Goal: Task Accomplishment & Management: Complete application form

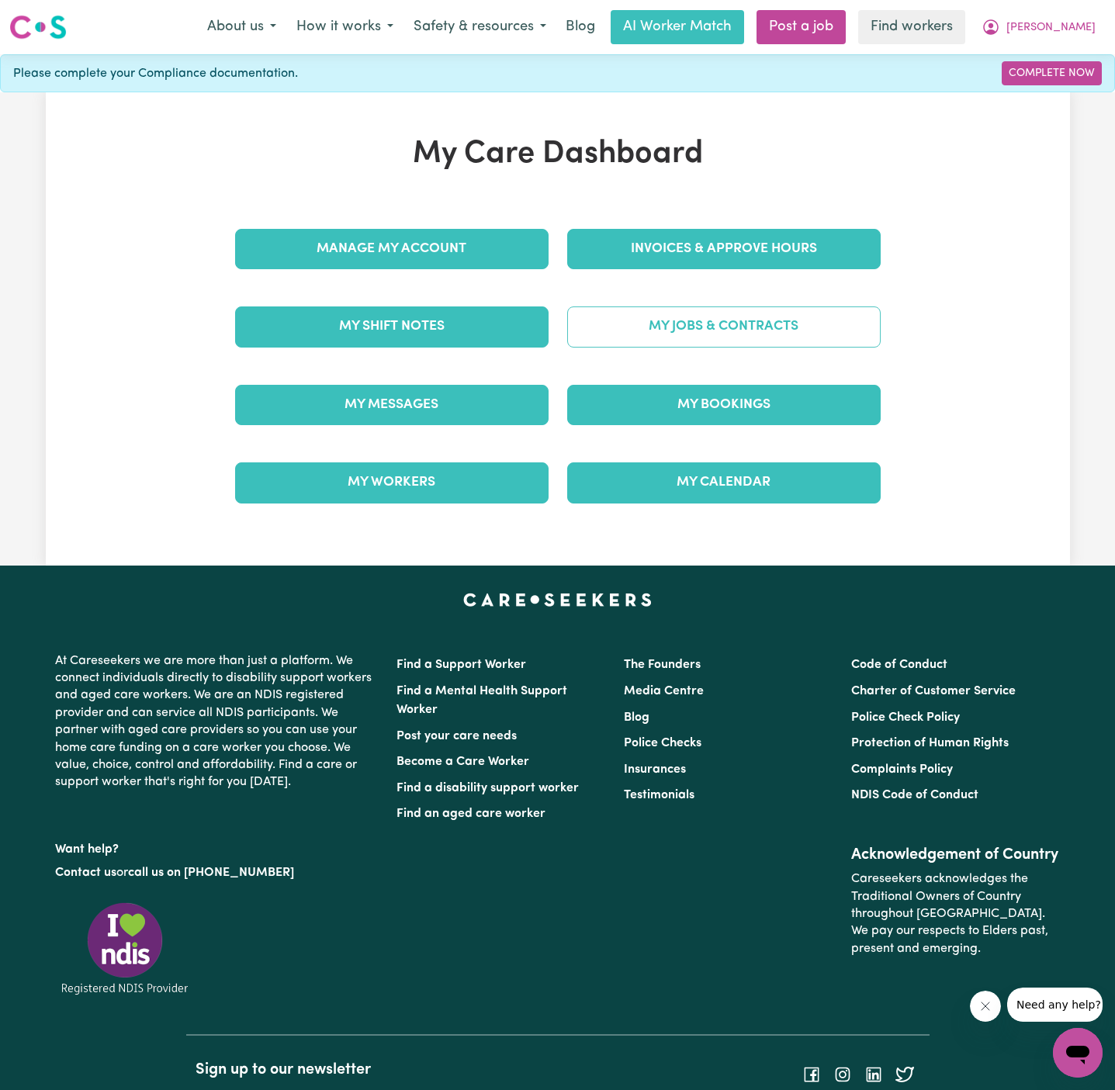
click at [777, 324] on link "My Jobs & Contracts" at bounding box center [723, 326] width 313 height 40
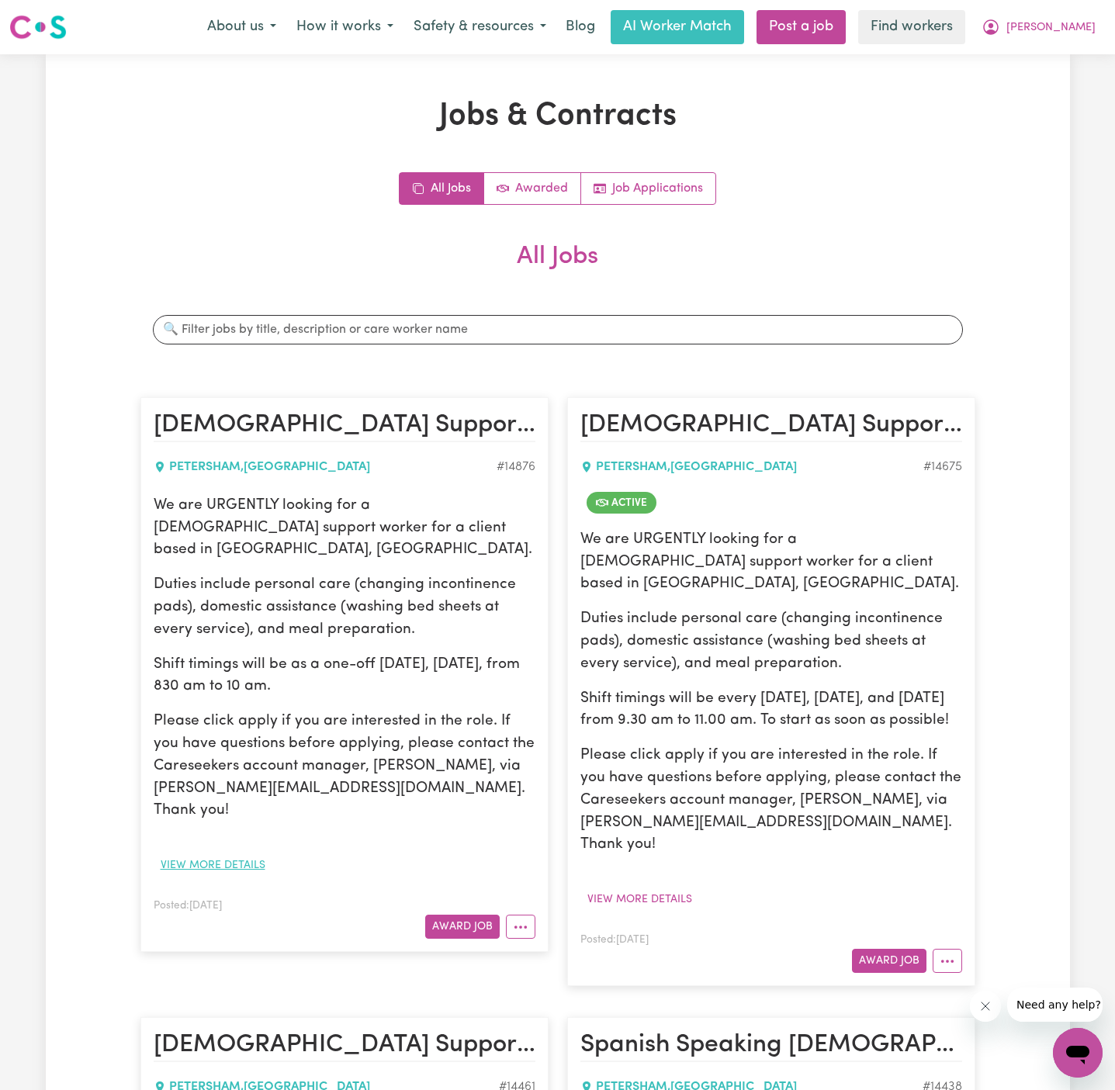
click at [237, 854] on button "View more details" at bounding box center [213, 866] width 119 height 24
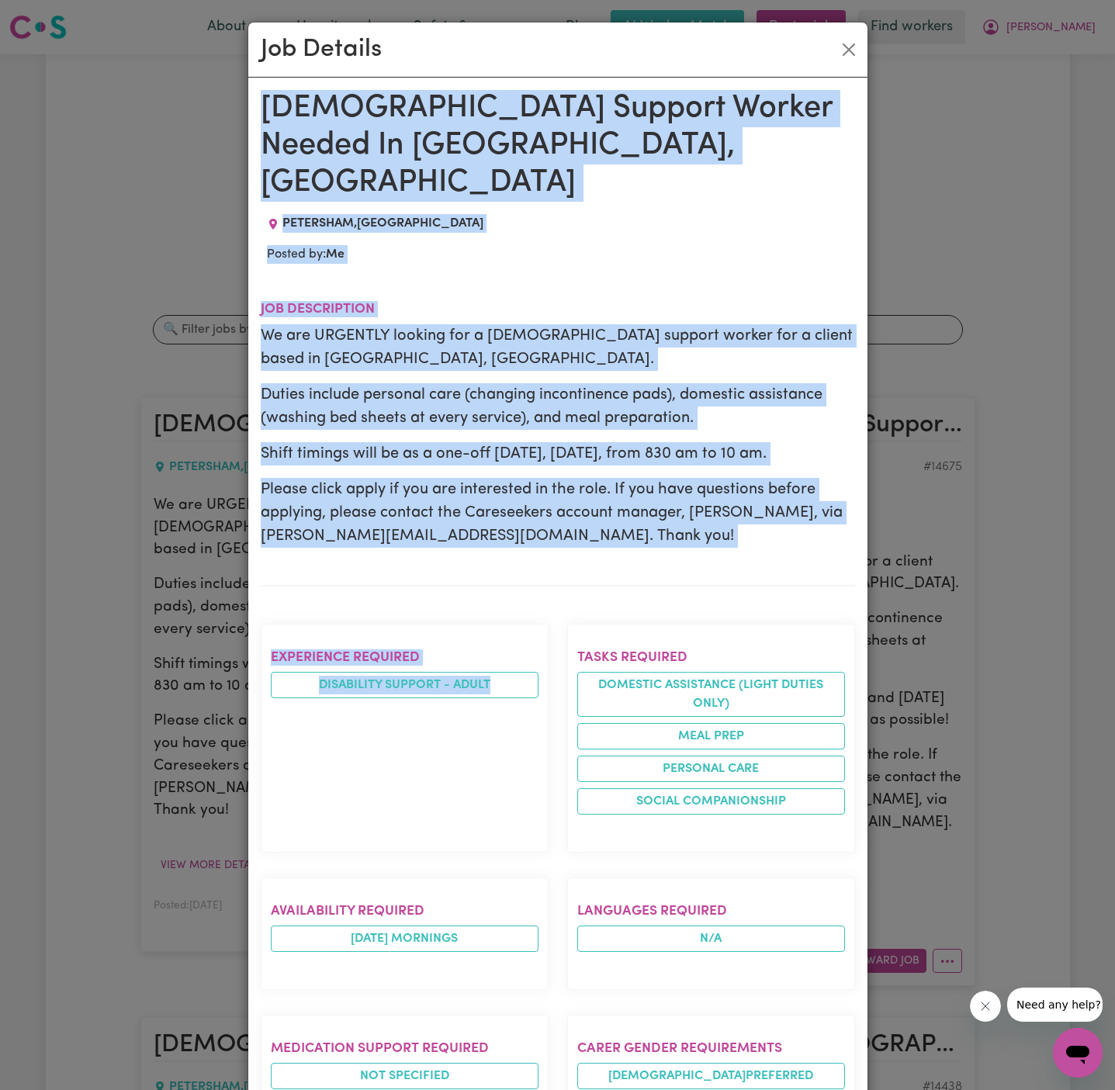
drag, startPoint x: 264, startPoint y: 106, endPoint x: 334, endPoint y: 862, distance: 759.7
click at [334, 862] on div "[DEMOGRAPHIC_DATA] Support Worker Needed In [GEOGRAPHIC_DATA], [GEOGRAPHIC_DATA…" at bounding box center [558, 881] width 594 height 1582
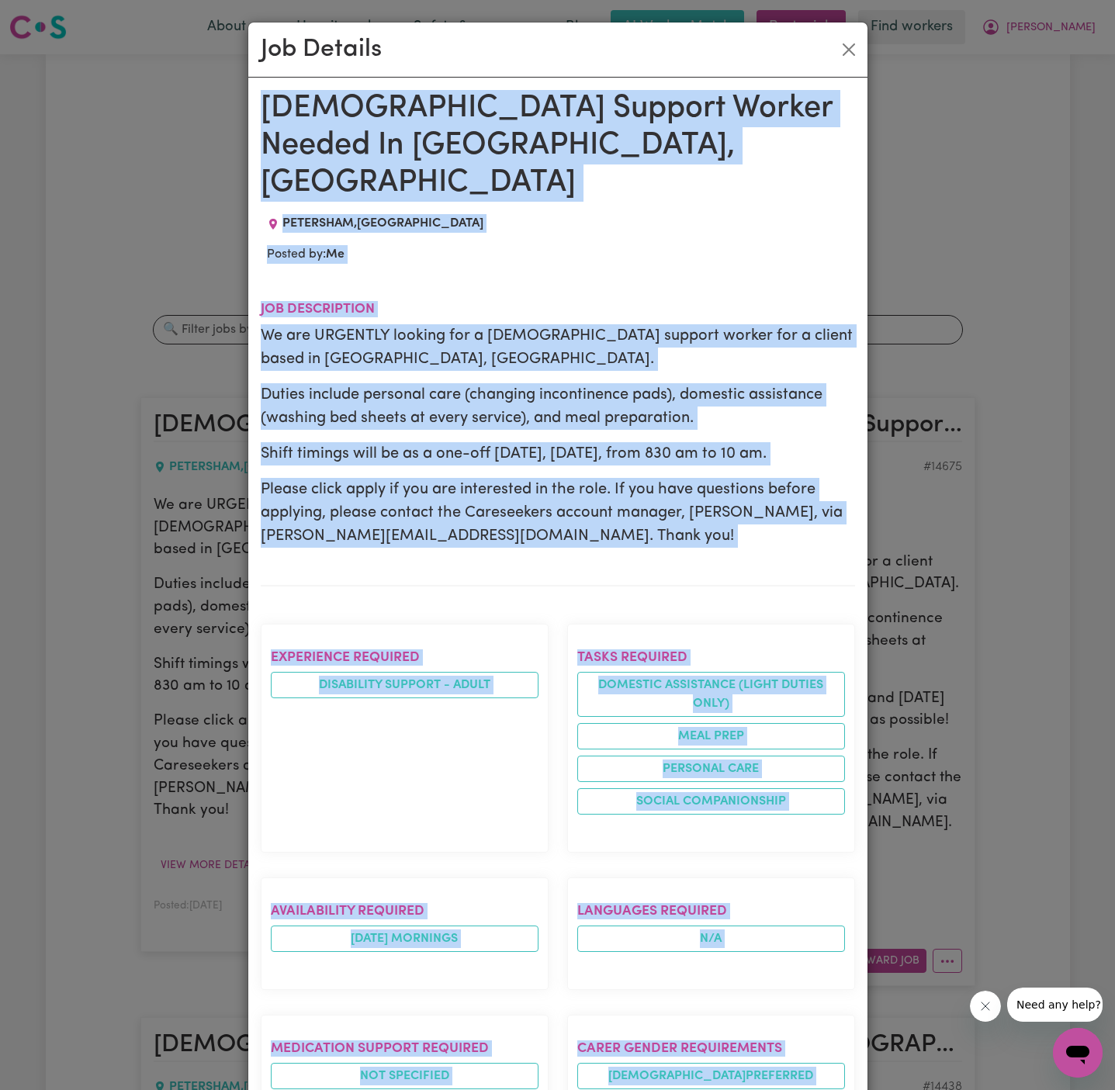
scroll to position [573, 0]
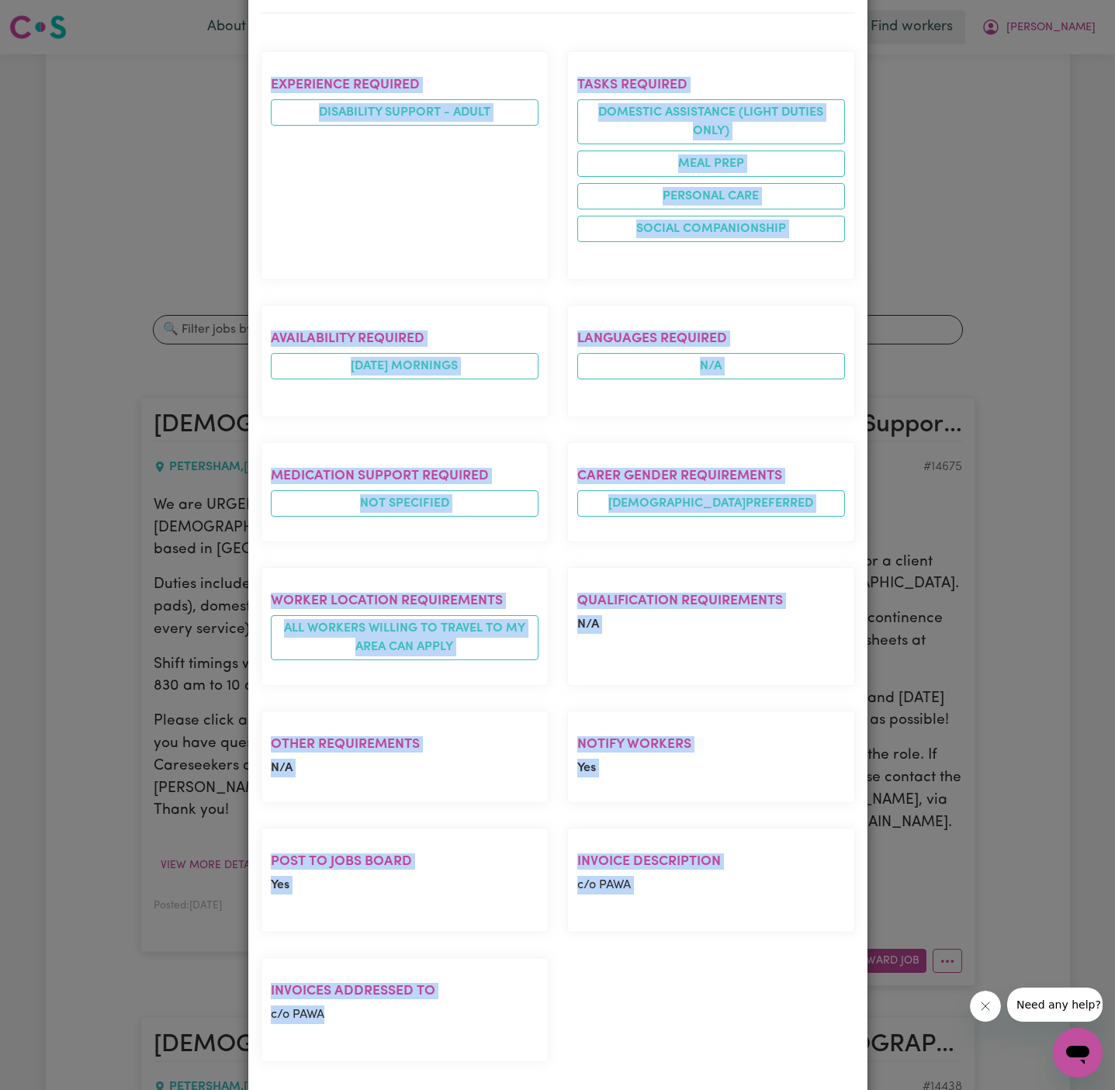
copy div "[DEMOGRAPHIC_DATA] Support Worker Needed In [GEOGRAPHIC_DATA], [GEOGRAPHIC_DATA…"
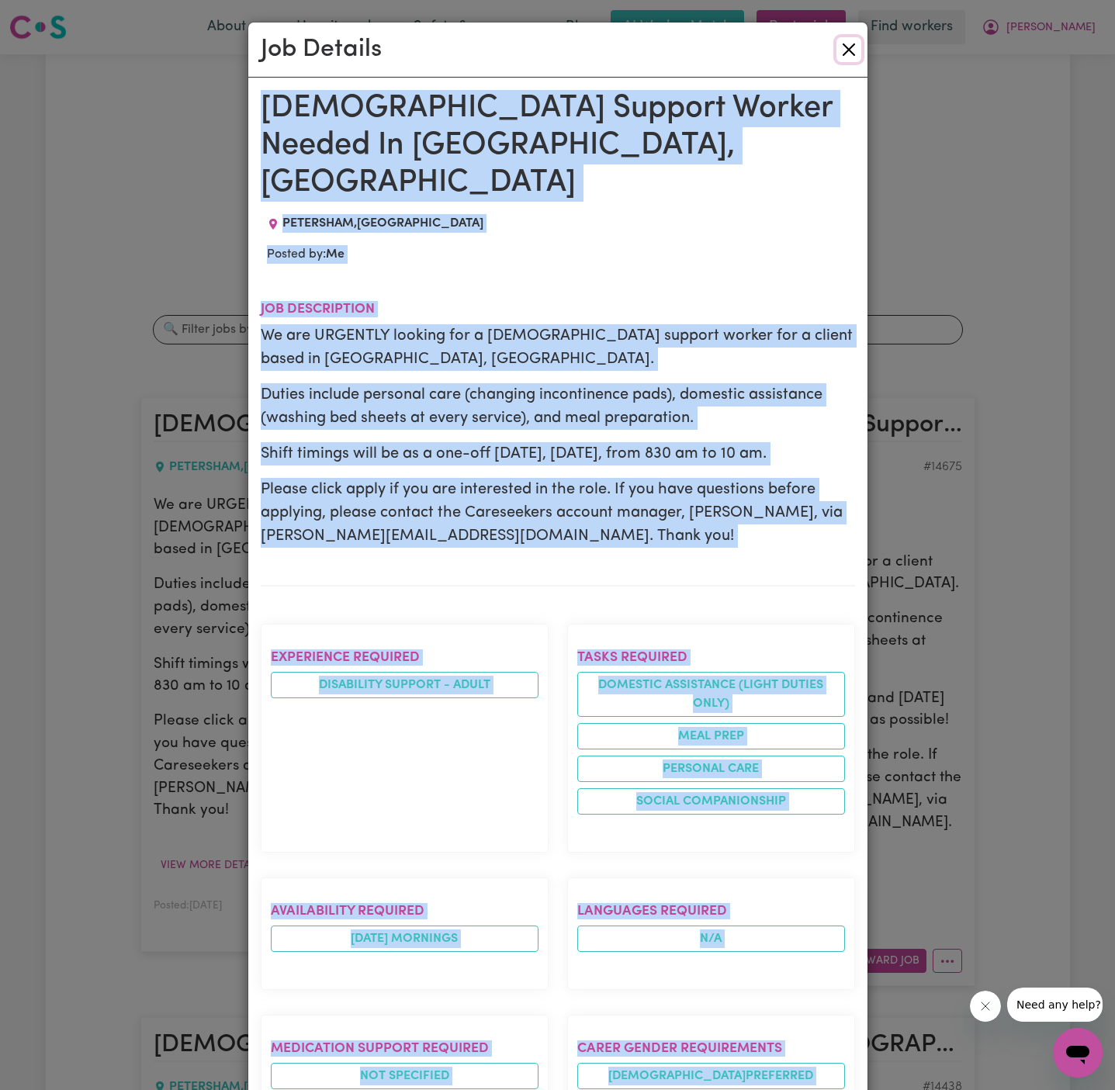
click at [856, 46] on button "Close" at bounding box center [848, 49] width 25 height 25
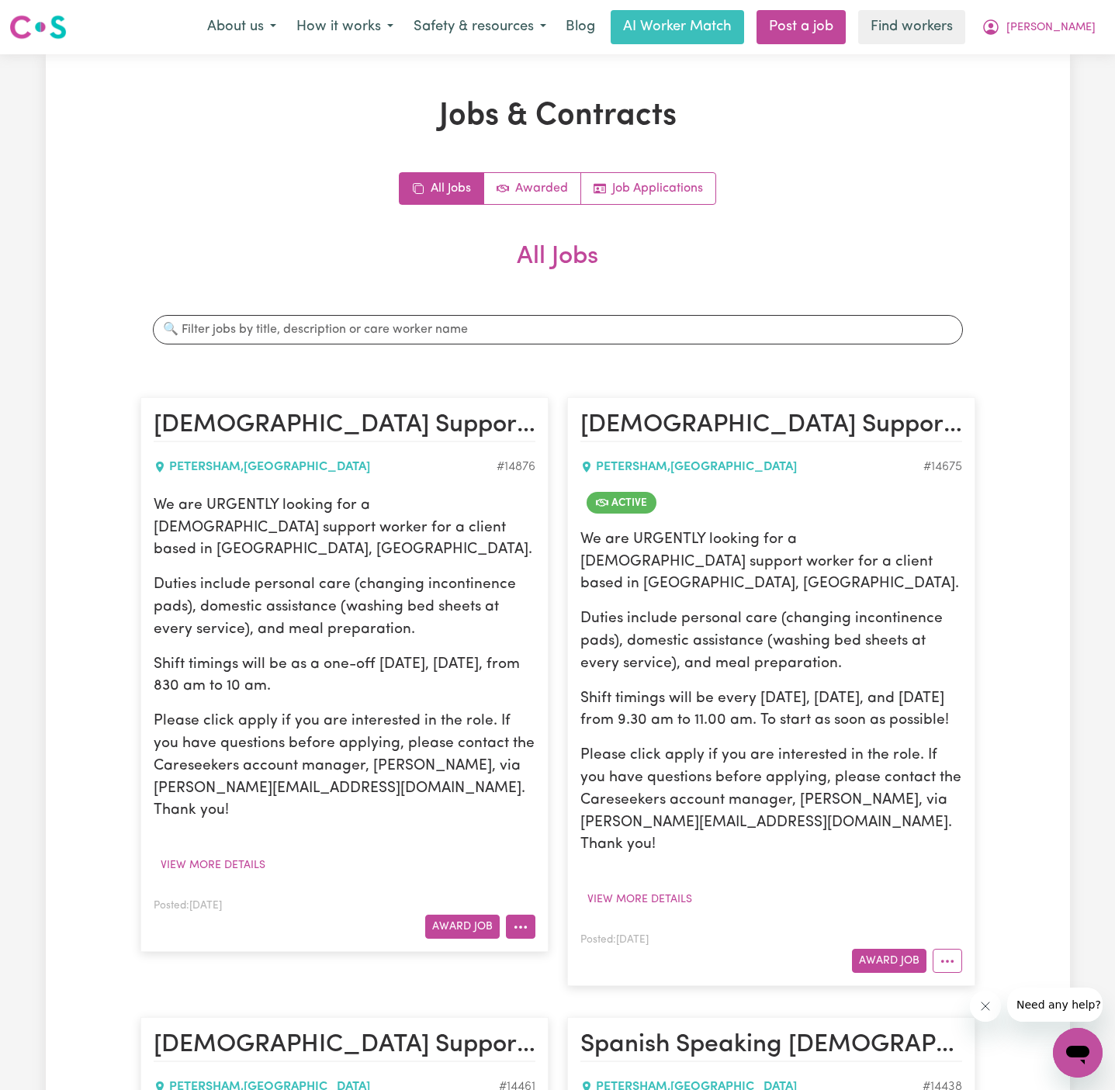
click at [521, 915] on button "More options" at bounding box center [520, 927] width 29 height 24
click at [582, 947] on link "Hide Job" at bounding box center [568, 962] width 123 height 31
click at [236, 854] on button "View more details" at bounding box center [213, 866] width 119 height 24
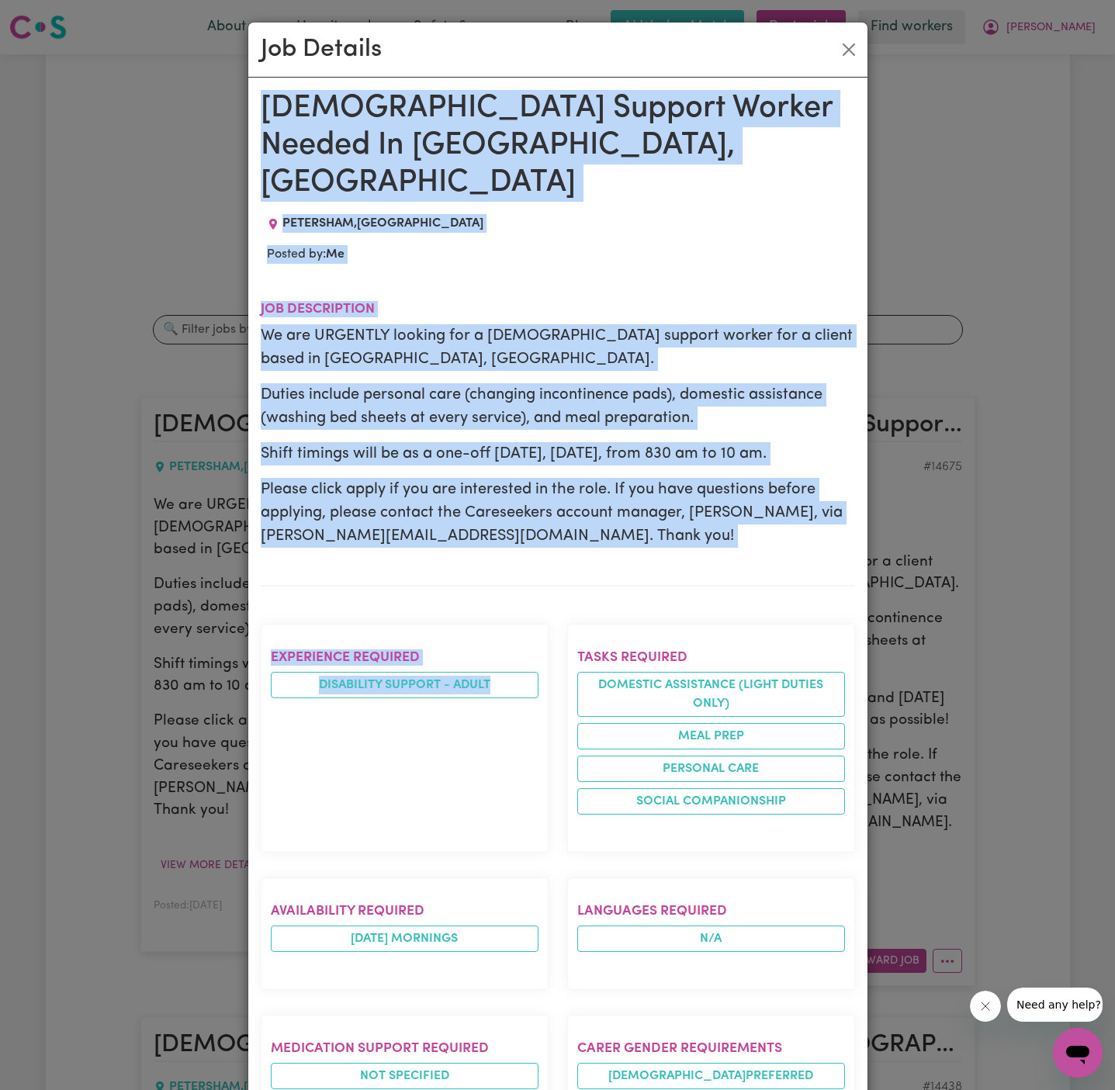
drag, startPoint x: 259, startPoint y: 99, endPoint x: 210, endPoint y: 778, distance: 680.7
click at [210, 778] on div "Job Details [DEMOGRAPHIC_DATA] Support Worker Needed In [GEOGRAPHIC_DATA], [GEO…" at bounding box center [557, 545] width 1115 height 1090
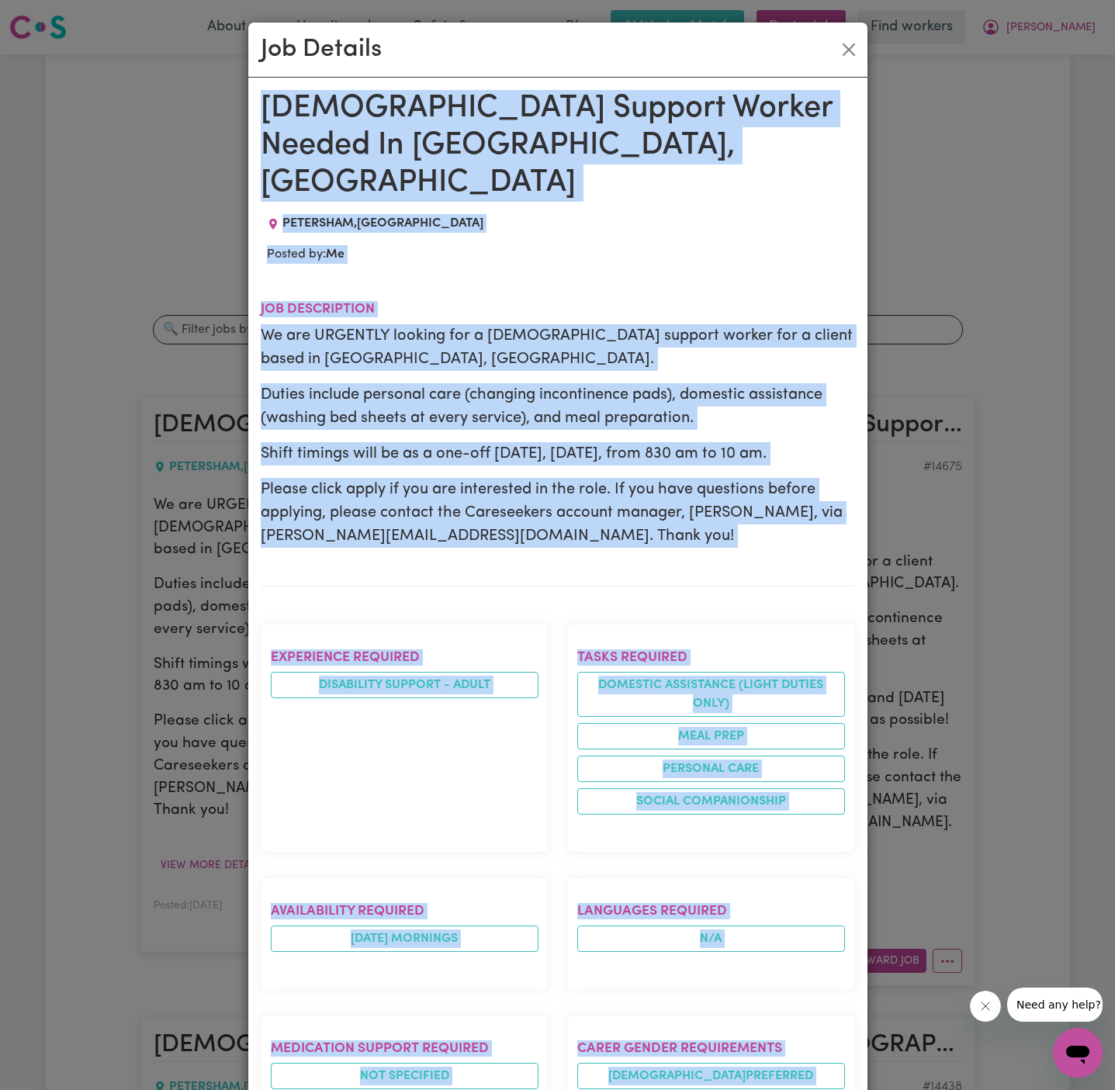
scroll to position [573, 0]
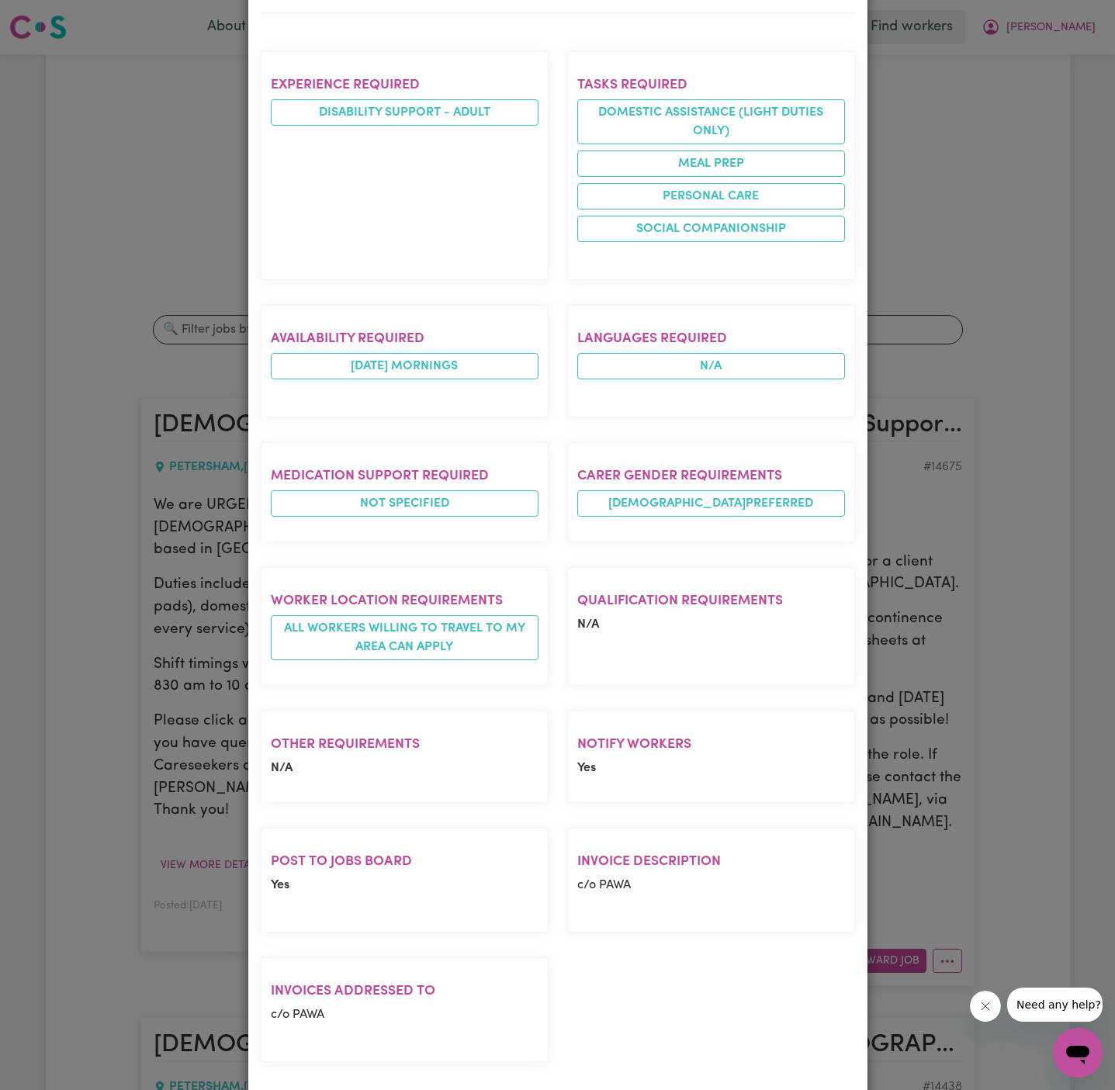
click at [912, 647] on div "Job Details [DEMOGRAPHIC_DATA] Support Worker Needed In [GEOGRAPHIC_DATA], [GEO…" at bounding box center [557, 545] width 1115 height 1090
click at [920, 647] on div "Job Details [DEMOGRAPHIC_DATA] Support Worker Needed In [GEOGRAPHIC_DATA], [GEO…" at bounding box center [557, 545] width 1115 height 1090
click at [921, 708] on div "Job Details [DEMOGRAPHIC_DATA] Support Worker Needed In [GEOGRAPHIC_DATA], [GEO…" at bounding box center [557, 545] width 1115 height 1090
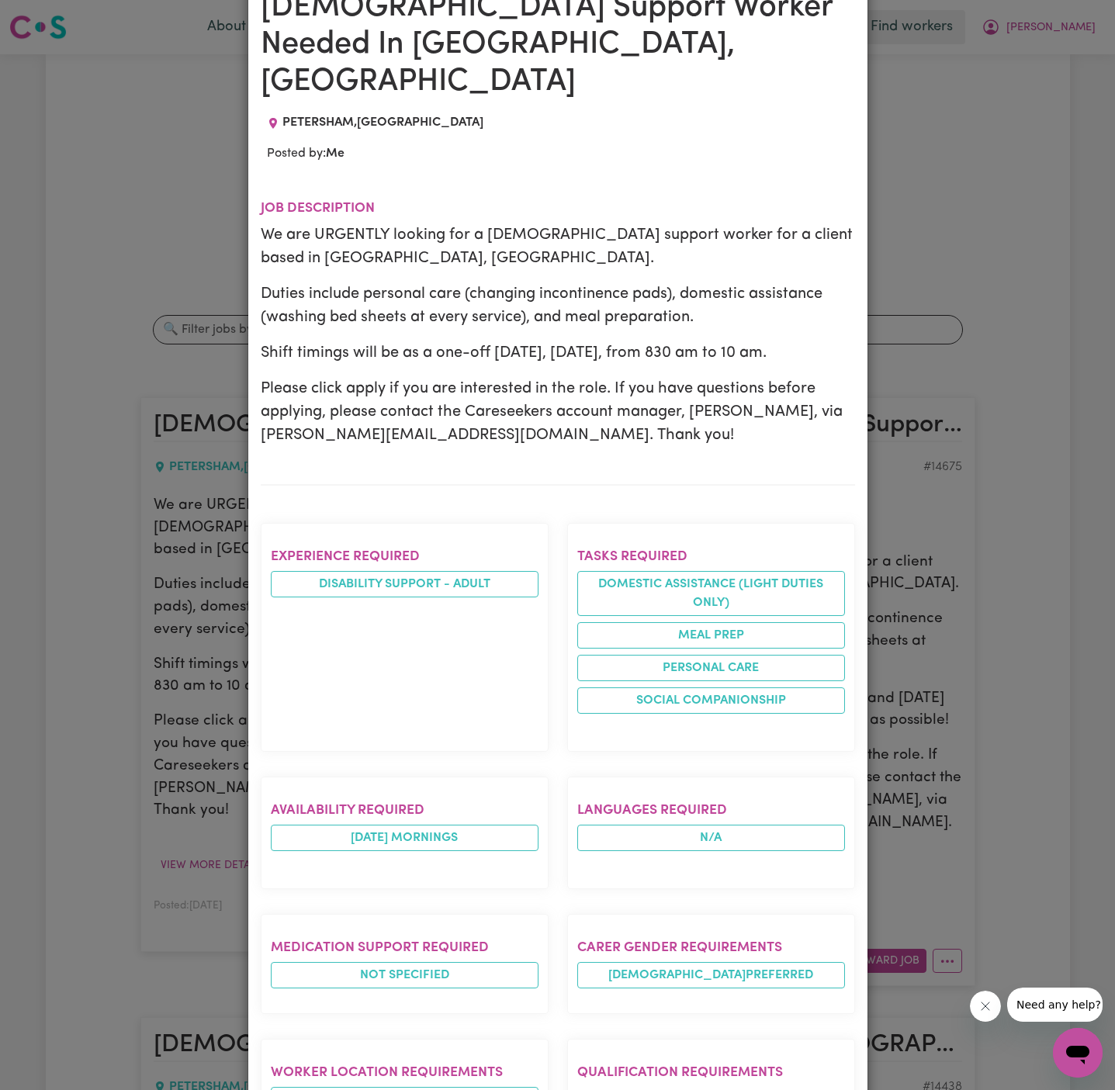
scroll to position [0, 0]
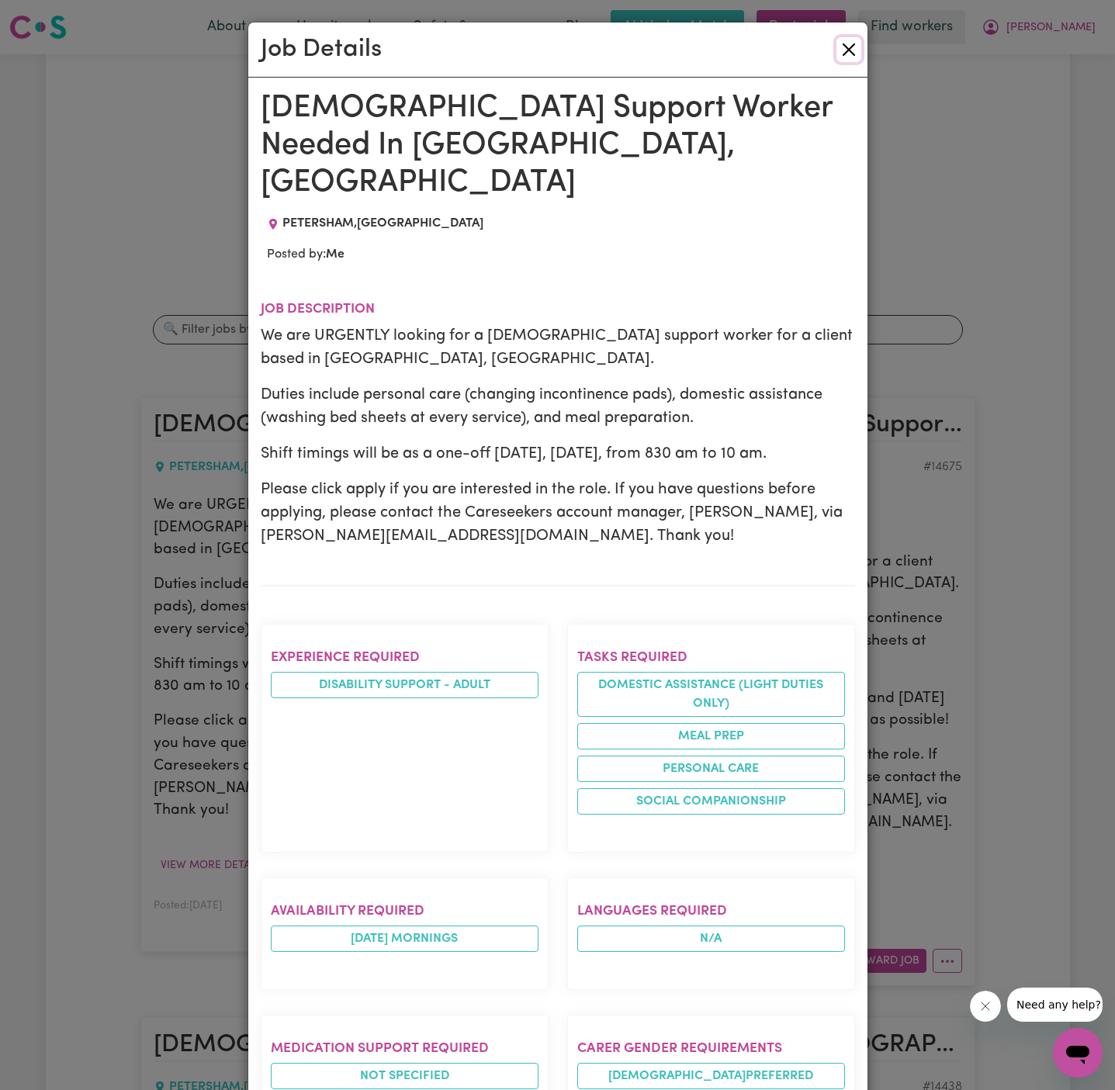
click at [850, 49] on button "Close" at bounding box center [848, 49] width 25 height 25
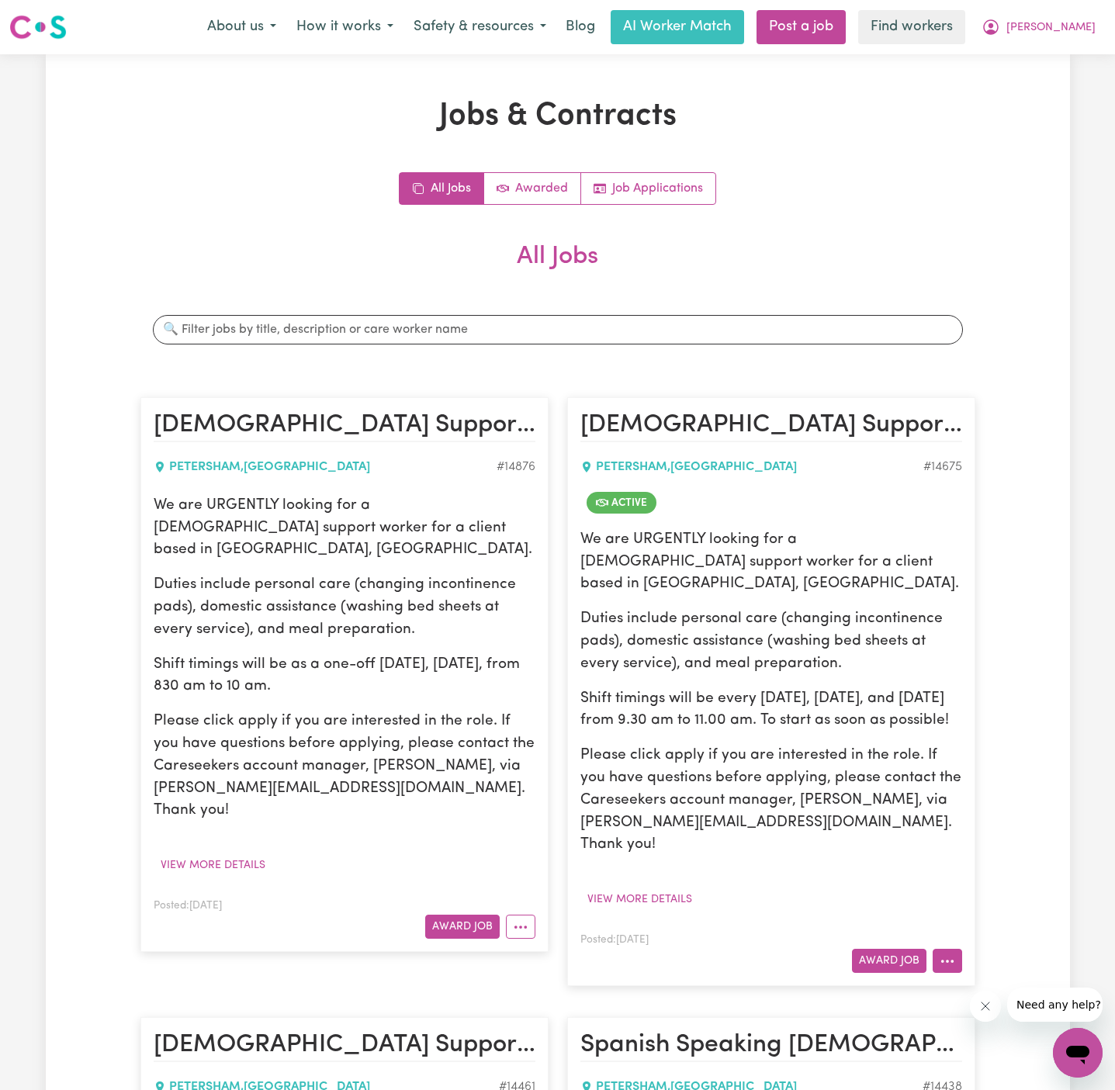
click at [949, 949] on button "More options" at bounding box center [947, 961] width 29 height 24
click at [1000, 817] on link "Hide Job" at bounding box center [1008, 832] width 151 height 31
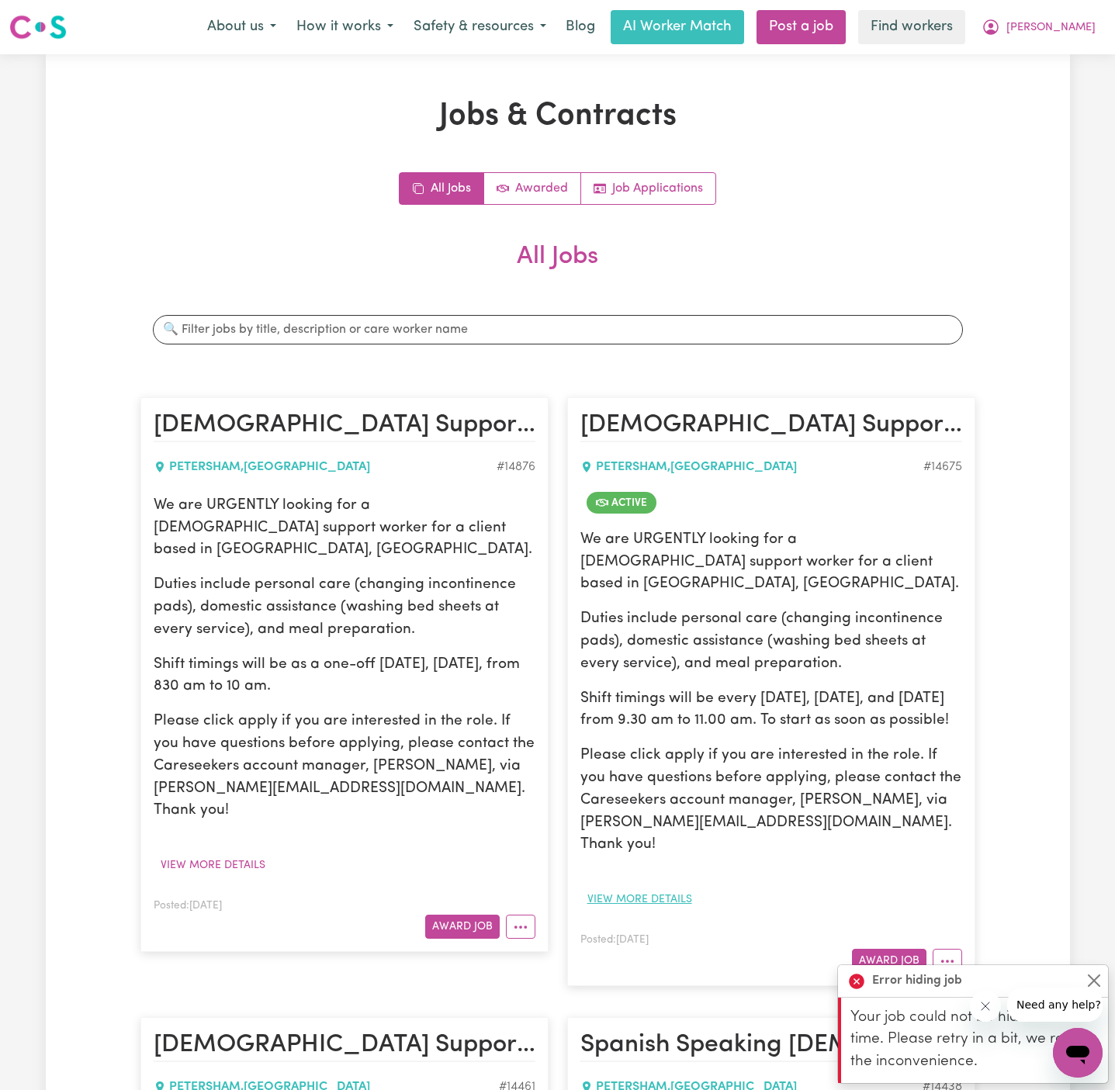
click at [663, 888] on button "View more details" at bounding box center [639, 900] width 119 height 24
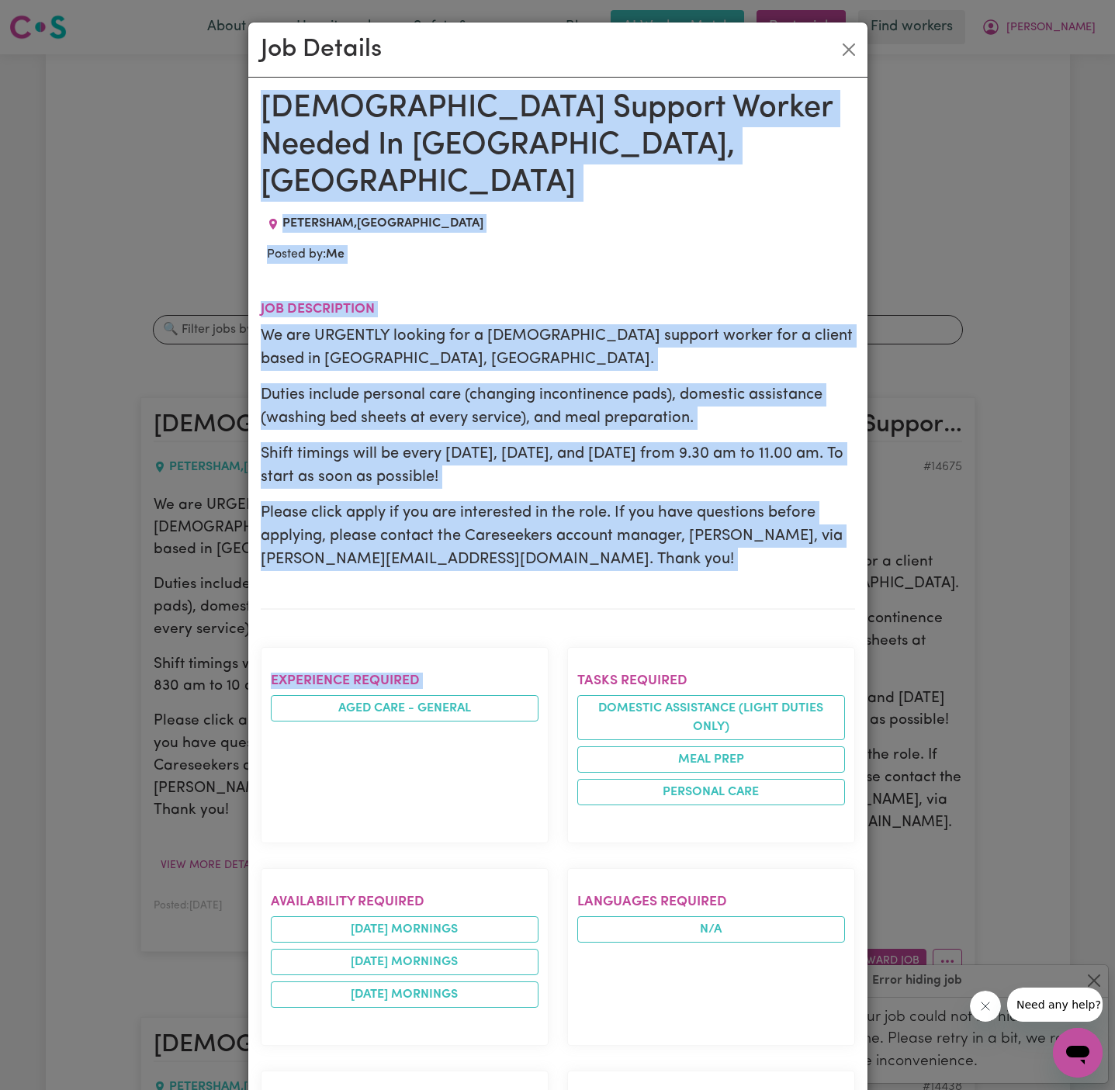
drag, startPoint x: 257, startPoint y: 99, endPoint x: 345, endPoint y: 849, distance: 755.5
click at [345, 741] on div "[DEMOGRAPHIC_DATA] Support Worker Needed In [GEOGRAPHIC_DATA], [GEOGRAPHIC_DATA…" at bounding box center [557, 909] width 619 height 1663
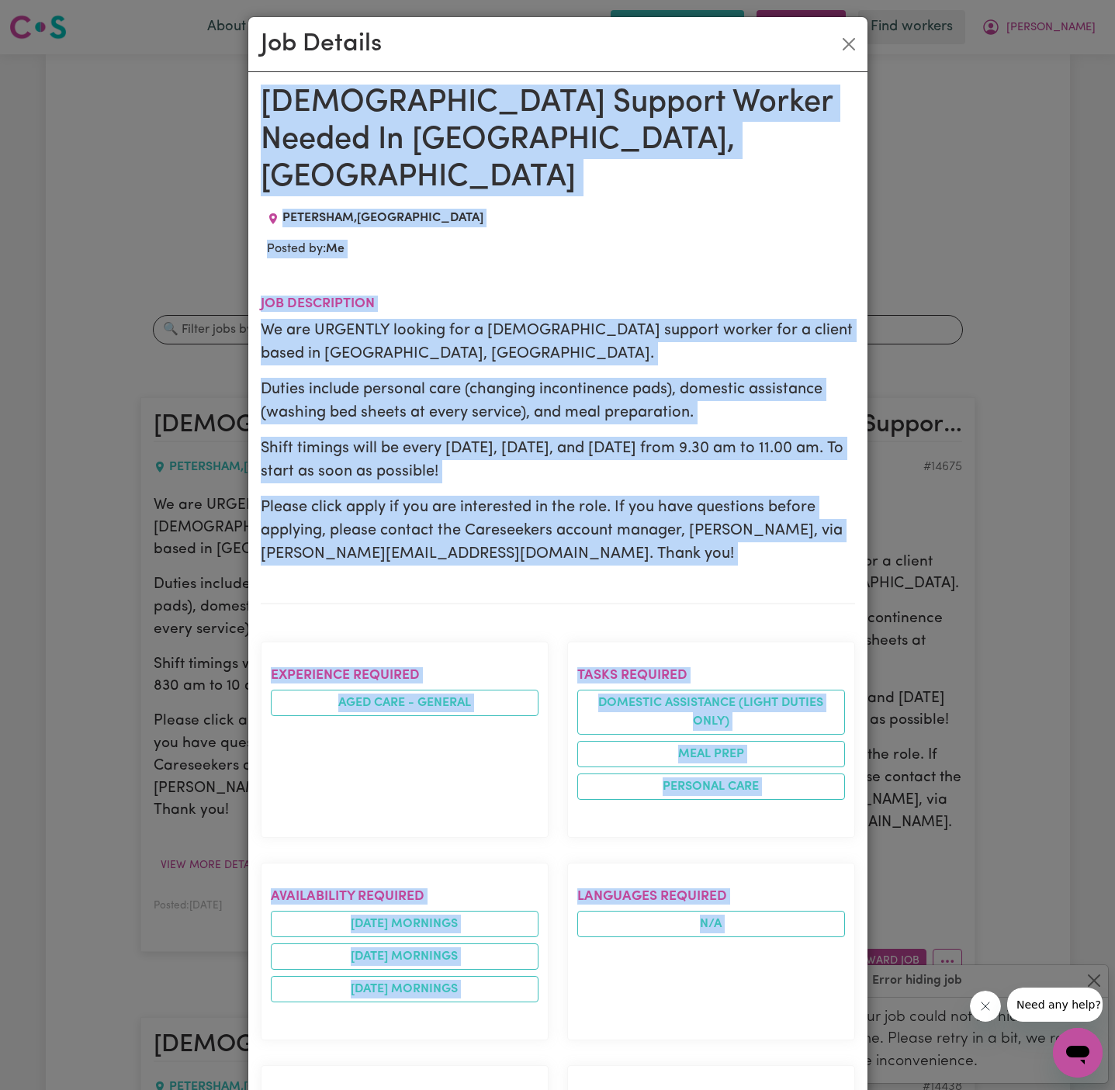
scroll to position [628, 0]
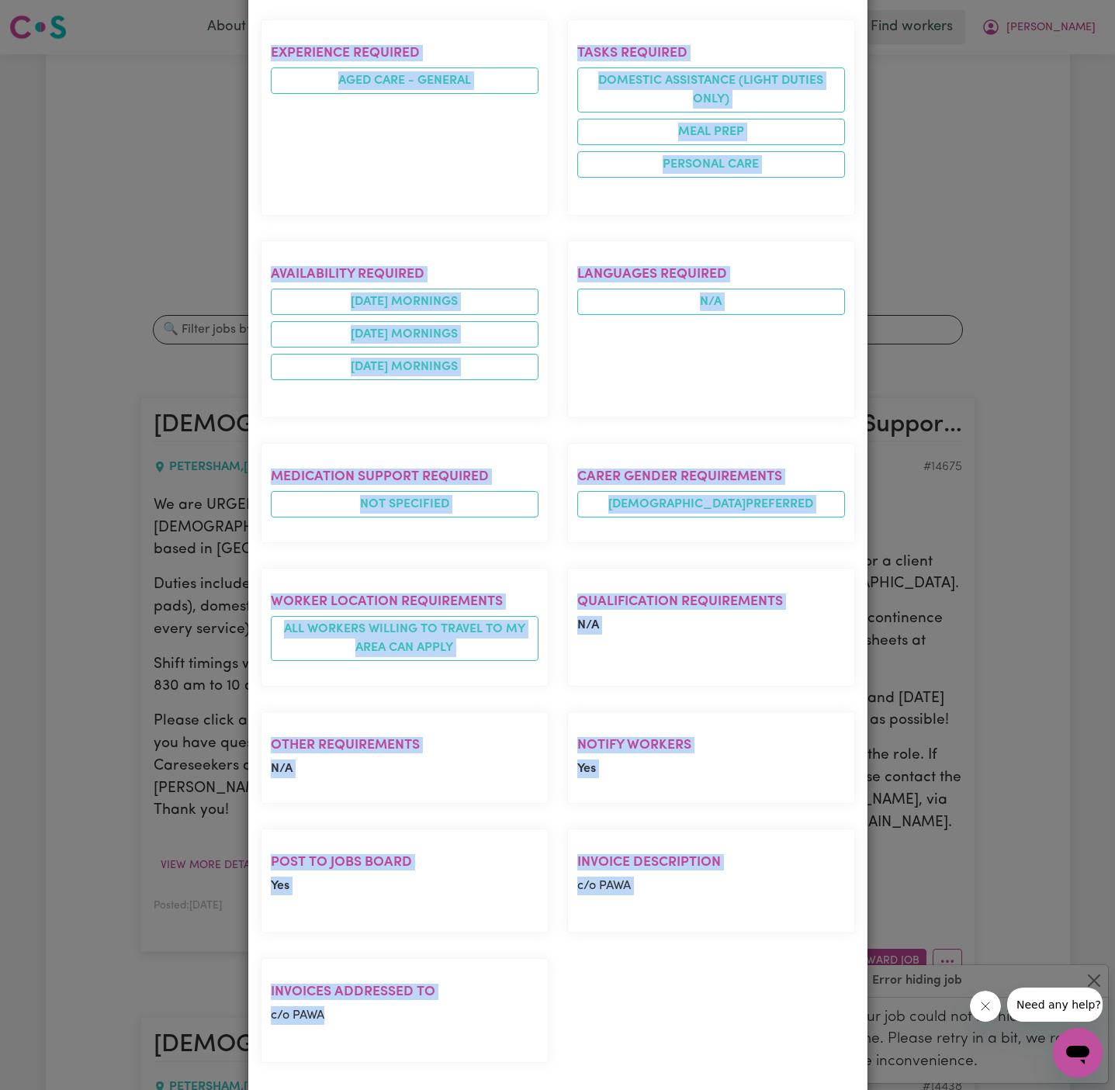
copy div "[DEMOGRAPHIC_DATA] Support Worker Needed In [GEOGRAPHIC_DATA], [GEOGRAPHIC_DATA…"
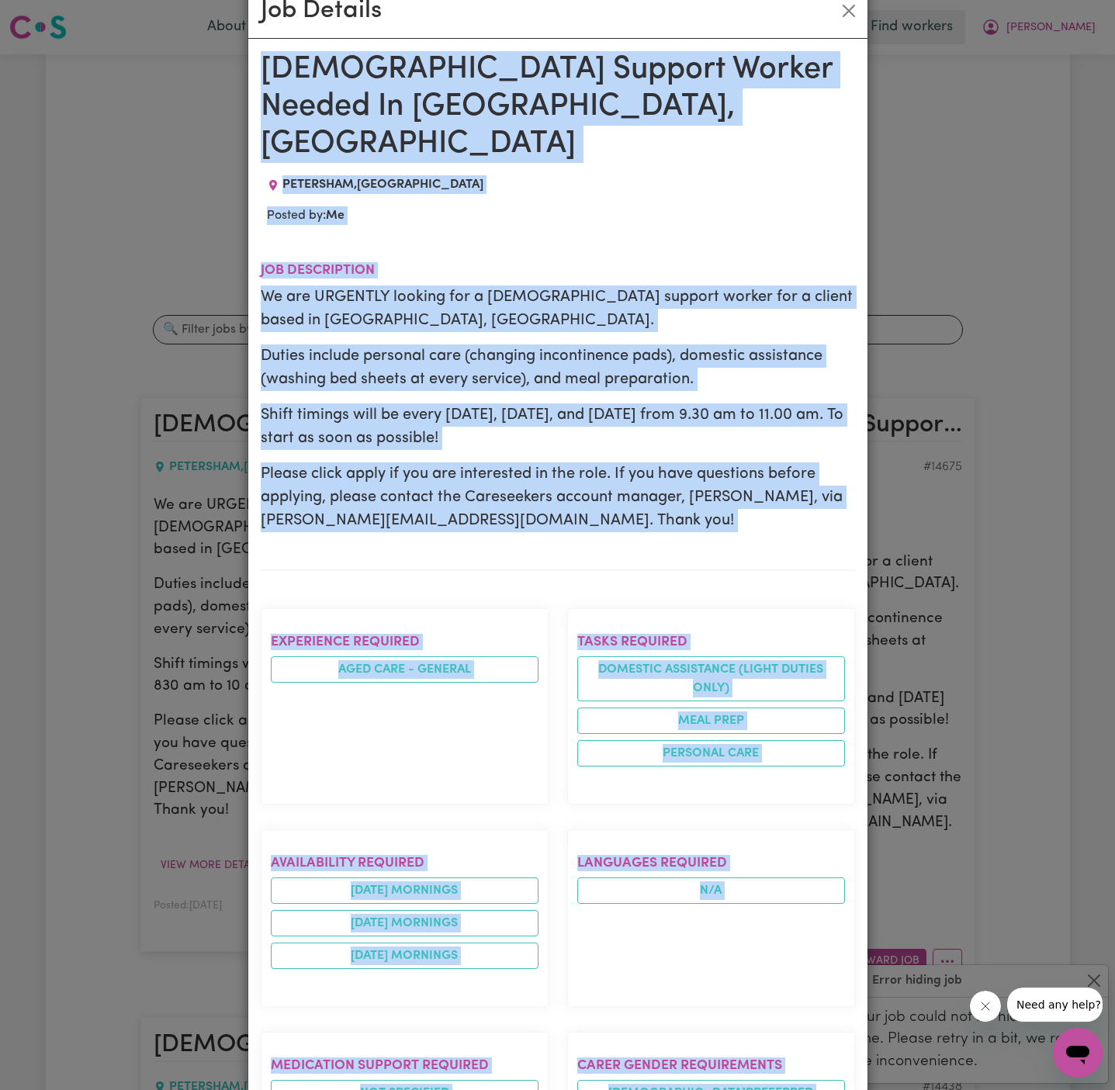
scroll to position [0, 0]
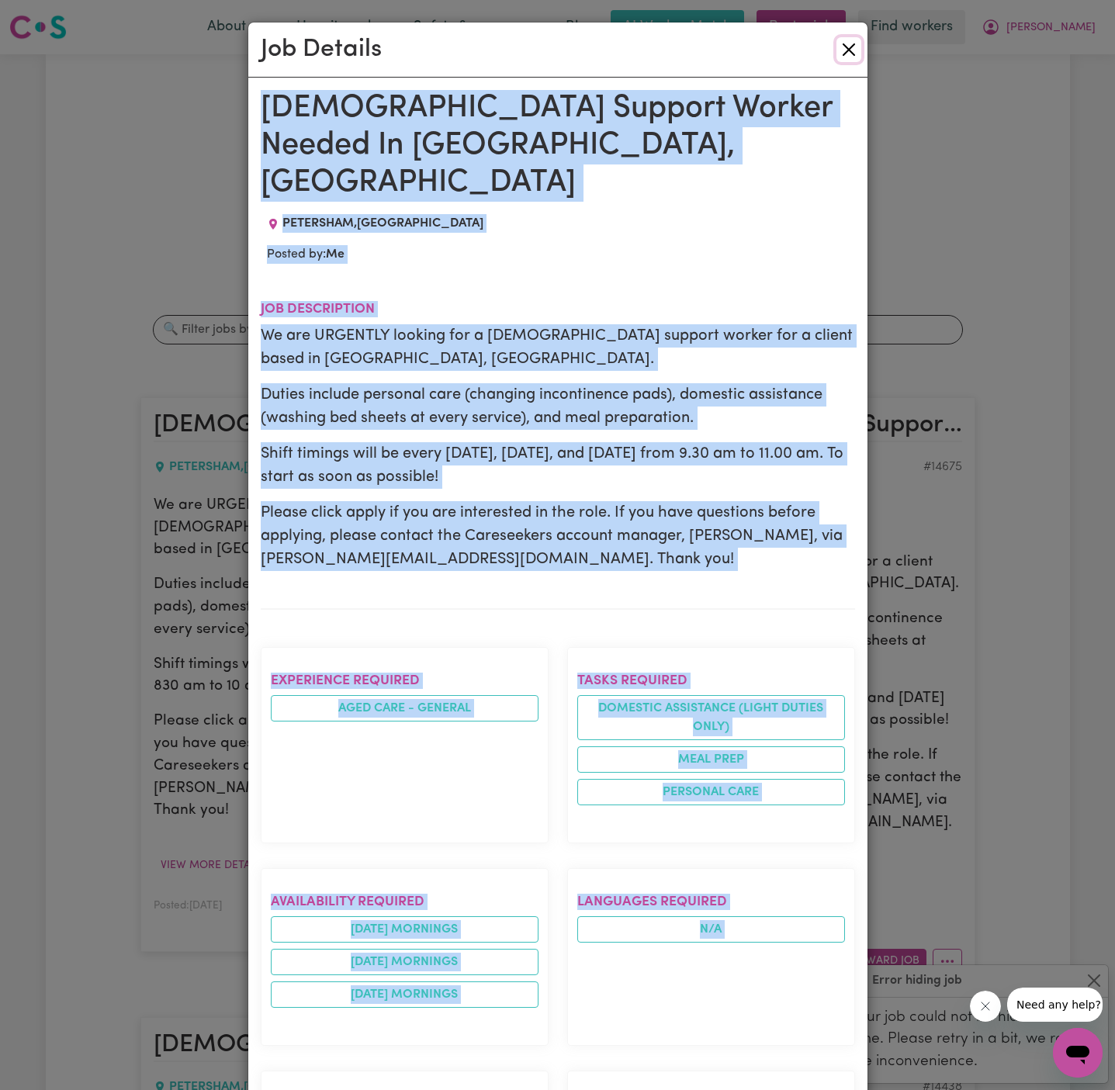
click at [842, 50] on button "Close" at bounding box center [848, 49] width 25 height 25
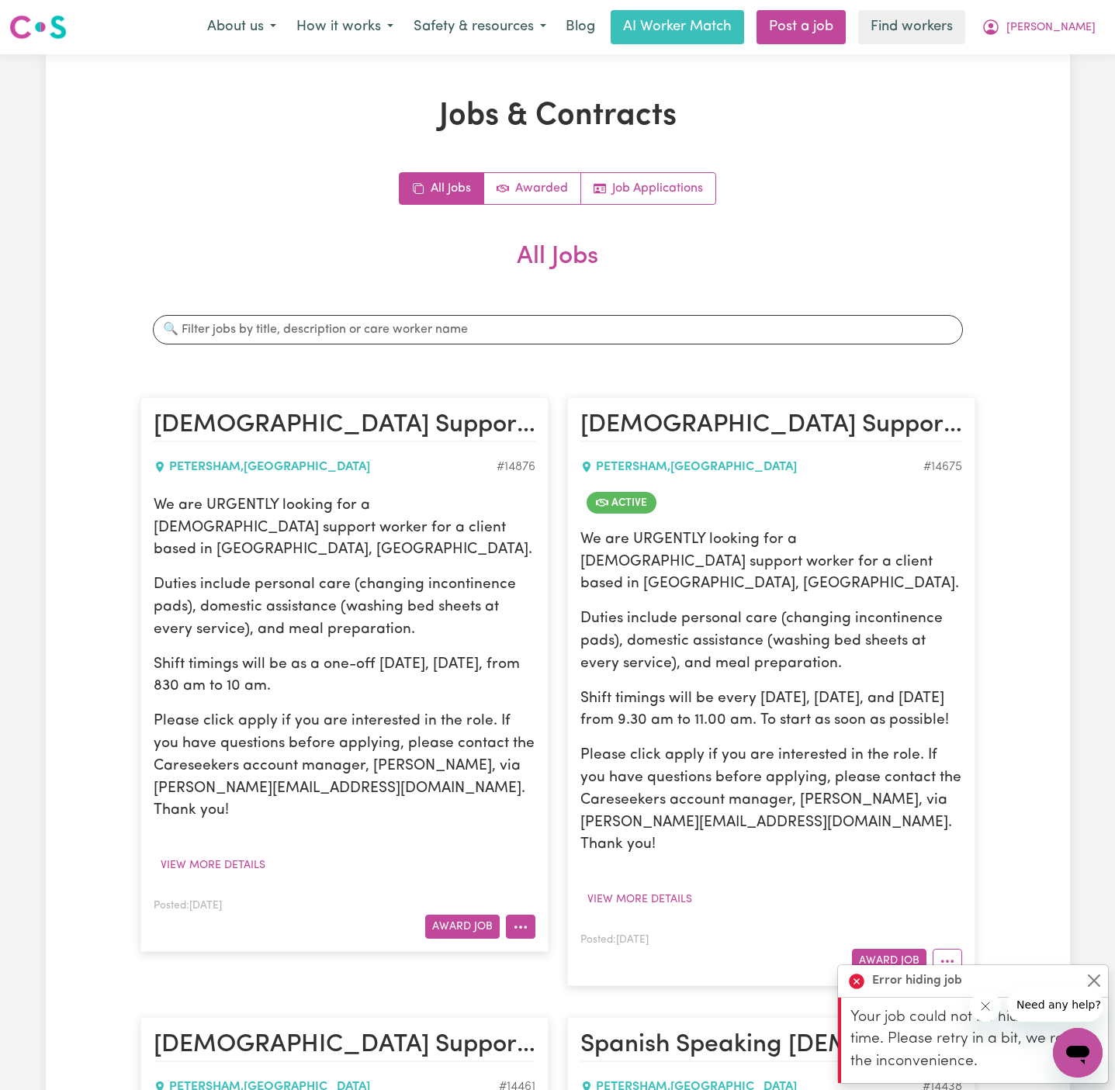
click at [513, 919] on icon "More options" at bounding box center [521, 927] width 16 height 16
click at [574, 947] on link "Hide Job" at bounding box center [568, 962] width 123 height 31
click at [846, 33] on link "Post a job" at bounding box center [801, 27] width 89 height 34
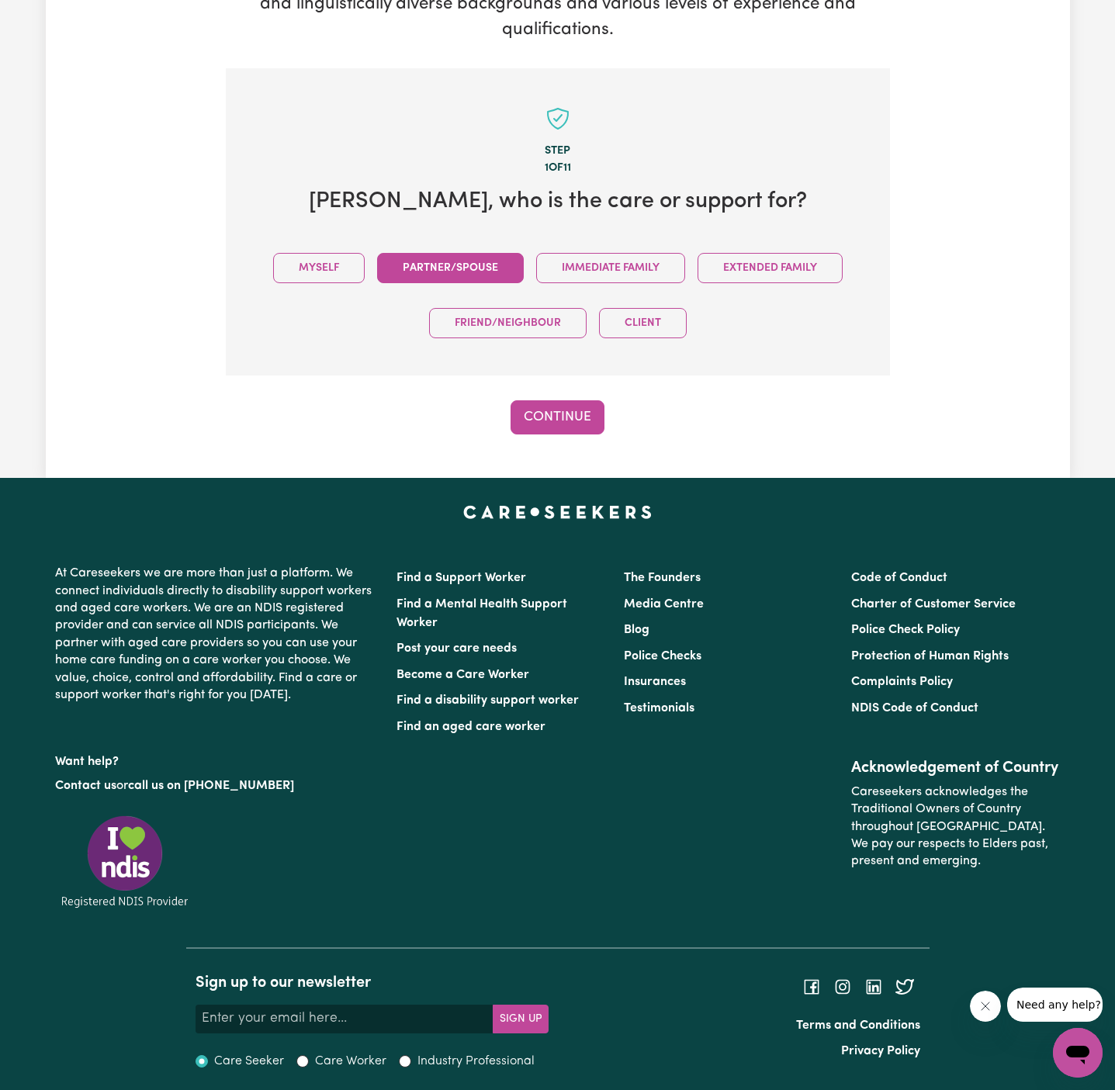
scroll to position [275, 0]
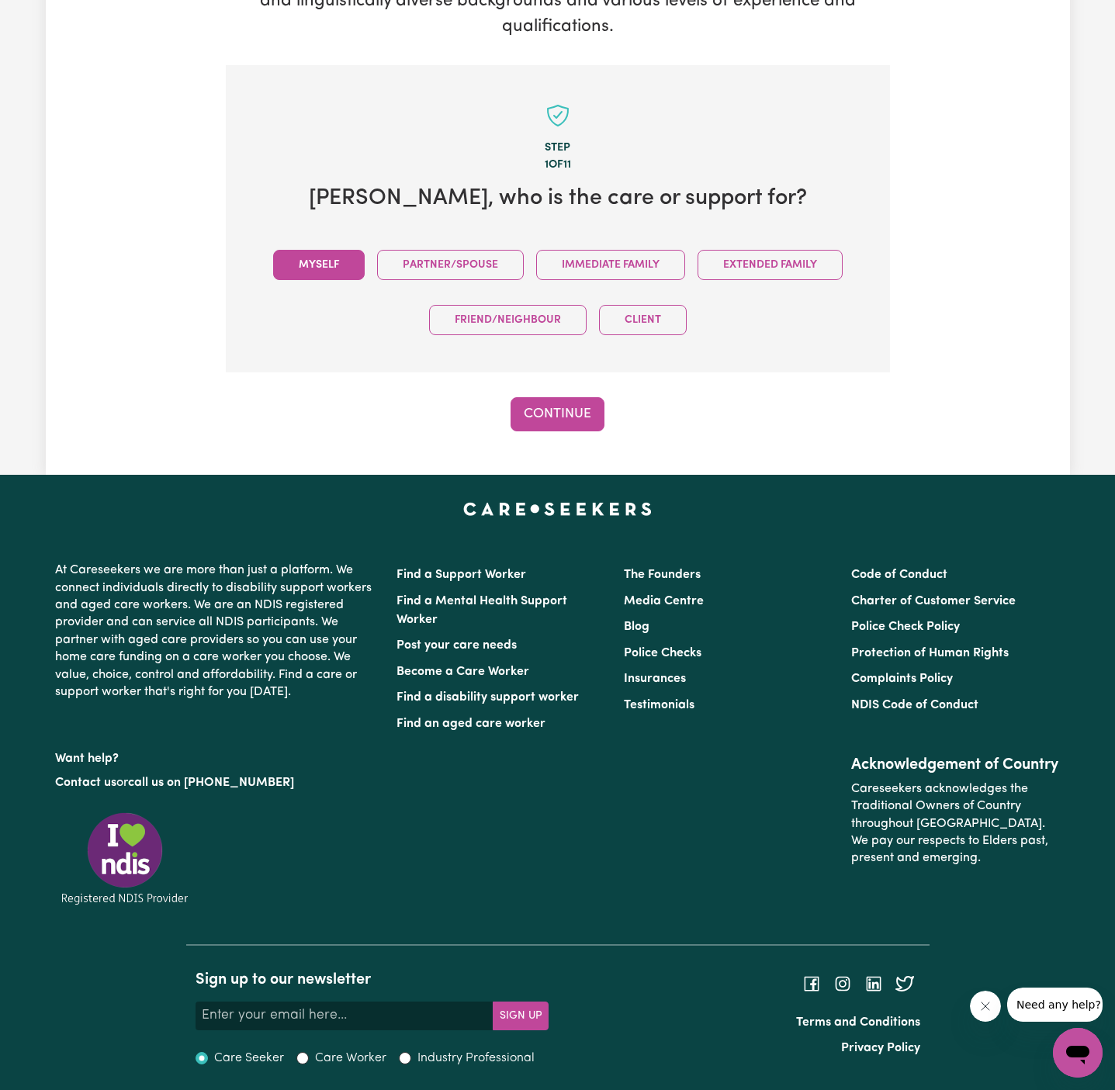
click at [337, 260] on button "Myself" at bounding box center [319, 265] width 92 height 30
click at [531, 399] on button "Continue" at bounding box center [558, 414] width 94 height 34
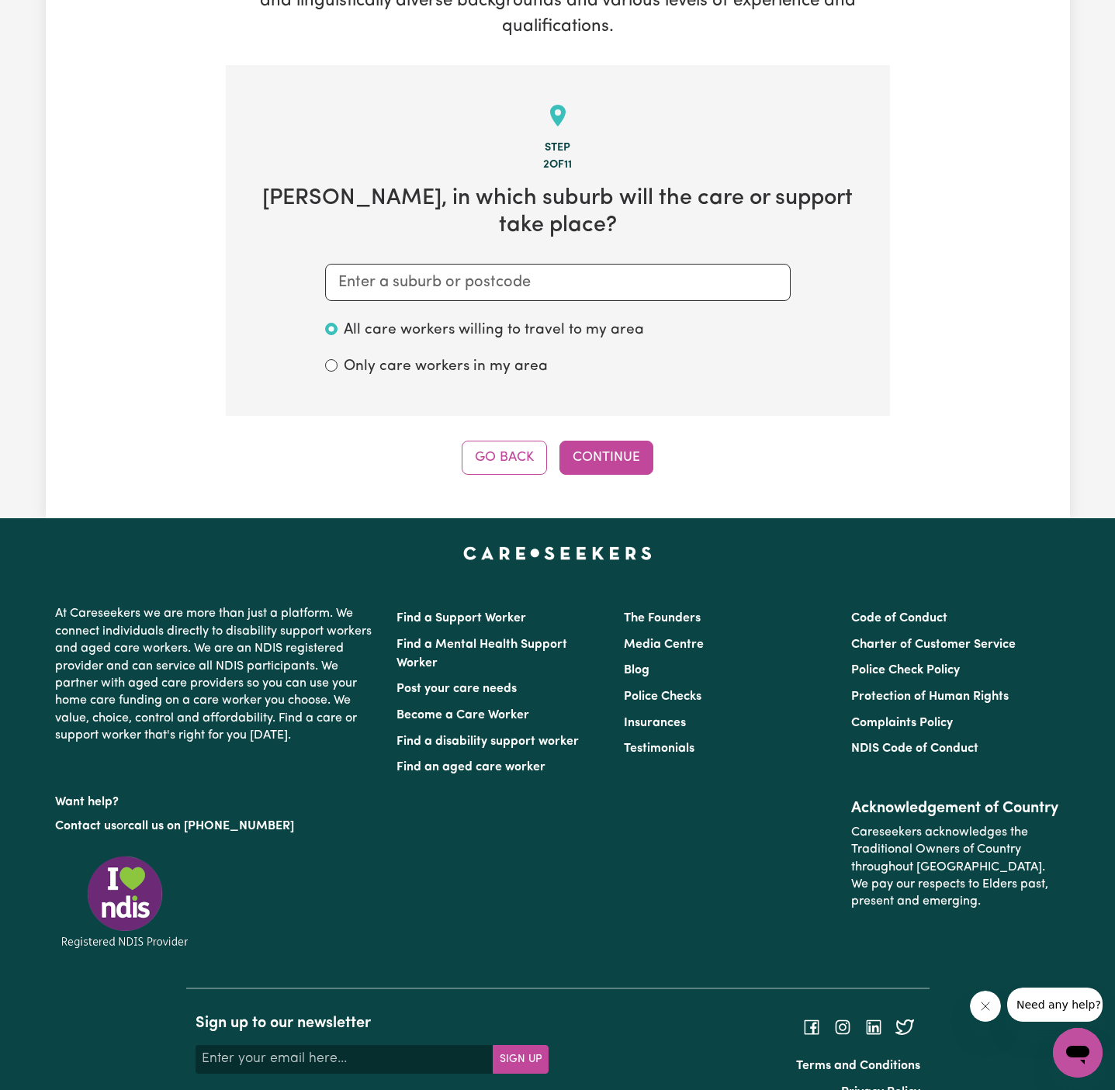
scroll to position [292, 0]
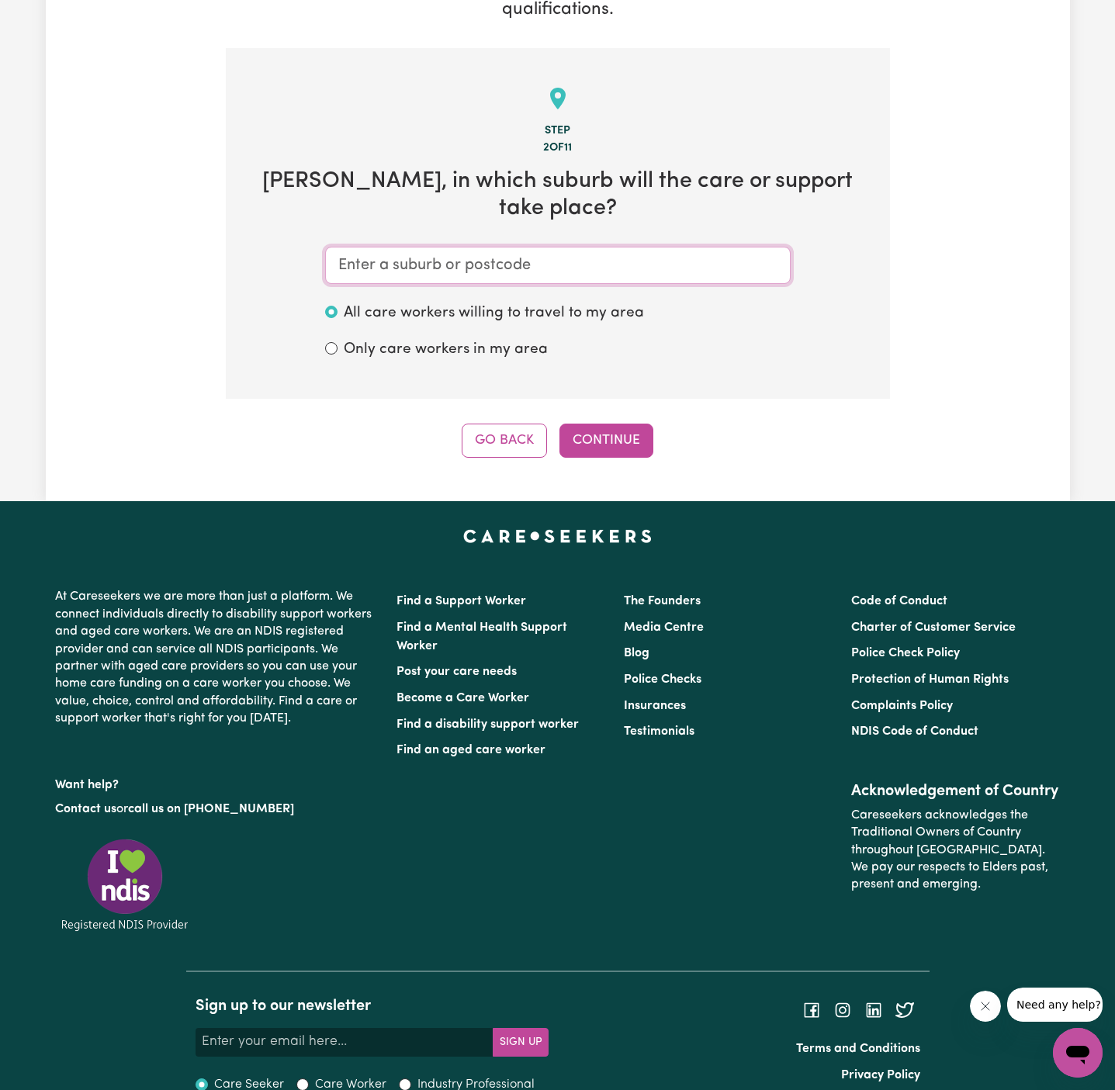
click at [678, 247] on input "text" at bounding box center [558, 265] width 466 height 37
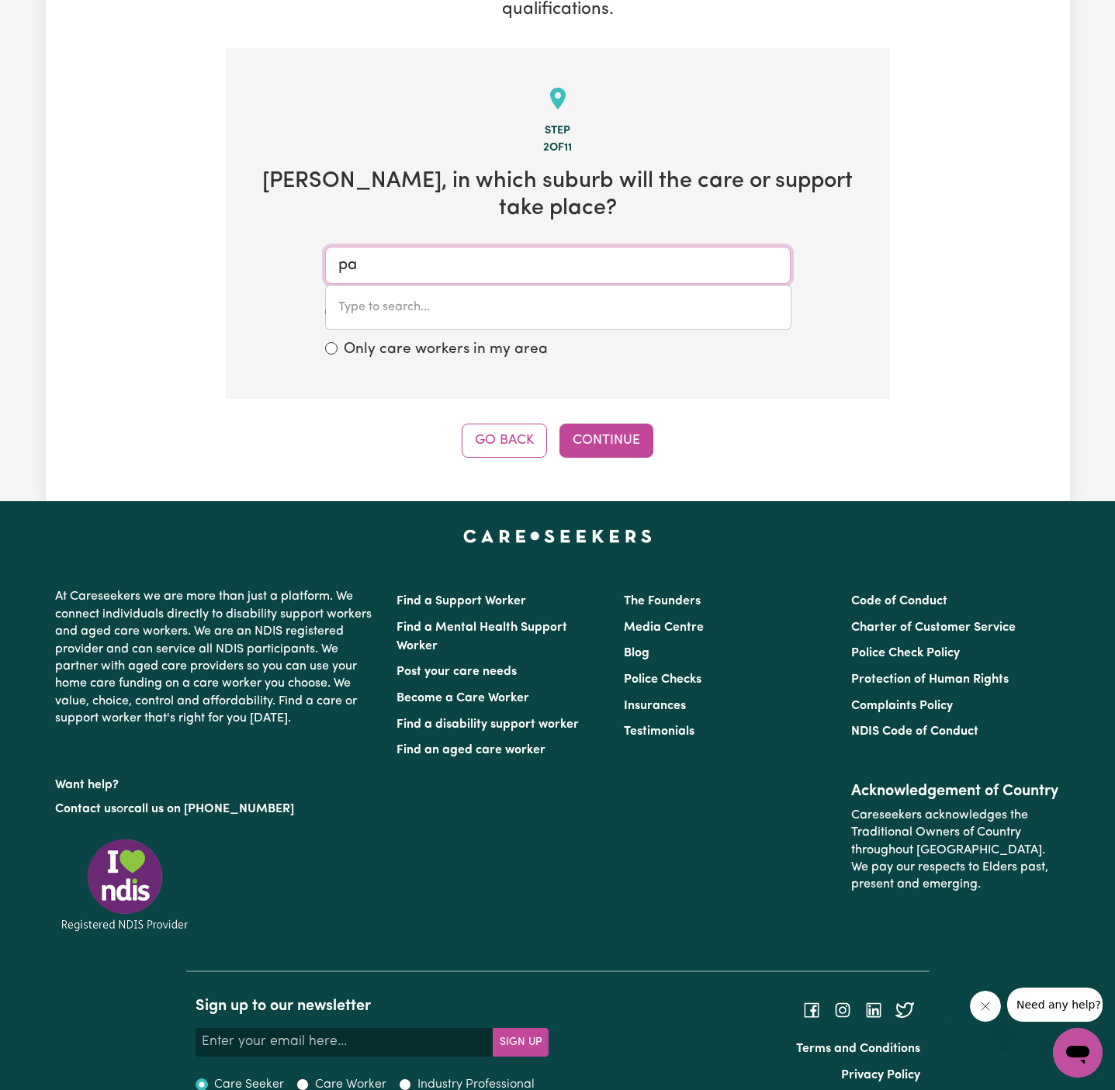
click at [678, 247] on input "pa" at bounding box center [558, 265] width 466 height 37
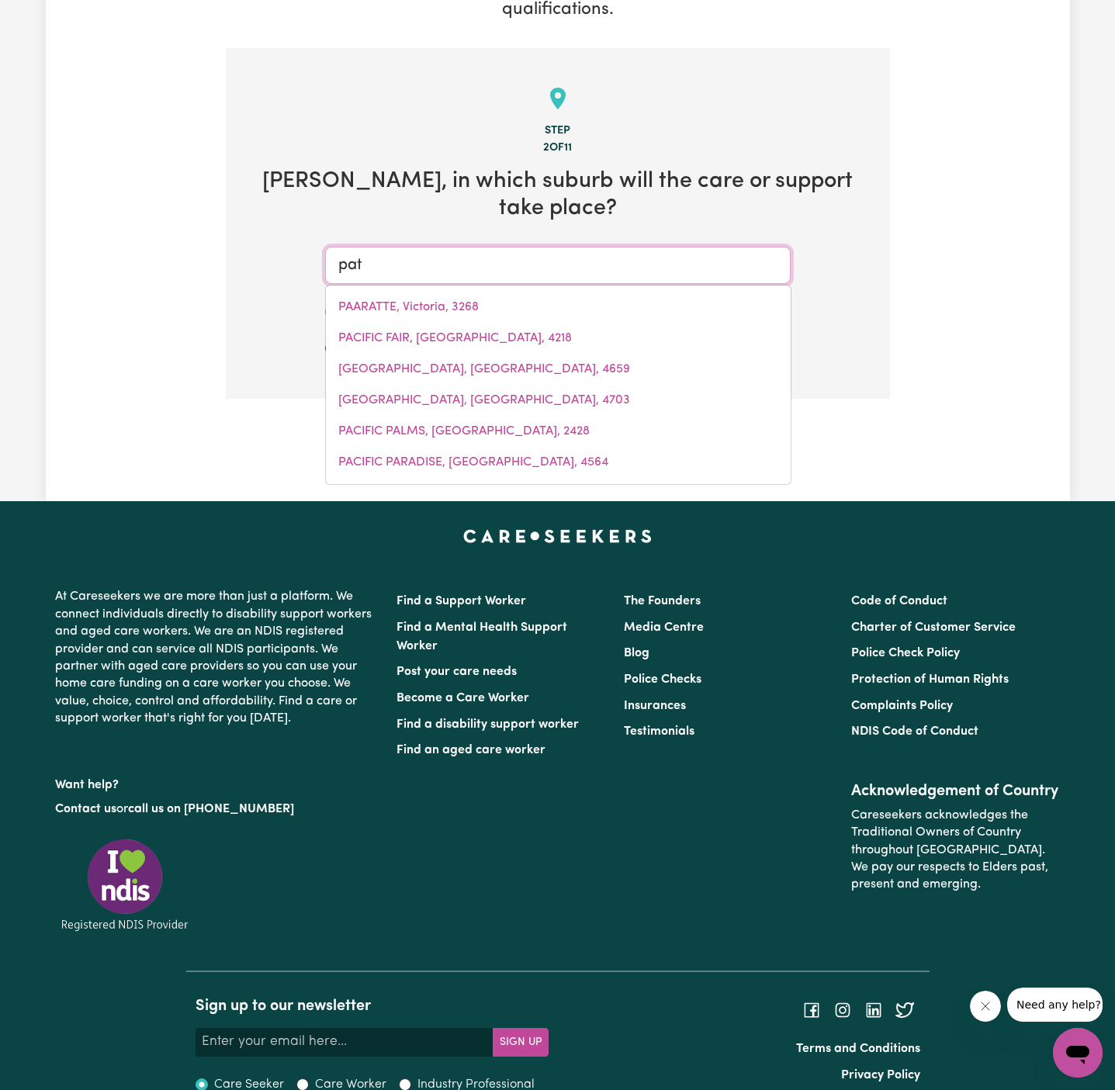
type input "pa"
type input "paARATTE, Victoria, 3268"
type input "pae"
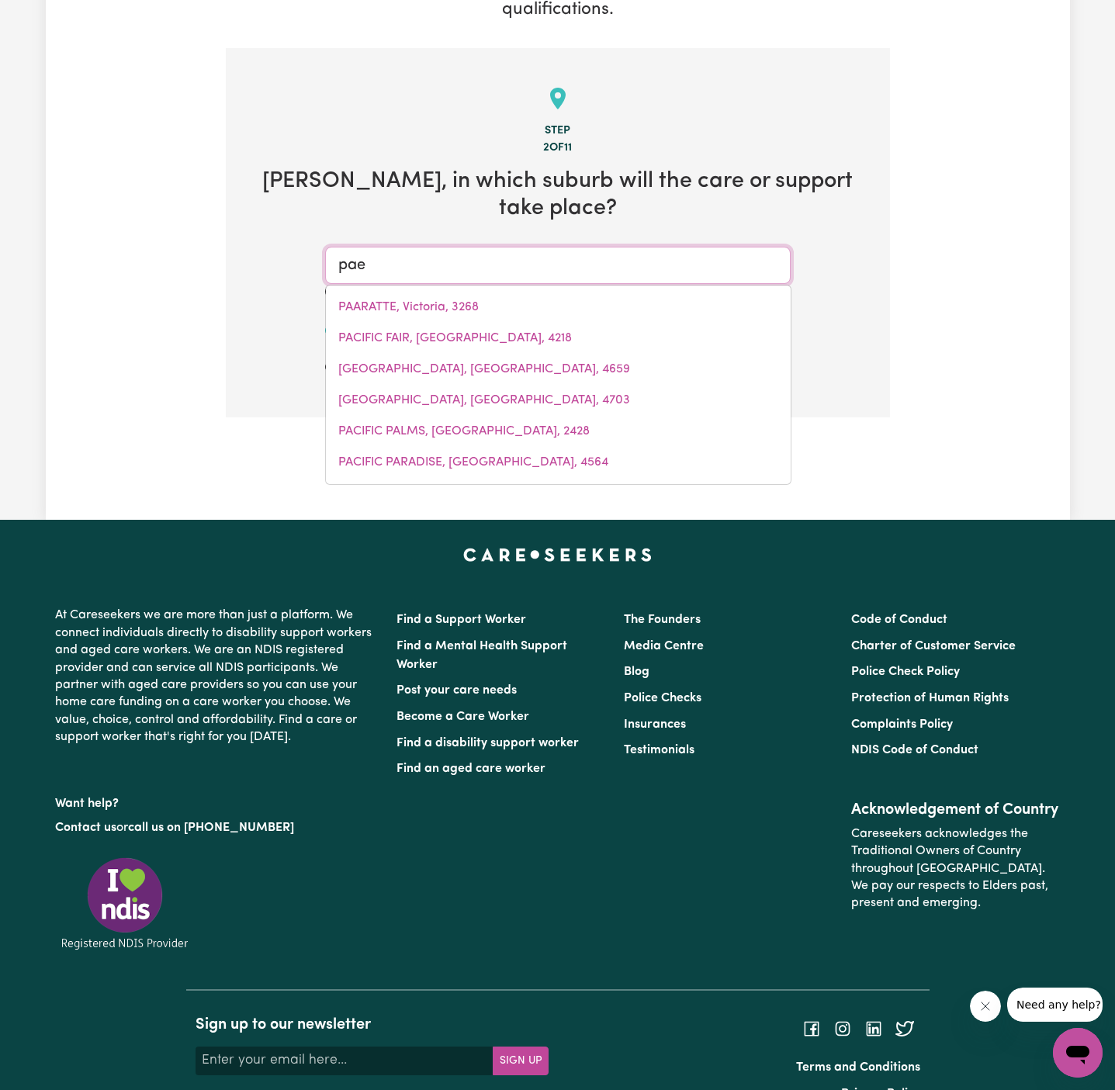
type input "pa"
type input "paECHTOWN, [GEOGRAPHIC_DATA], 5245"
type input "p"
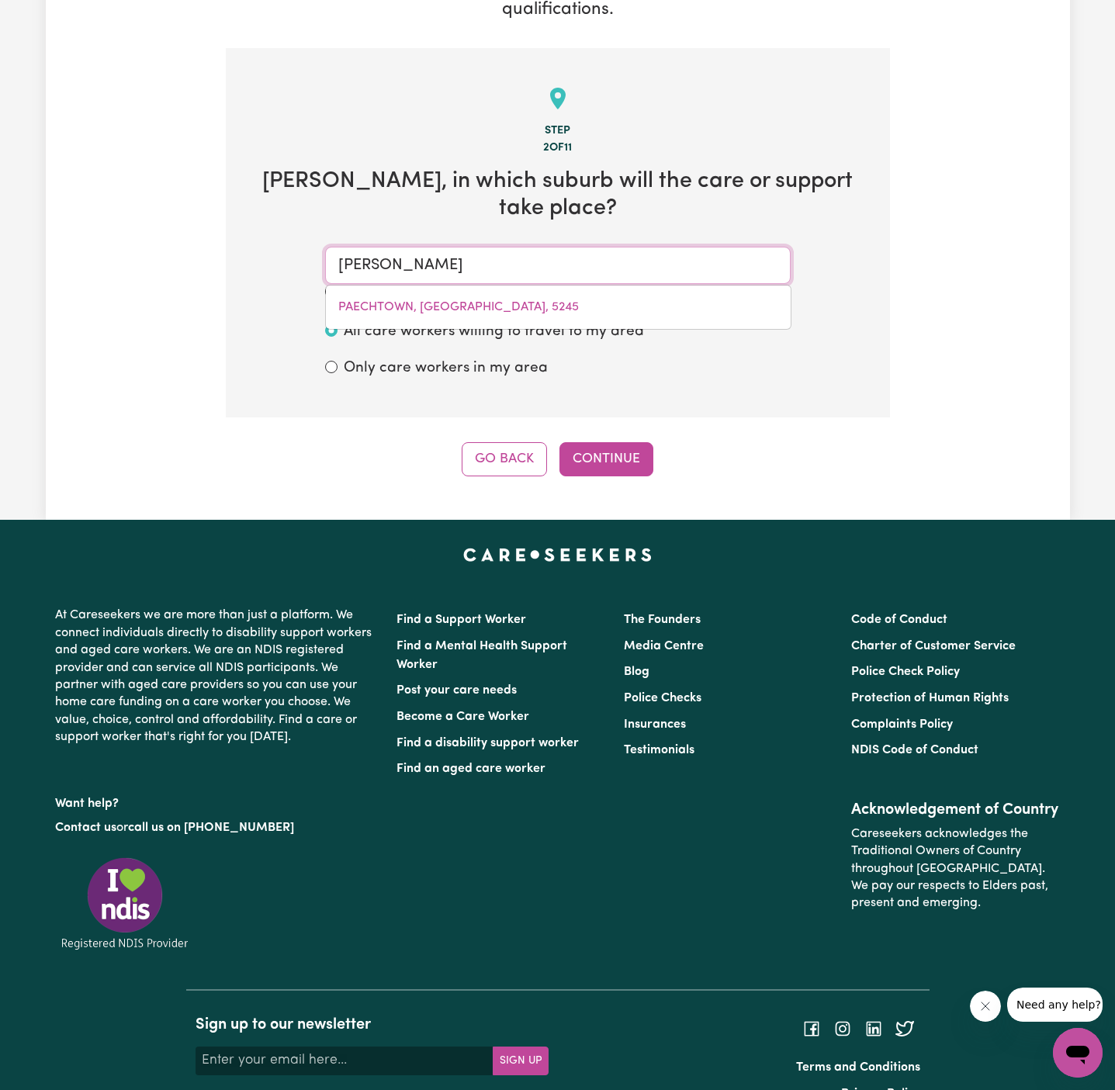
type input "[PERSON_NAME]"
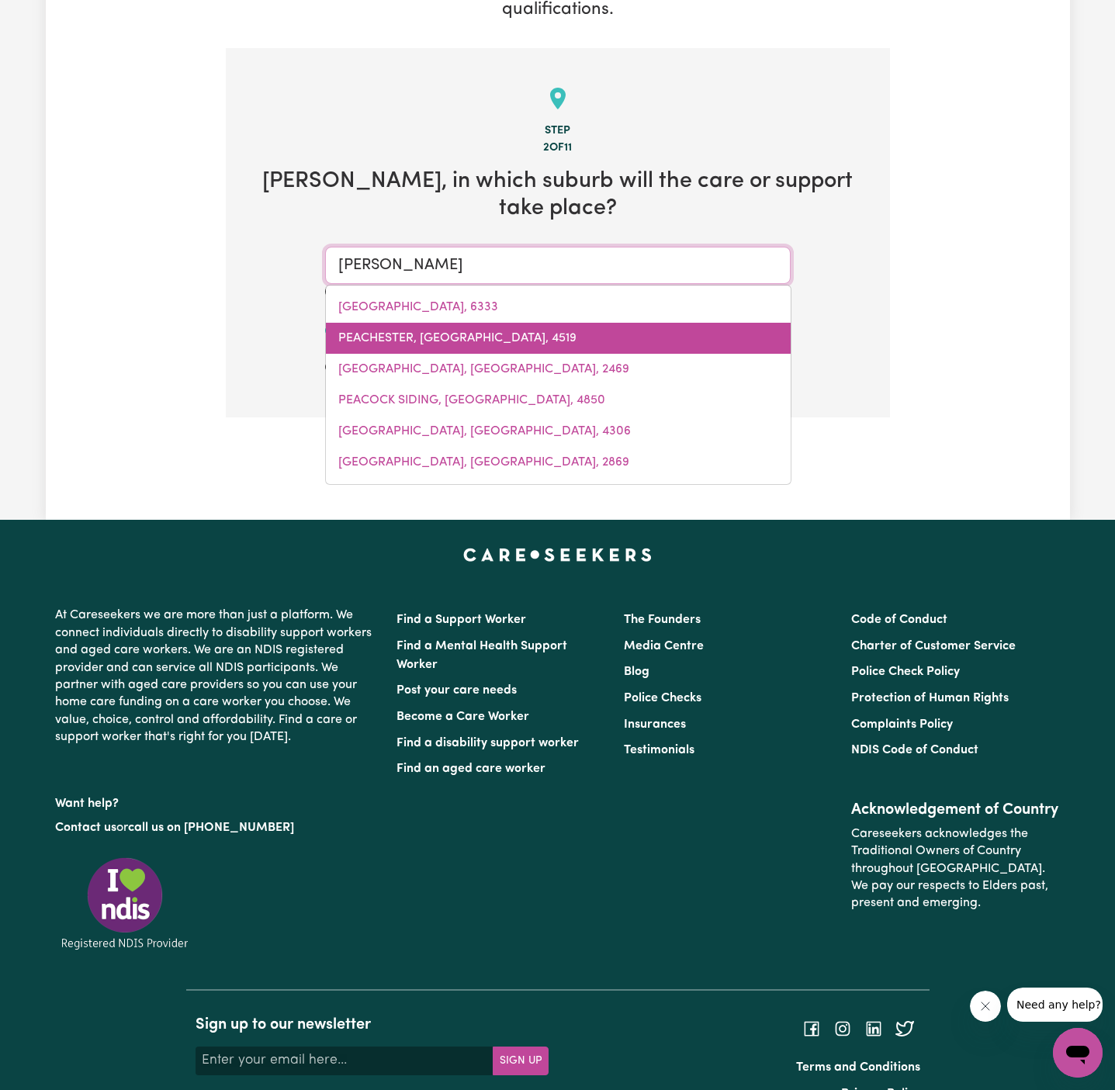
type input "[GEOGRAPHIC_DATA], [GEOGRAPHIC_DATA], 2049"
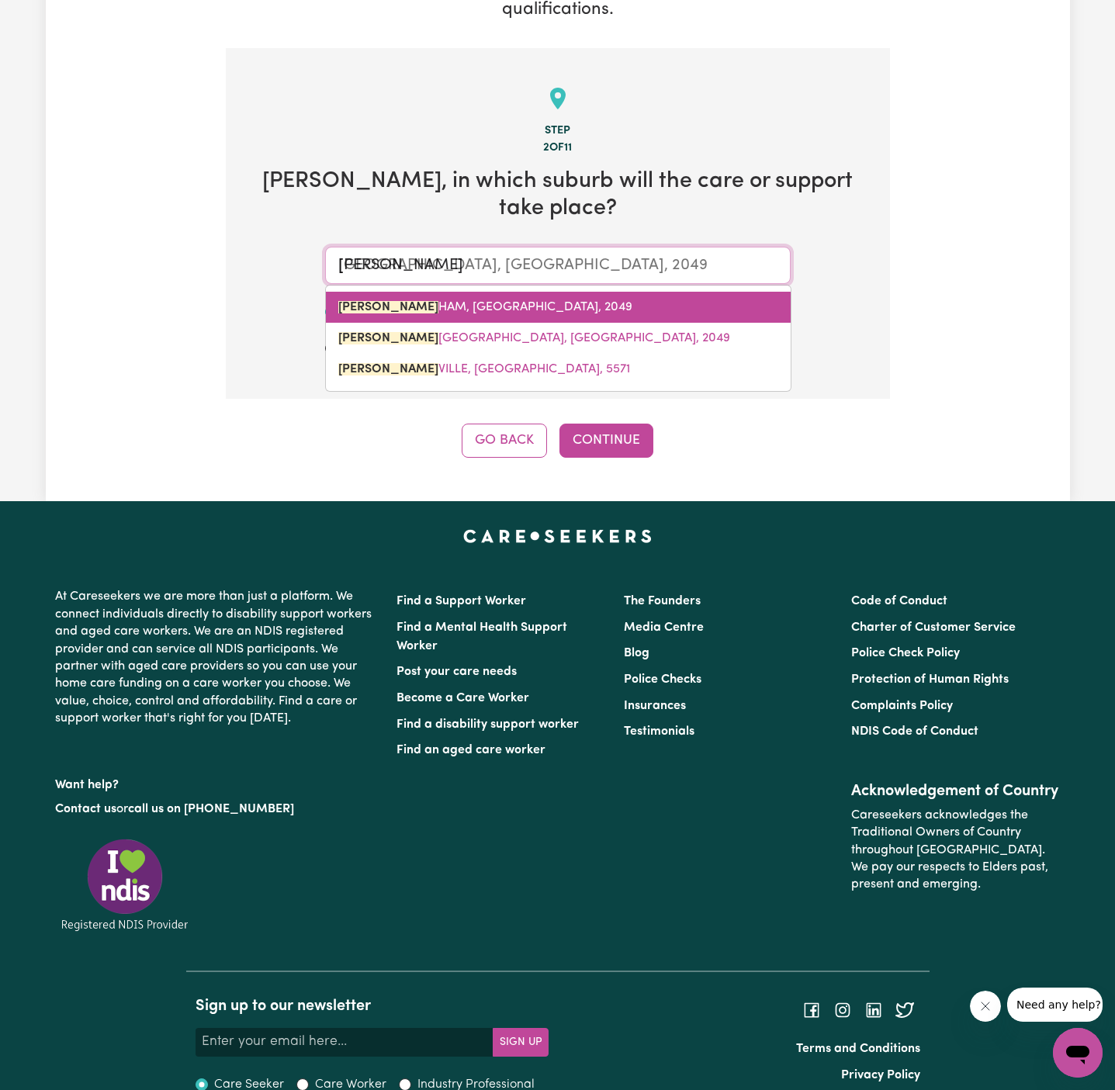
click at [497, 301] on span "[PERSON_NAME] HAM, [GEOGRAPHIC_DATA], 2049" at bounding box center [485, 307] width 294 height 12
type input "[GEOGRAPHIC_DATA], [GEOGRAPHIC_DATA], 2049"
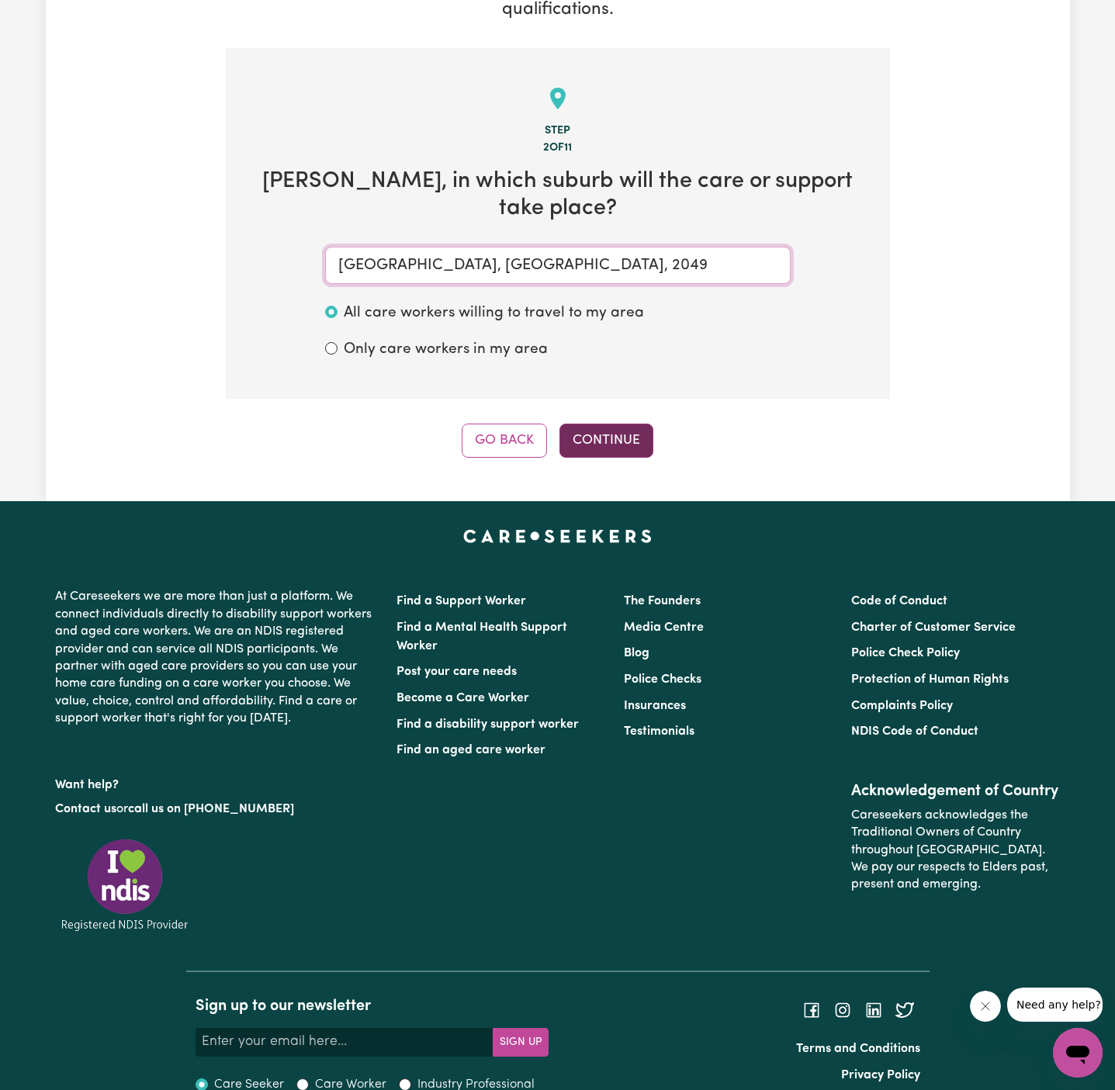
type input "[GEOGRAPHIC_DATA], [GEOGRAPHIC_DATA], 2049"
click at [639, 424] on button "Continue" at bounding box center [606, 441] width 94 height 34
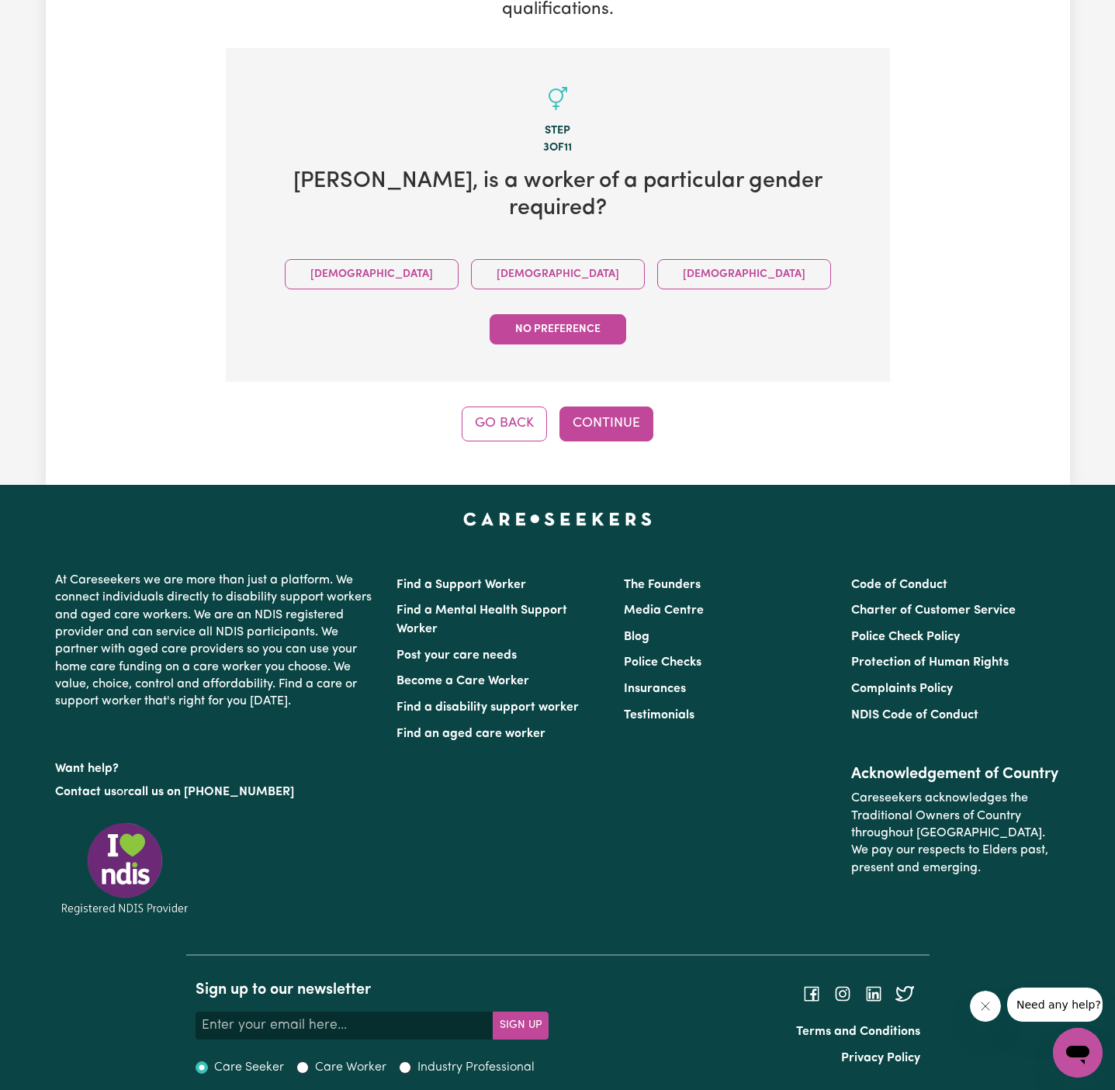
scroll to position [220, 0]
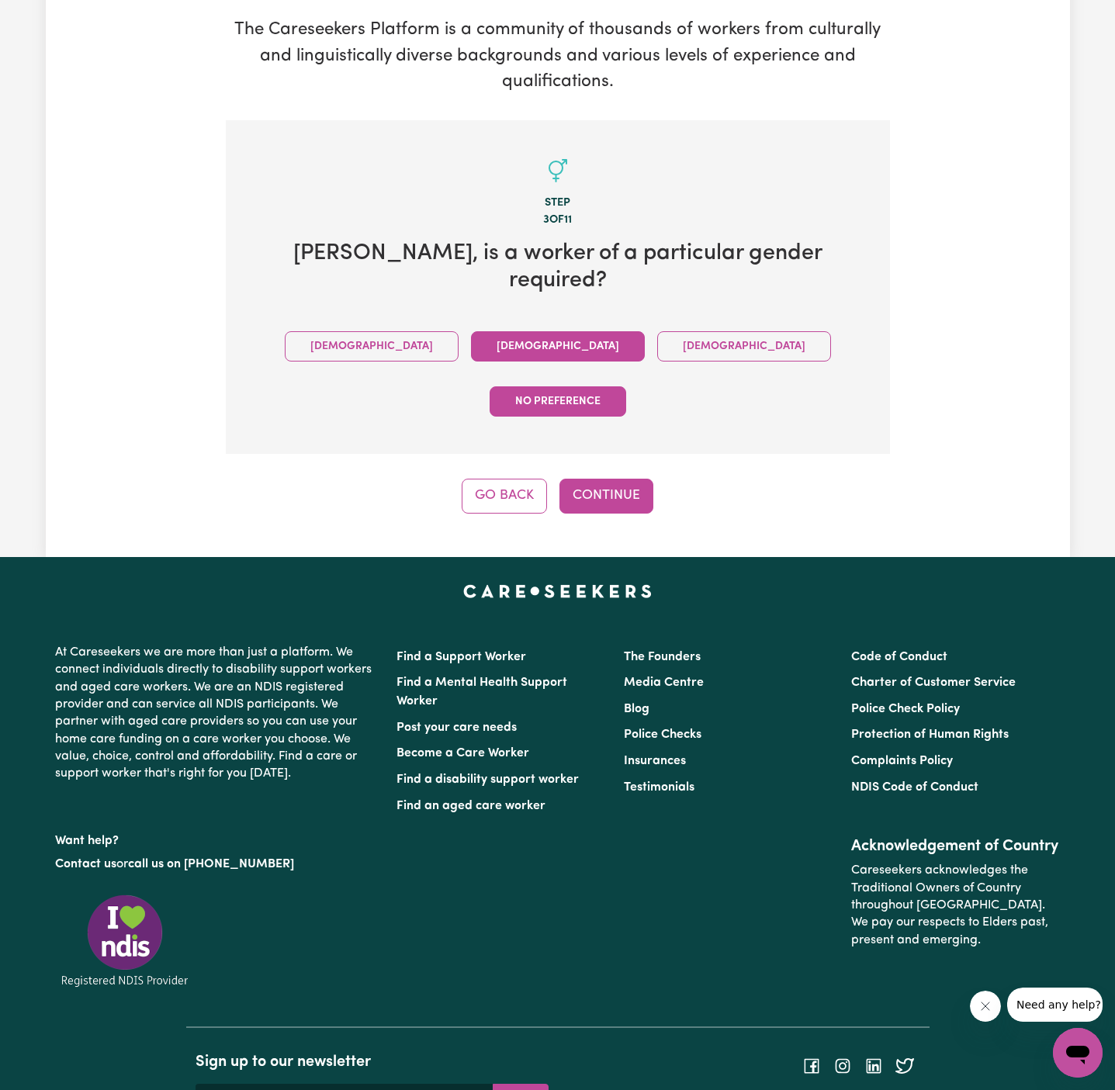
click at [471, 331] on button "[DEMOGRAPHIC_DATA]" at bounding box center [558, 346] width 174 height 30
click at [589, 479] on button "Continue" at bounding box center [606, 496] width 94 height 34
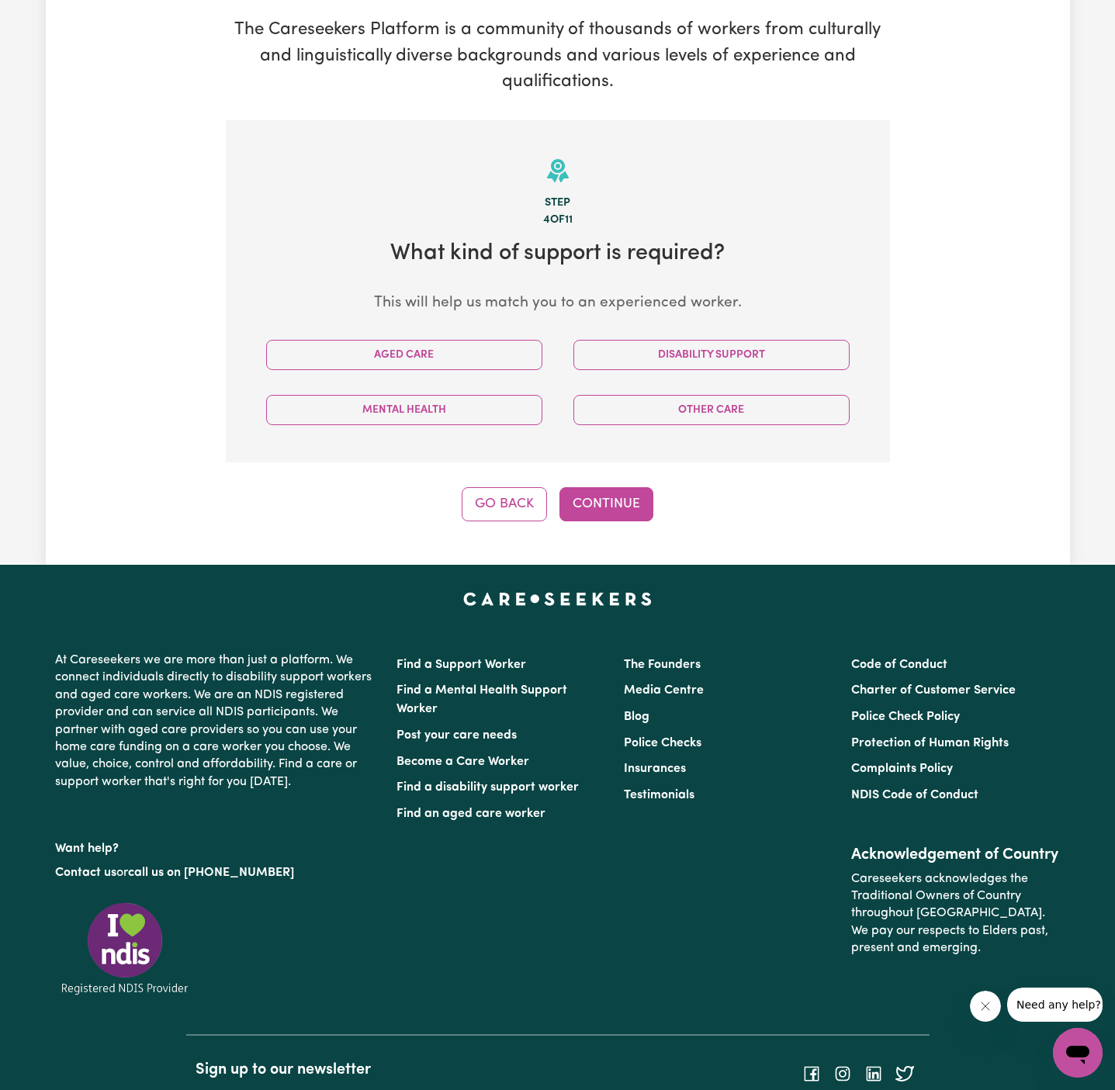
scroll to position [310, 0]
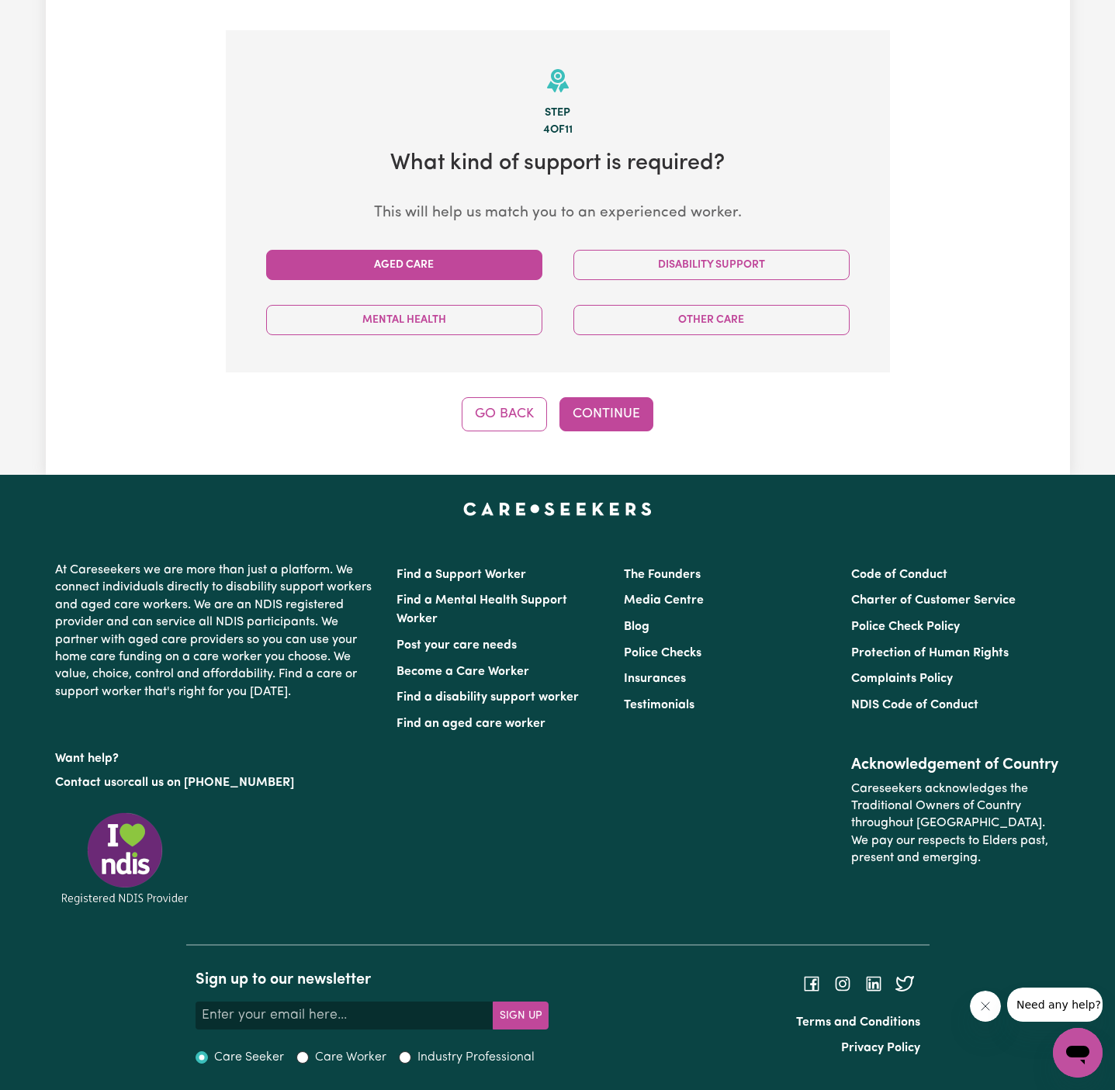
click at [491, 267] on button "Aged Care" at bounding box center [404, 265] width 276 height 30
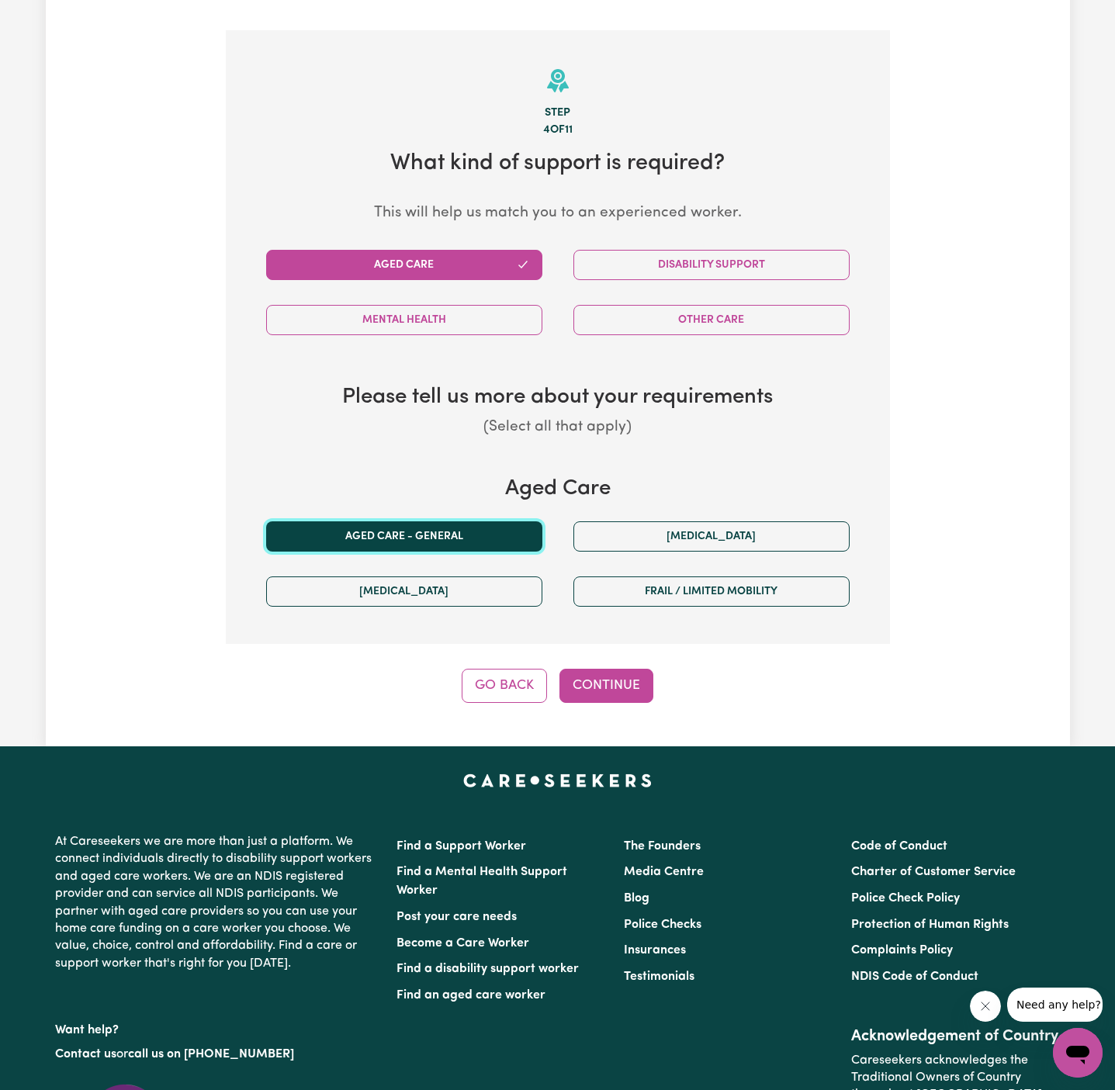
click at [455, 531] on button "Aged care - General" at bounding box center [404, 536] width 276 height 30
click at [632, 700] on button "Continue" at bounding box center [606, 686] width 94 height 34
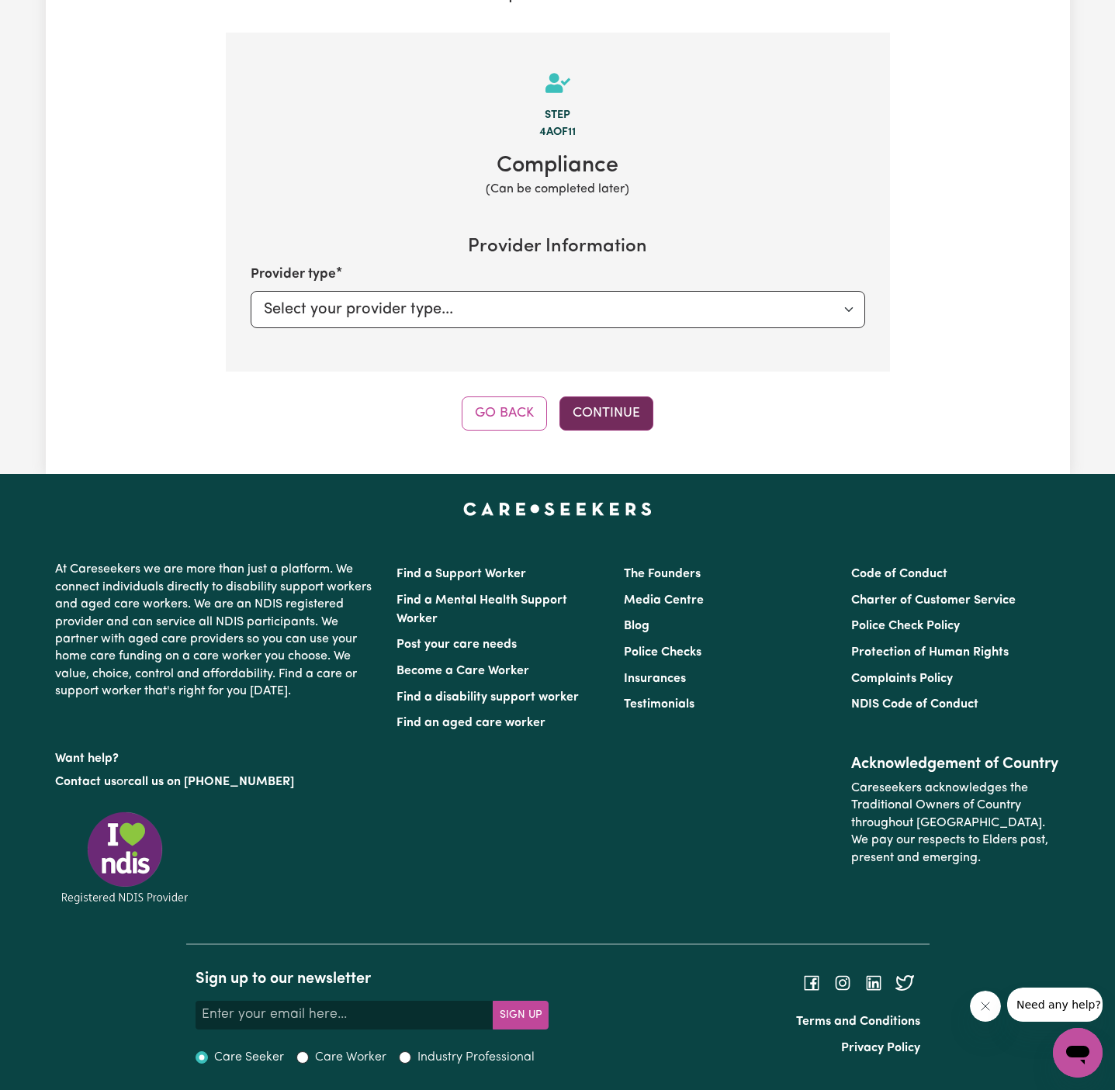
click at [595, 402] on button "Continue" at bounding box center [606, 413] width 94 height 34
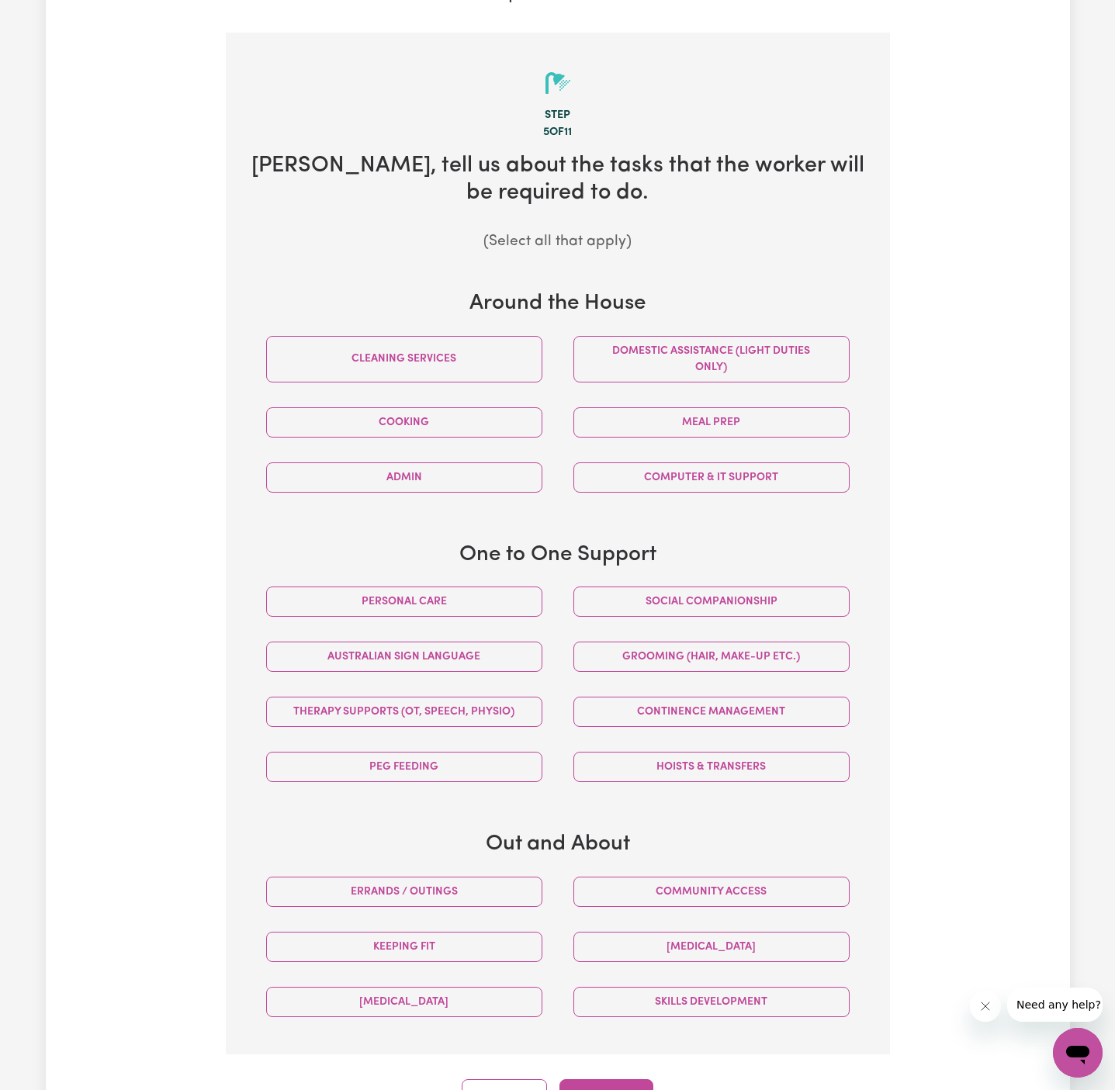
scroll to position [340, 0]
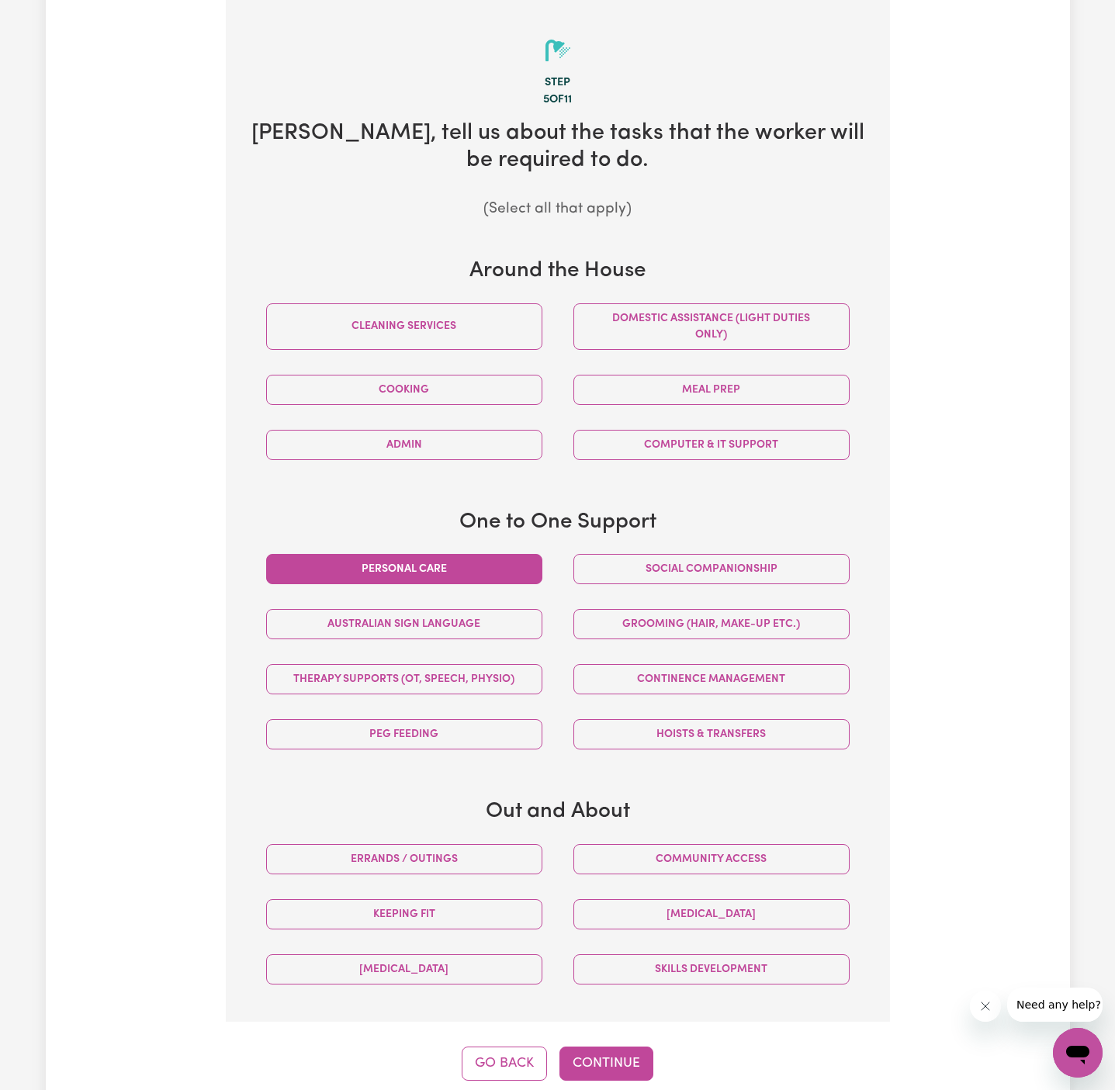
click at [514, 568] on button "Personal care" at bounding box center [404, 569] width 276 height 30
click at [707, 403] on button "Meal prep" at bounding box center [711, 390] width 276 height 30
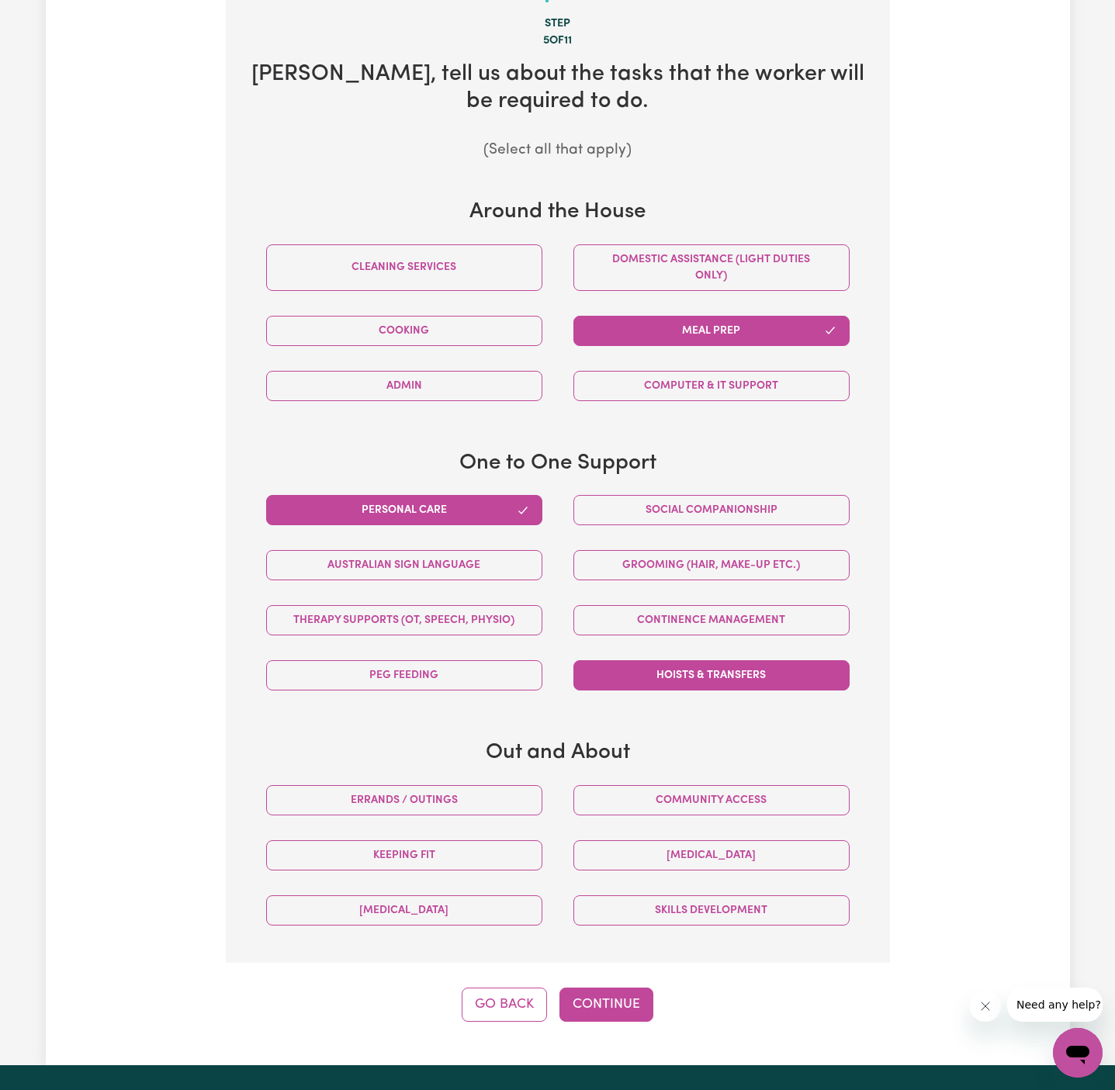
scroll to position [406, 0]
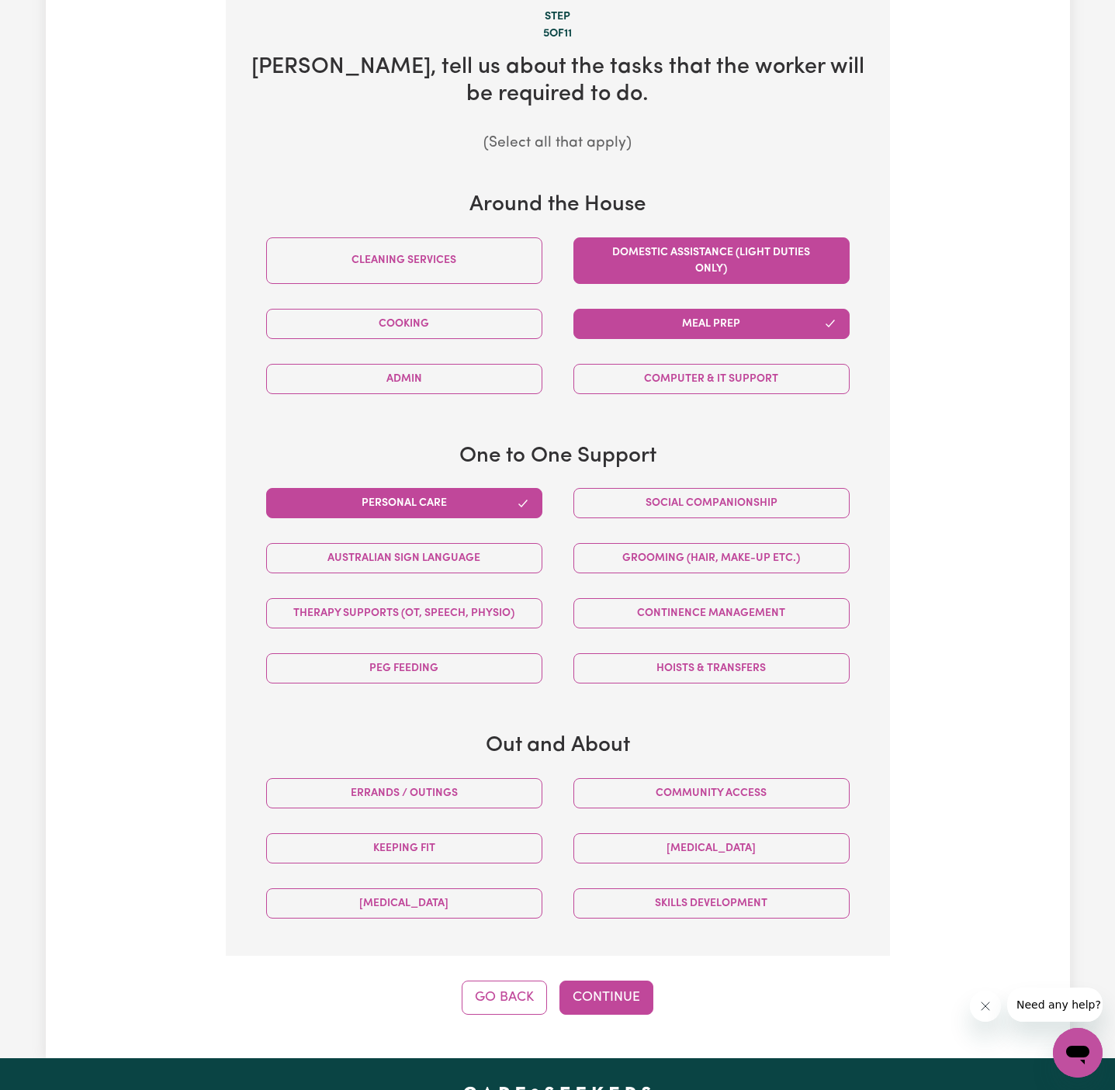
click at [746, 268] on button "Domestic assistance (light duties only)" at bounding box center [711, 260] width 276 height 47
click at [603, 993] on button "Continue" at bounding box center [606, 998] width 94 height 34
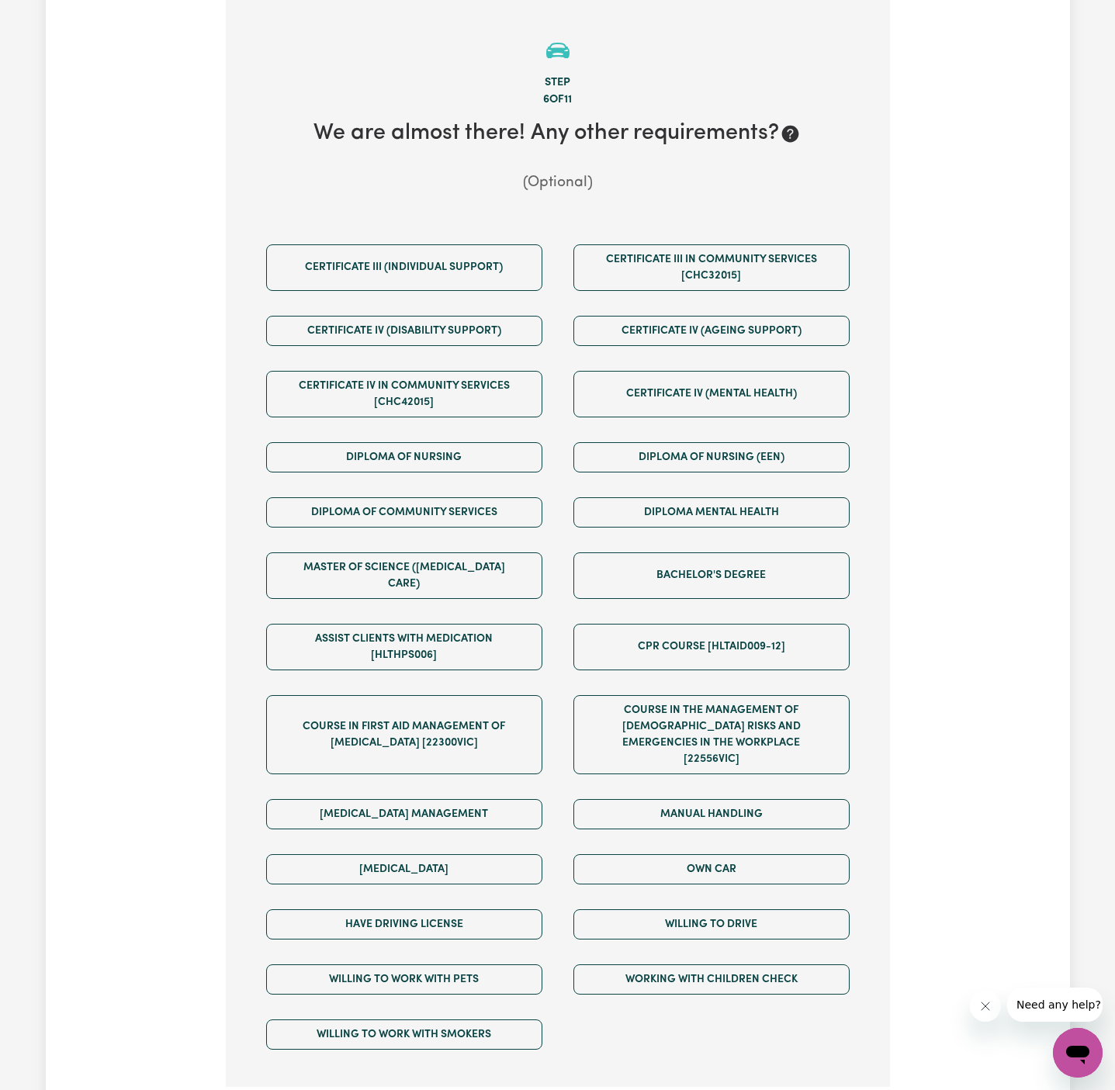
scroll to position [476, 0]
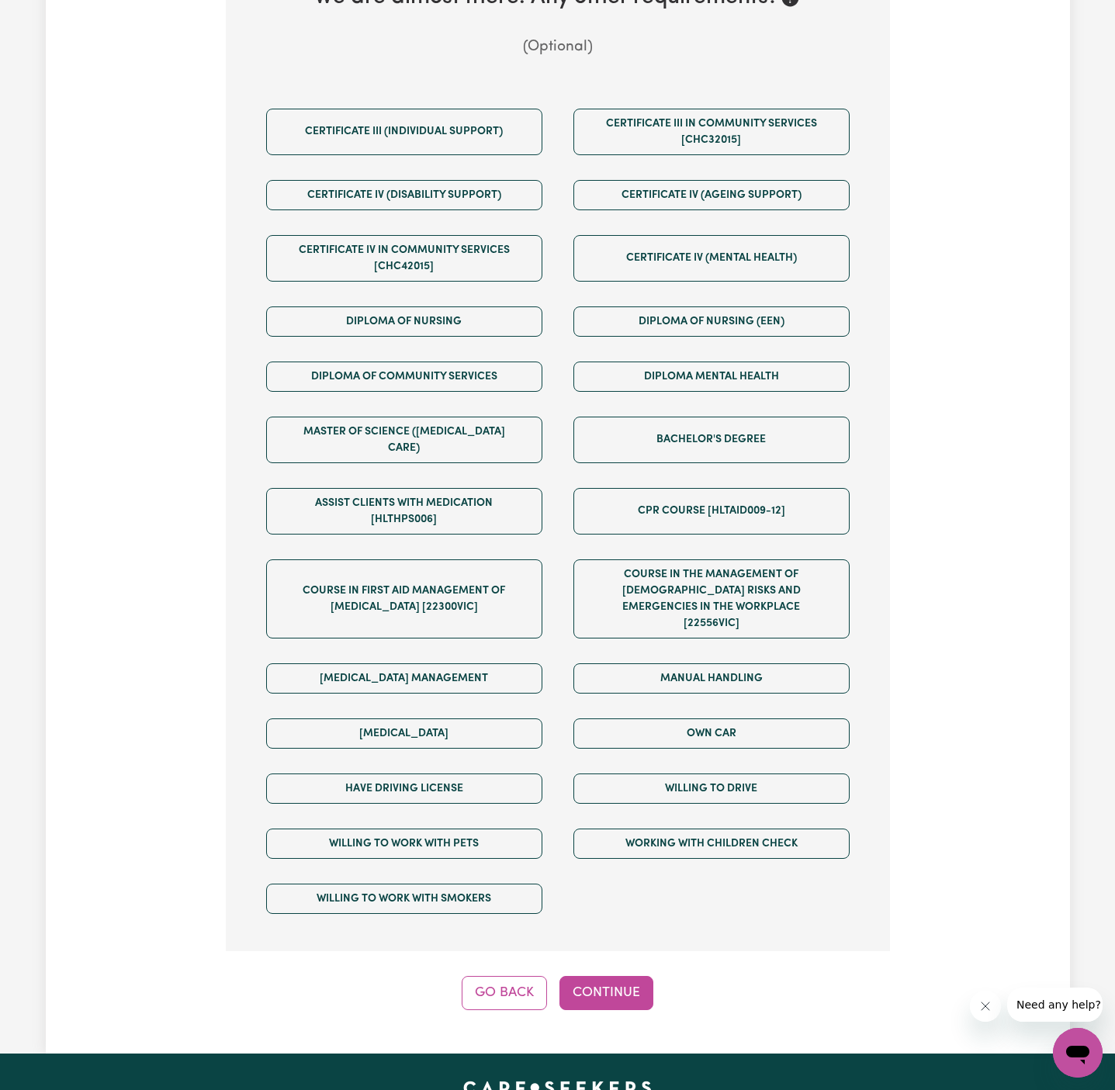
click at [642, 989] on div "Tell us your care and support requirements Welcome to Careseekers. We are excit…" at bounding box center [558, 316] width 1024 height 1475
click at [609, 976] on button "Continue" at bounding box center [606, 993] width 94 height 34
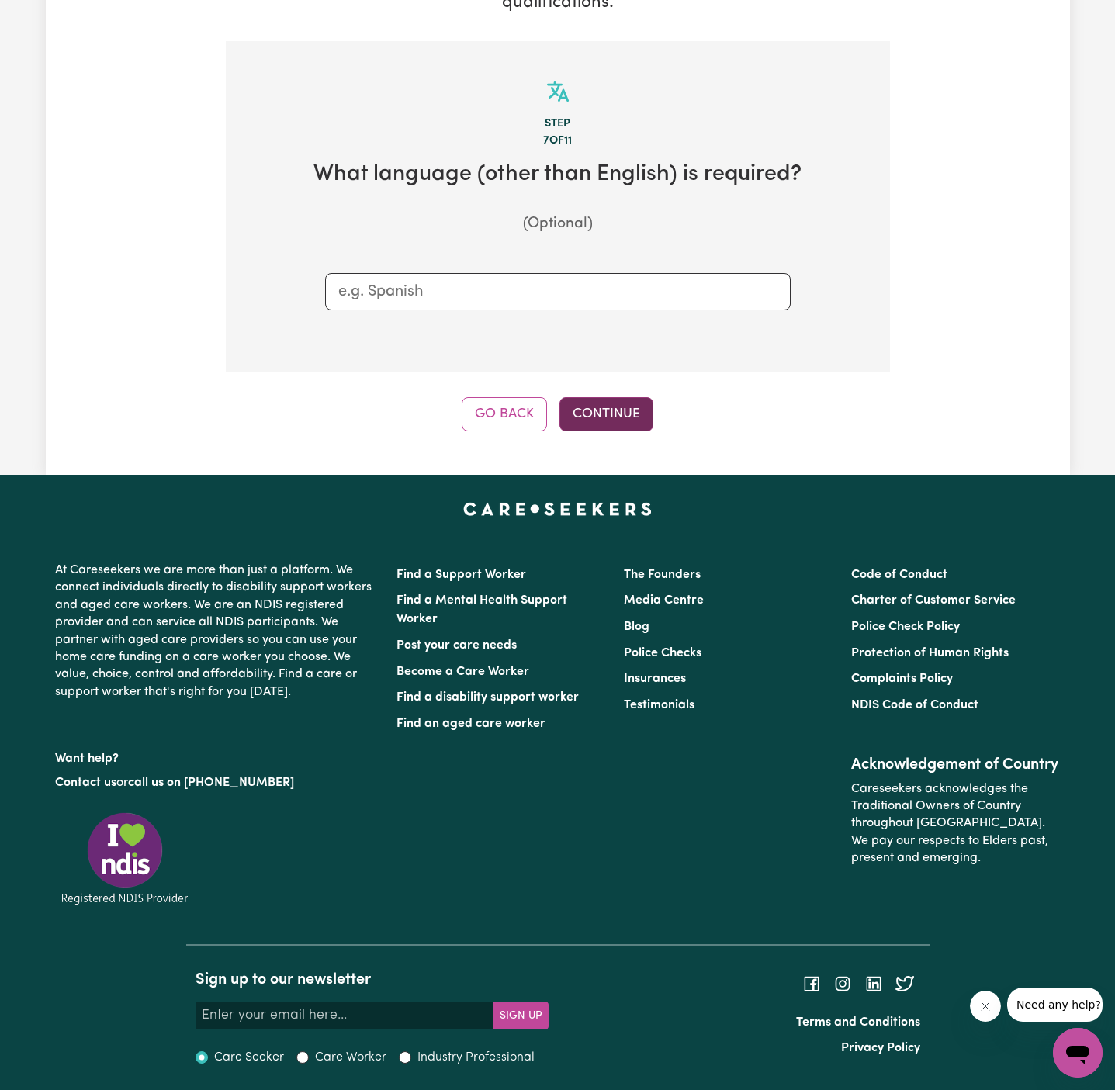
click at [594, 403] on button "Continue" at bounding box center [606, 414] width 94 height 34
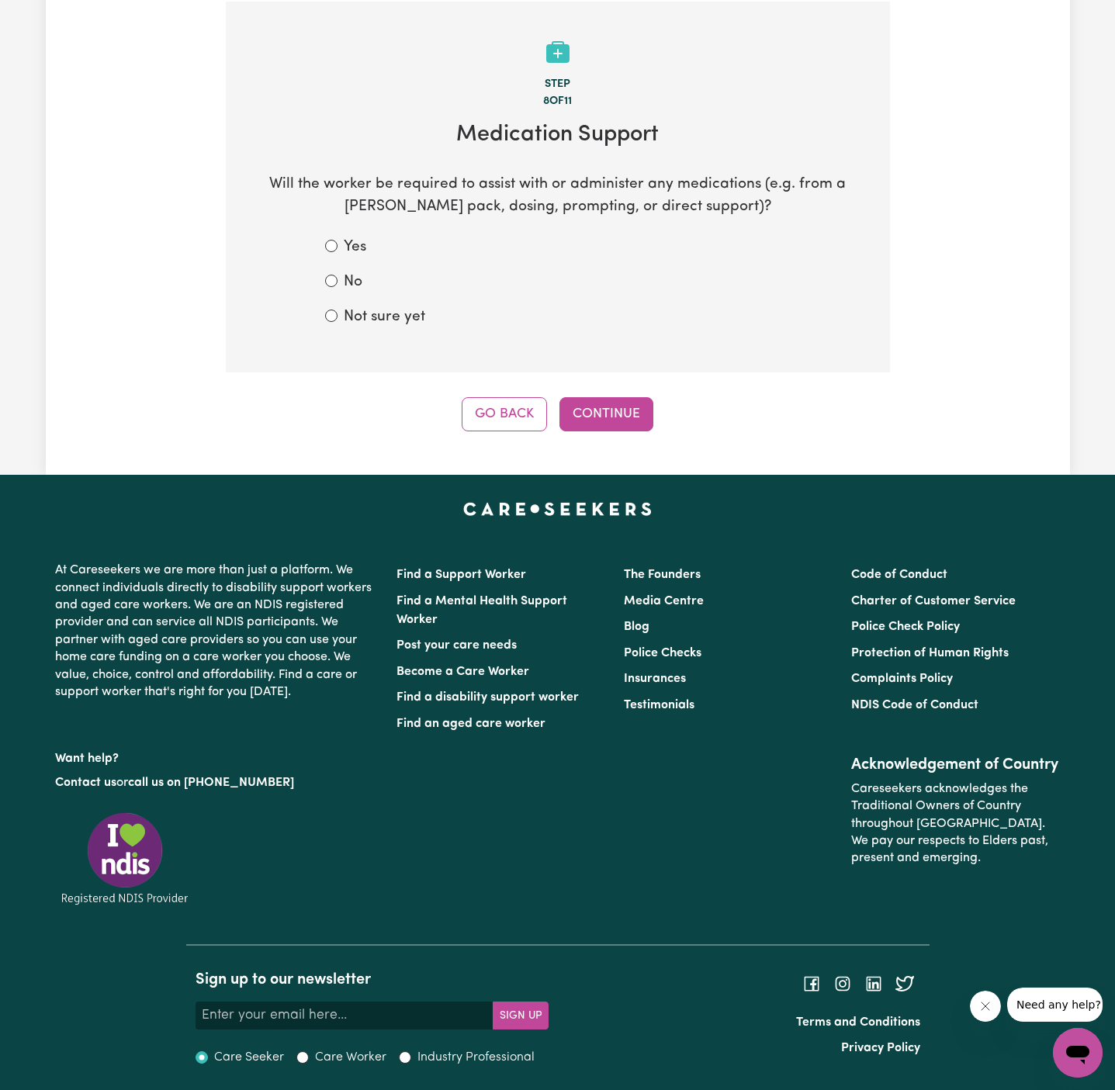
scroll to position [339, 0]
click at [358, 286] on label "No" at bounding box center [353, 282] width 19 height 23
click at [338, 286] on input "No" at bounding box center [331, 280] width 12 height 12
radio input "true"
click at [577, 401] on button "Continue" at bounding box center [606, 413] width 94 height 34
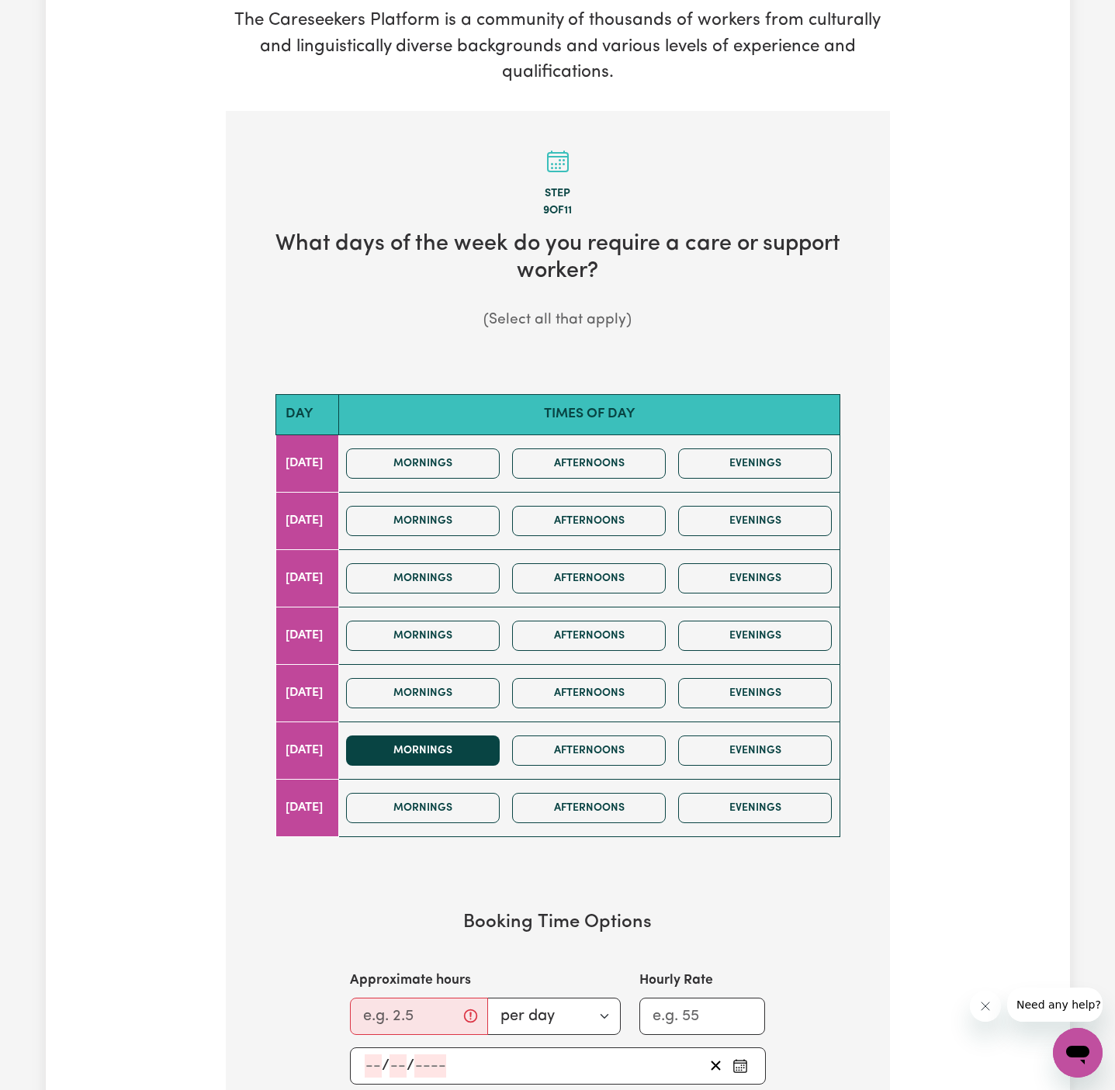
scroll to position [237, 0]
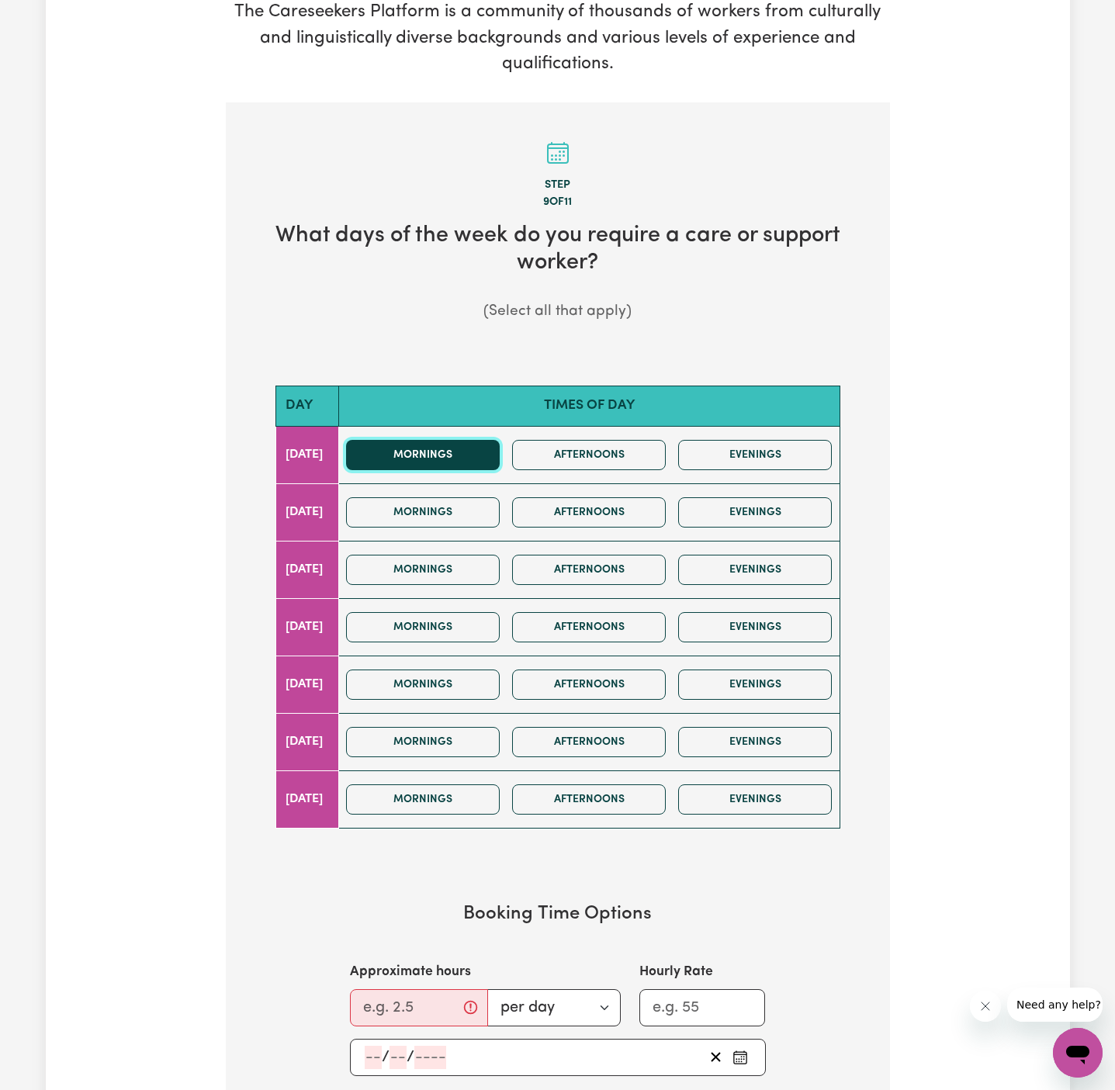
click at [469, 459] on button "Mornings" at bounding box center [423, 455] width 154 height 30
click at [476, 504] on button "Mornings" at bounding box center [423, 512] width 154 height 30
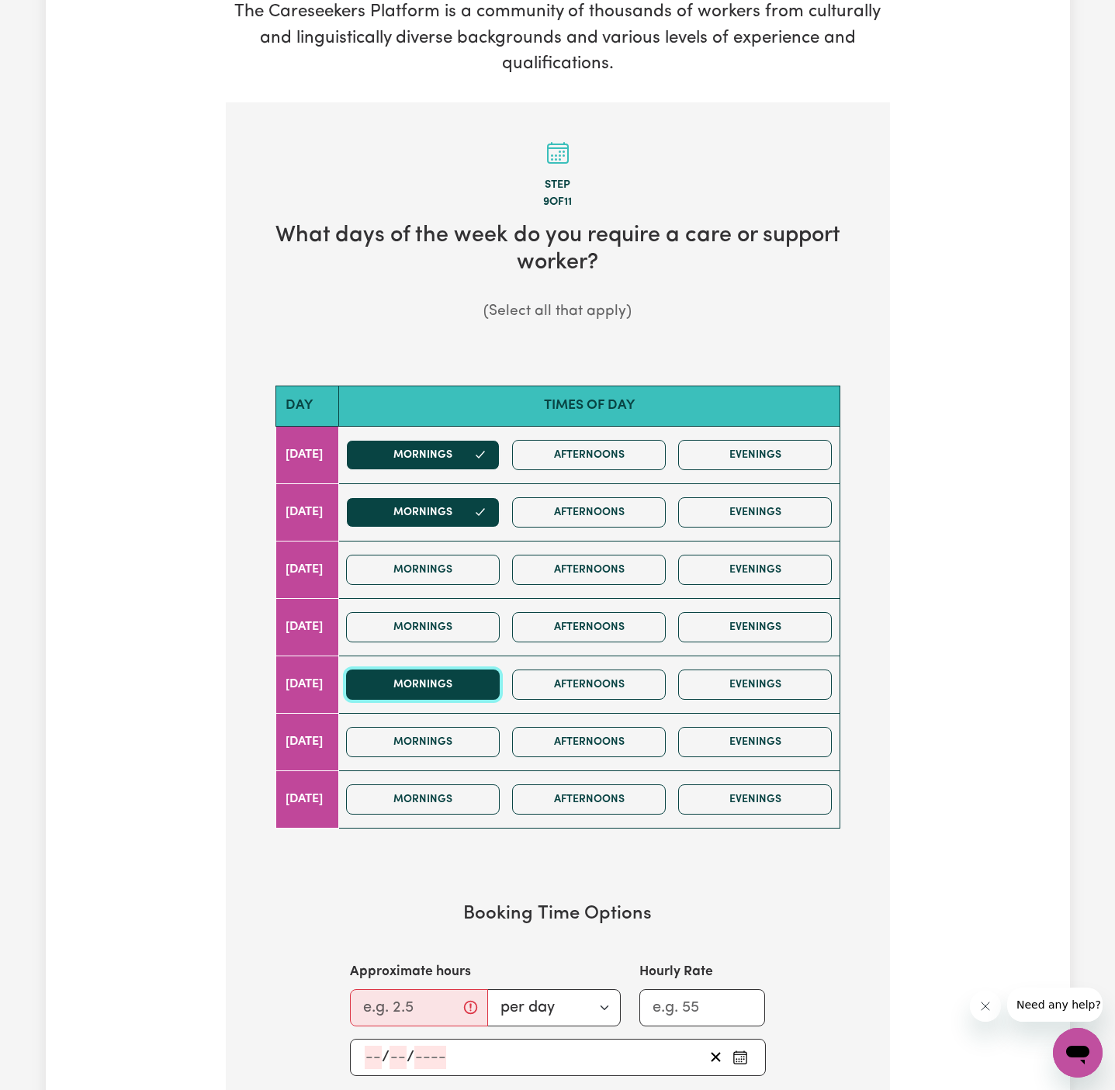
click at [452, 684] on button "Mornings" at bounding box center [423, 685] width 154 height 30
click at [372, 1007] on input "Approximate hours" at bounding box center [419, 1007] width 138 height 37
type input "1.5"
click at [373, 1049] on input "number" at bounding box center [373, 1057] width 17 height 23
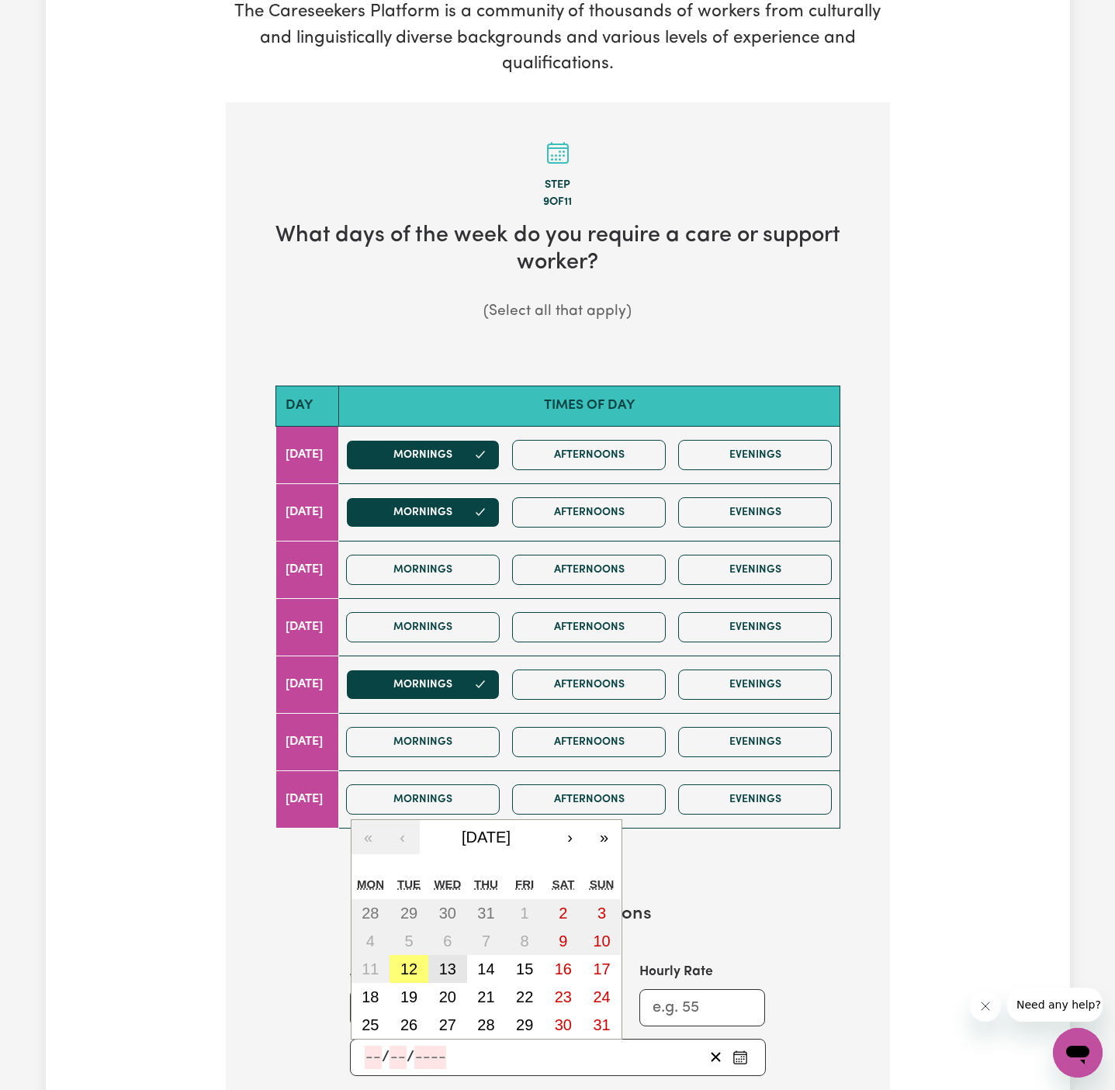
click at [445, 972] on button "13" at bounding box center [447, 969] width 39 height 28
type input "[DATE]"
type input "13"
type input "8"
type input "2025"
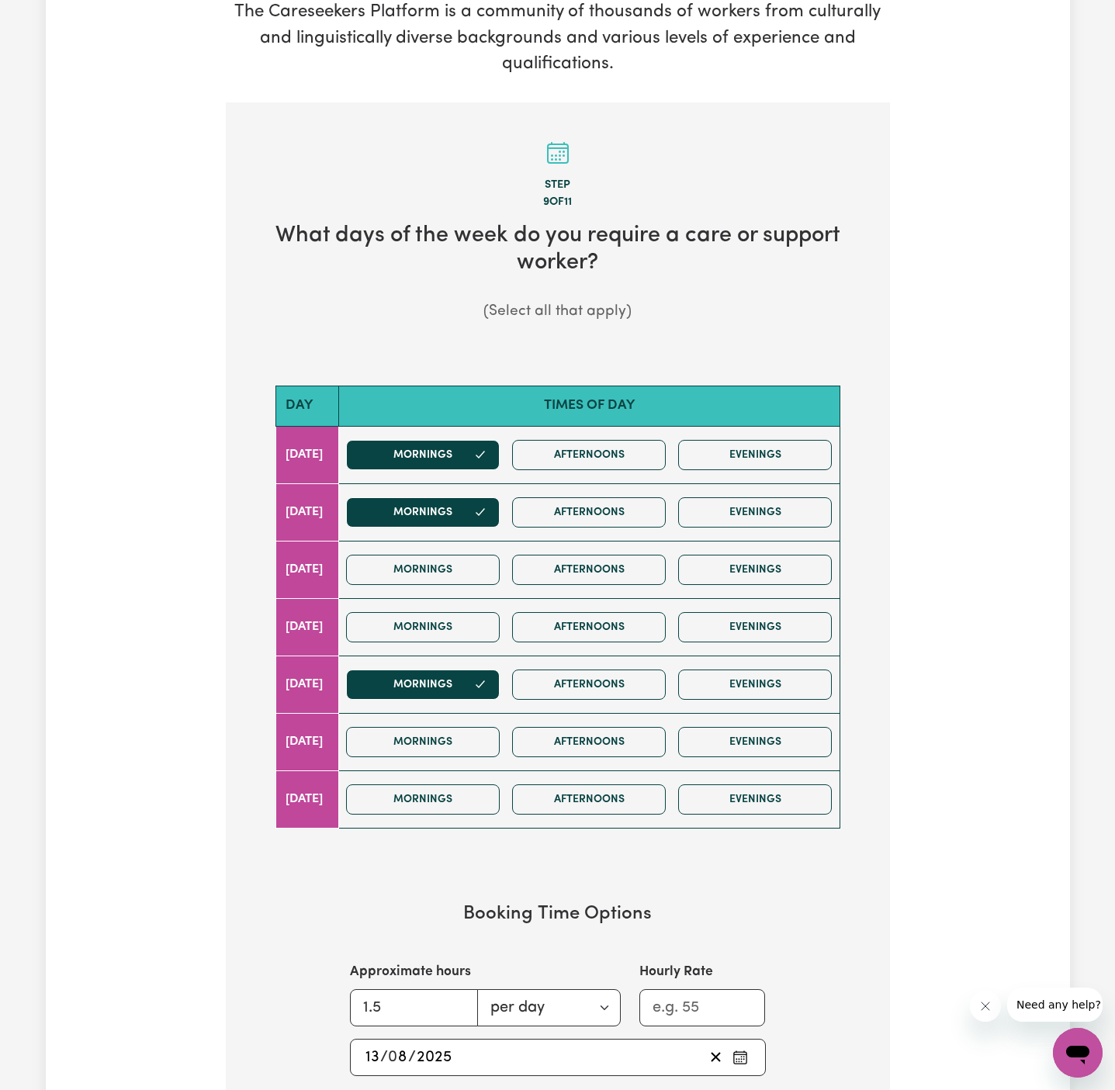
click at [365, 1060] on input "13" at bounding box center [373, 1057] width 16 height 23
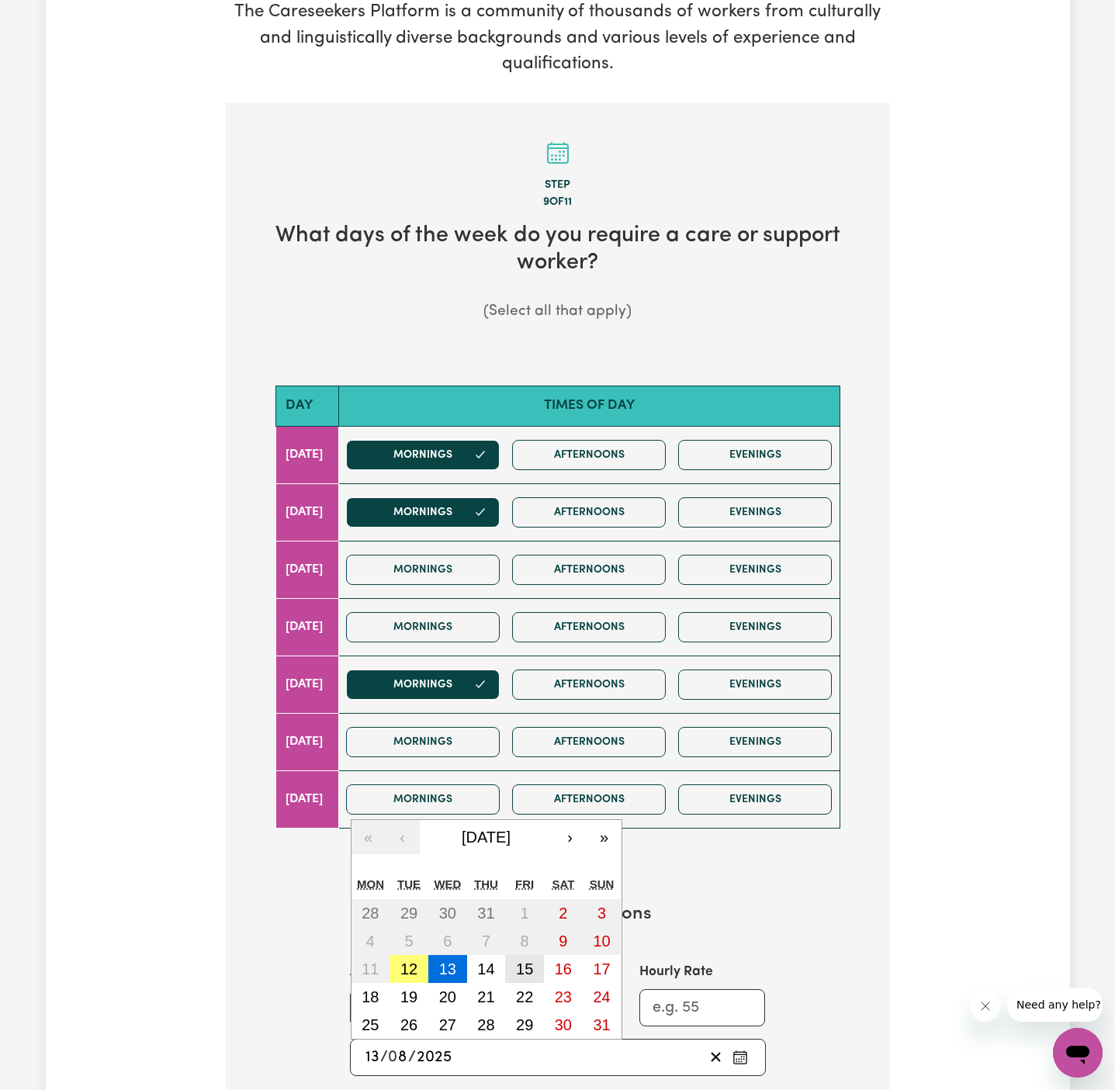
click at [507, 965] on button "15" at bounding box center [524, 969] width 39 height 28
type input "[DATE]"
type input "15"
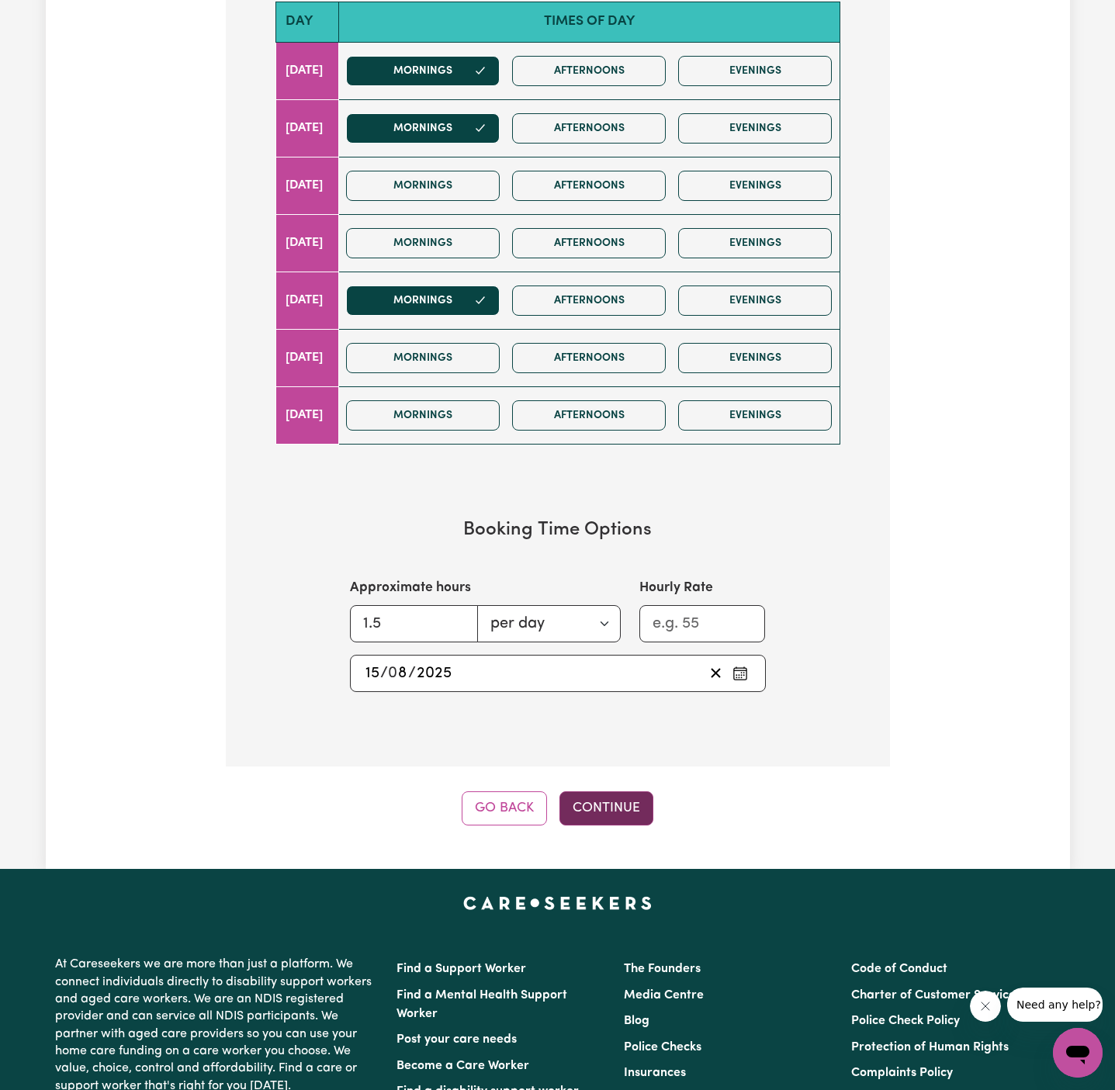
click at [625, 806] on button "Continue" at bounding box center [606, 808] width 94 height 34
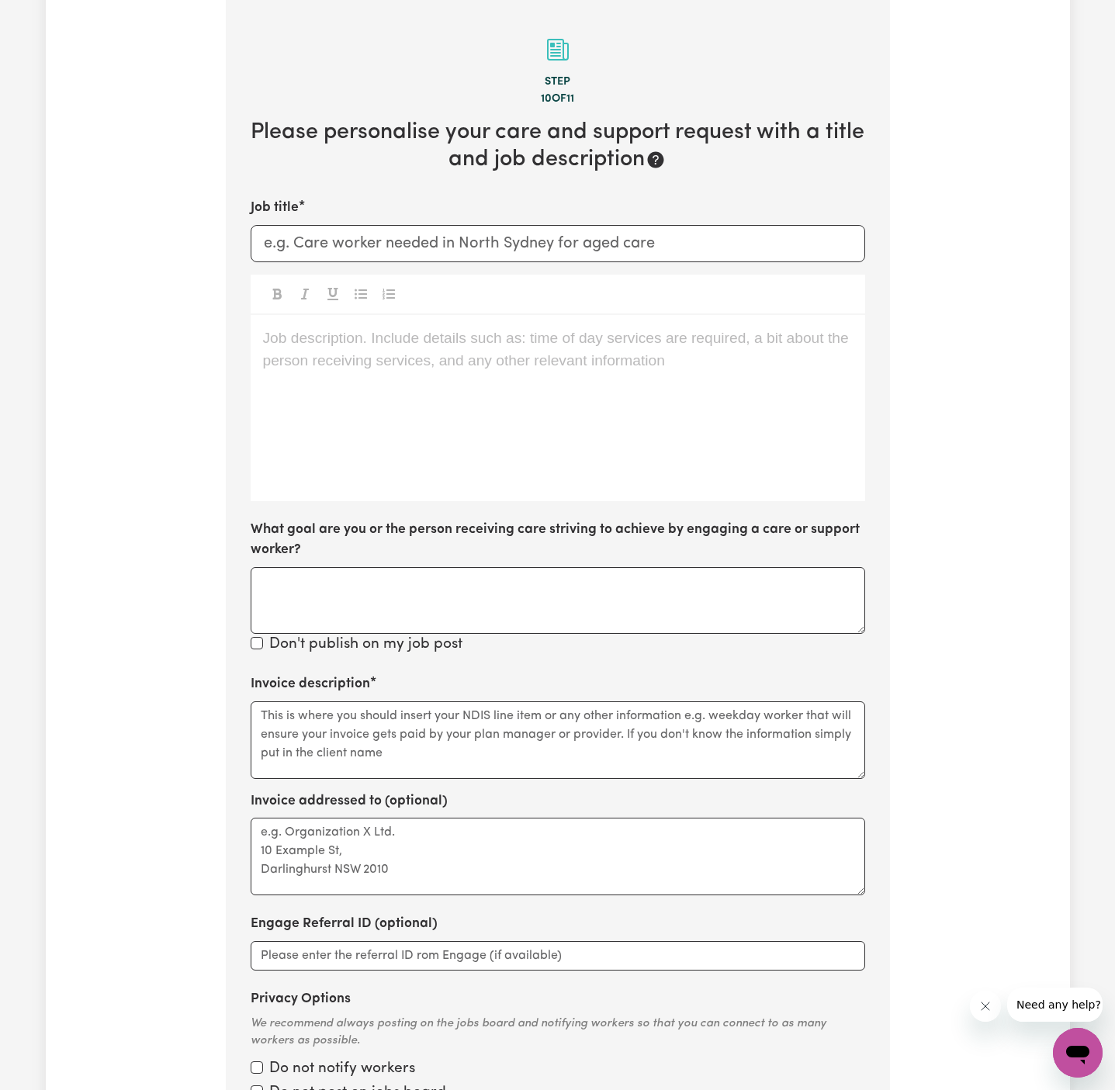
scroll to position [340, 0]
click at [632, 393] on div "Job description. Include details such as: time of day services are required, a …" at bounding box center [558, 409] width 615 height 186
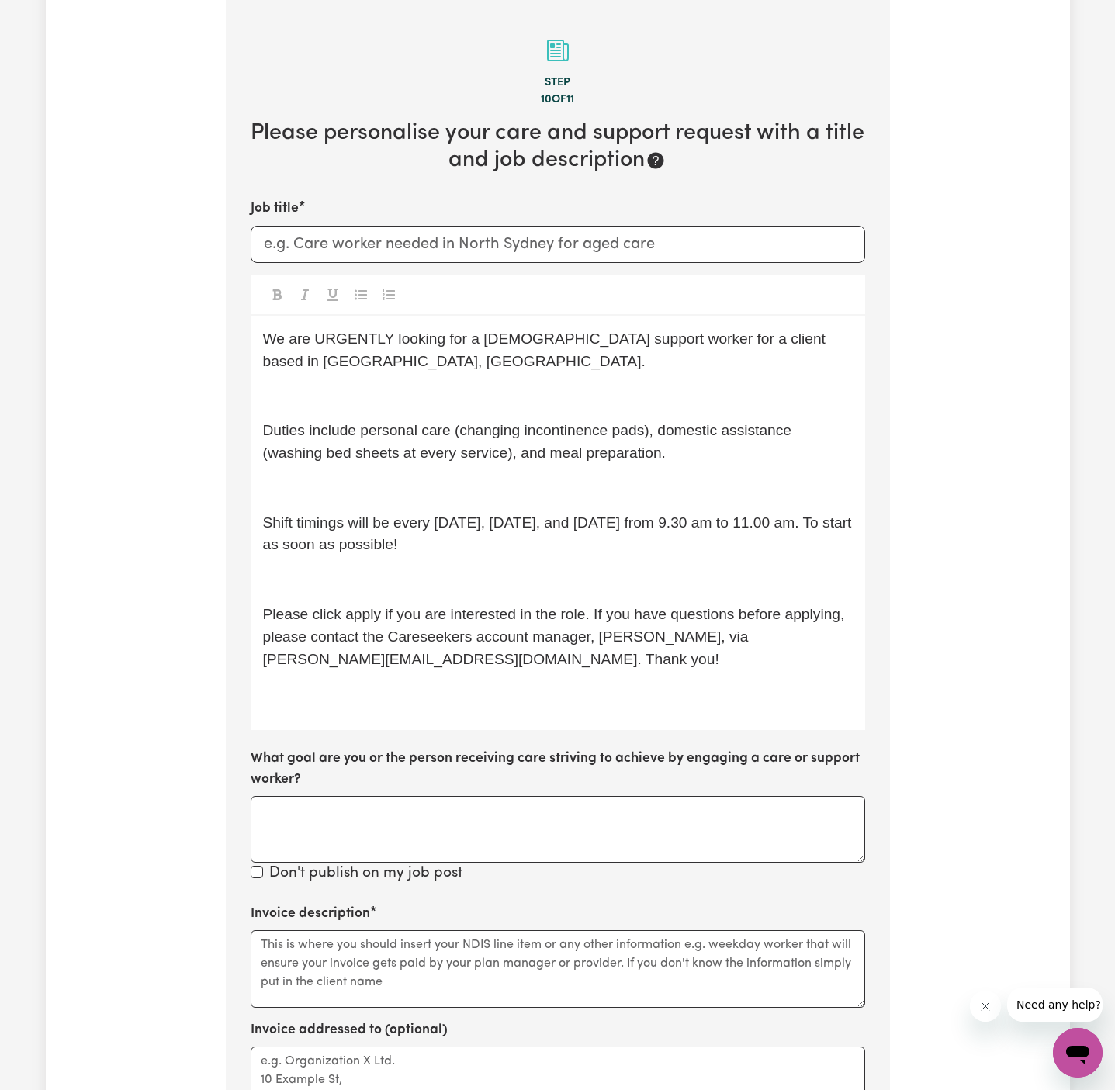
click at [455, 371] on p "We are URGENTLY looking for a [DEMOGRAPHIC_DATA] support worker for a client ba…" at bounding box center [558, 350] width 590 height 45
click at [459, 380] on div "We are URGENTLY looking for a [DEMOGRAPHIC_DATA] support worker for a client ba…" at bounding box center [558, 523] width 615 height 414
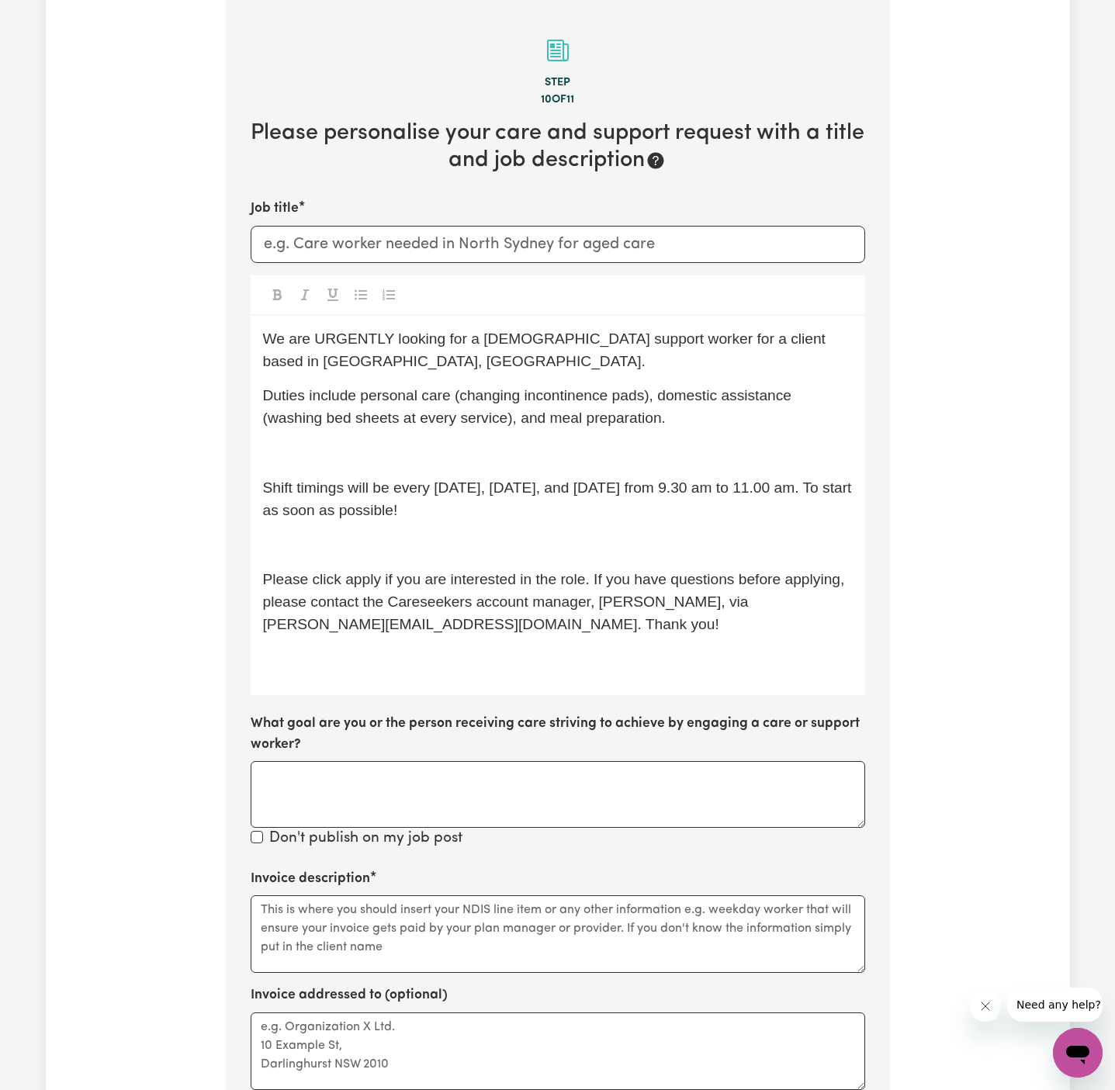
click at [428, 445] on p "﻿" at bounding box center [558, 453] width 590 height 23
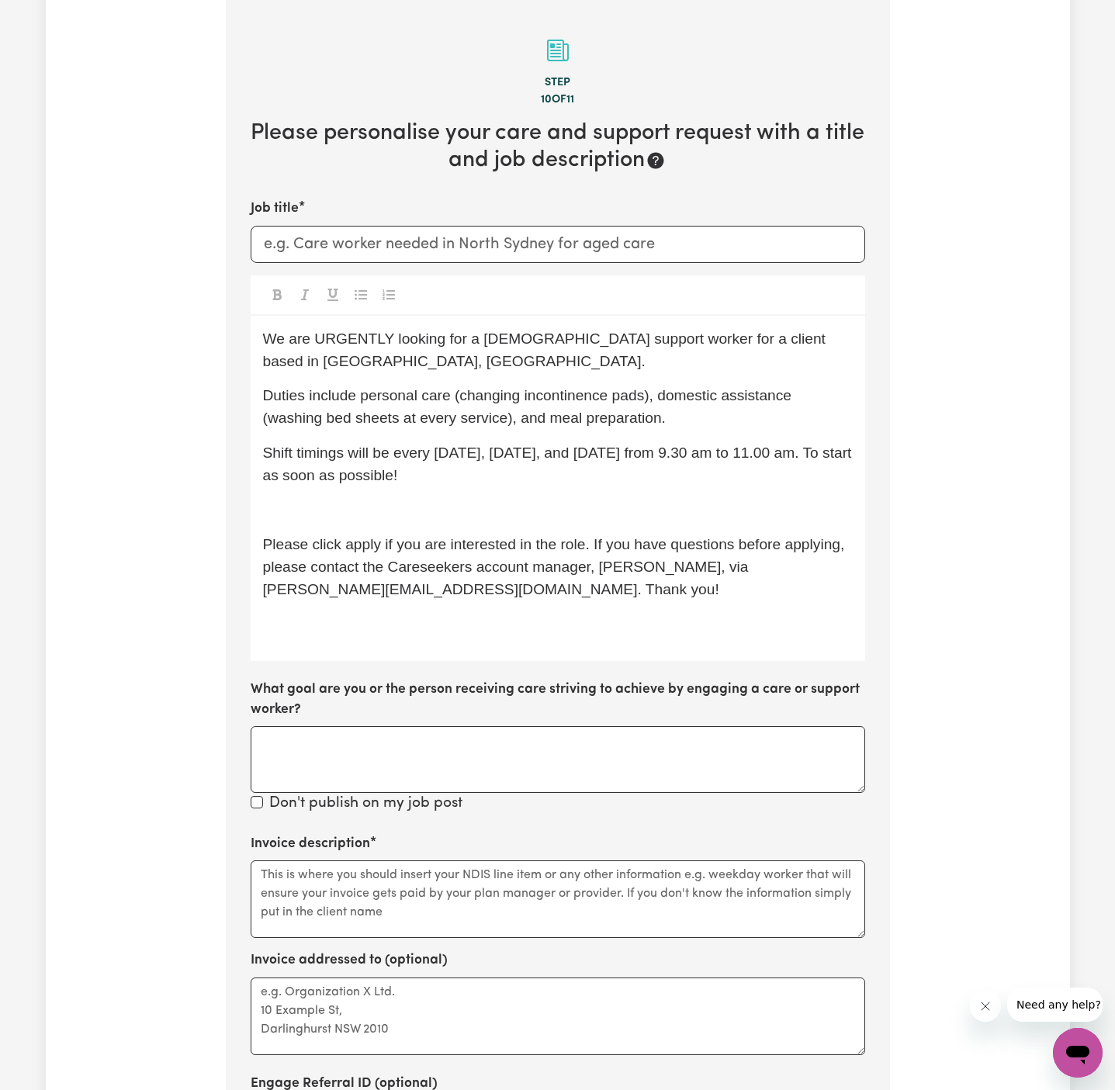
click at [406, 502] on p "﻿" at bounding box center [558, 511] width 590 height 23
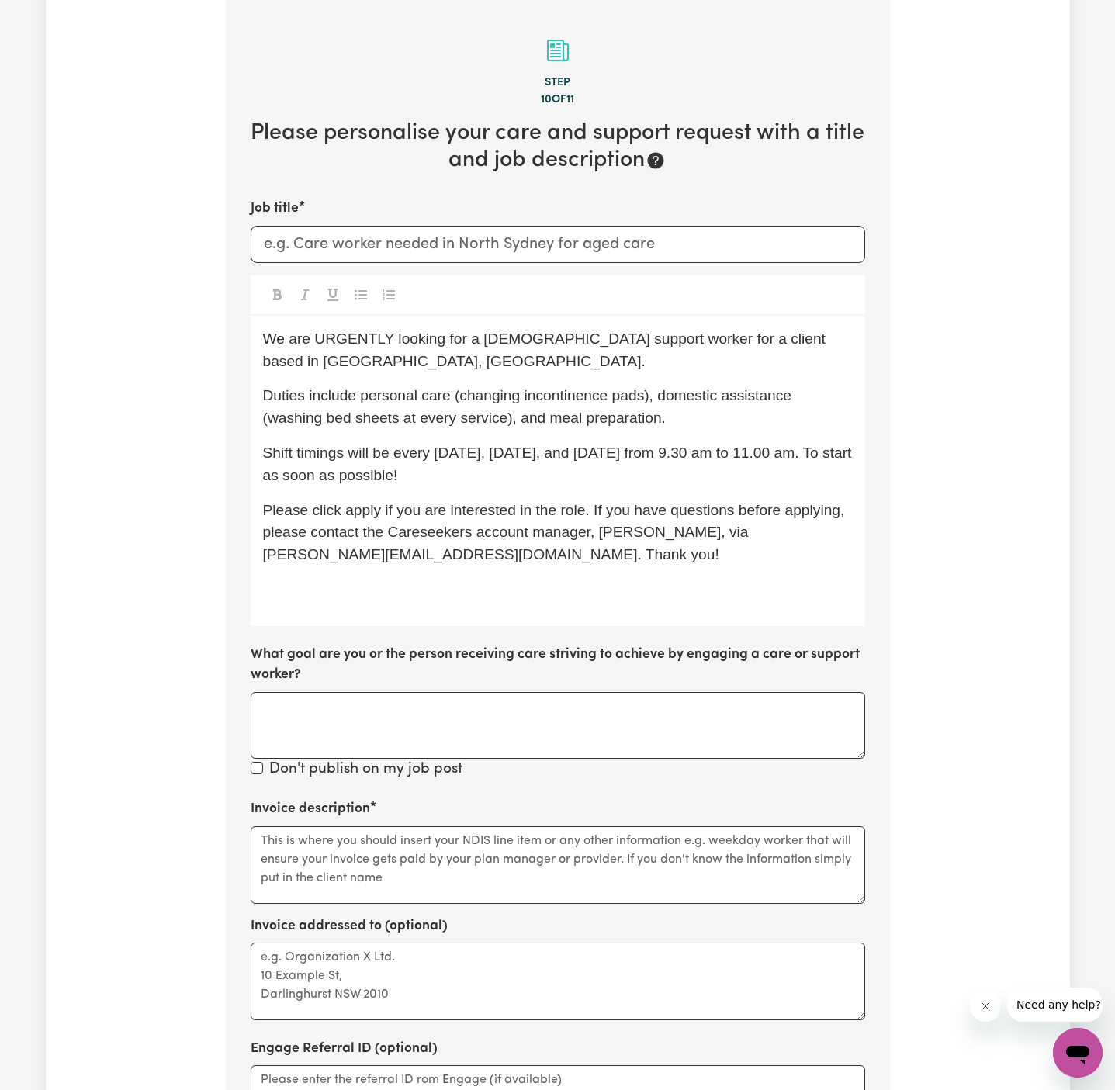
click at [379, 612] on div "We are URGENTLY looking for a [DEMOGRAPHIC_DATA] support worker for a client ba…" at bounding box center [558, 471] width 615 height 310
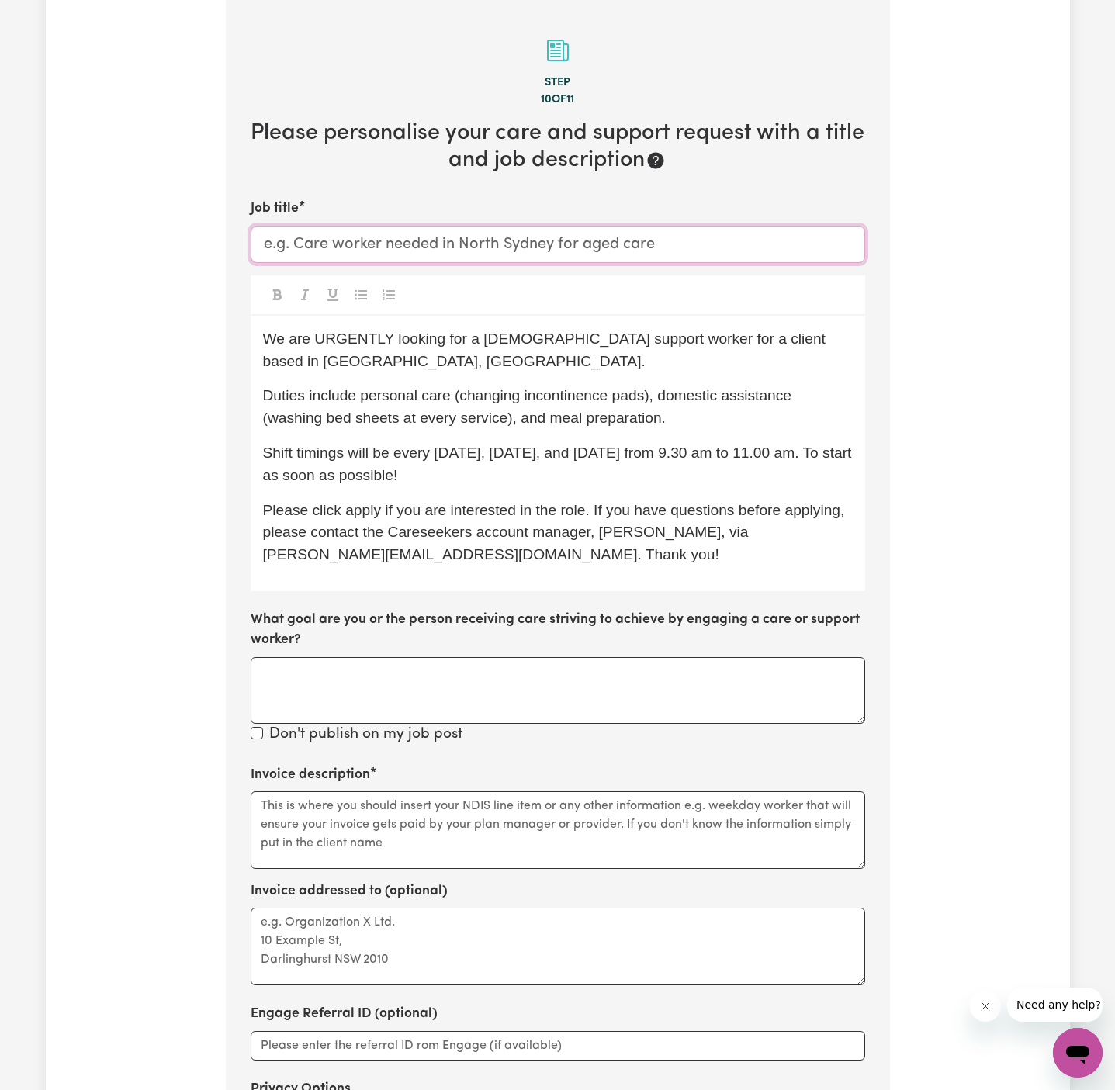
click at [397, 244] on input "Job title" at bounding box center [558, 244] width 615 height 37
paste input "[DEMOGRAPHIC_DATA] Support Worker Needed In [GEOGRAPHIC_DATA], [GEOGRAPHIC_DATA]"
type input "[DEMOGRAPHIC_DATA] Support Worker Needed In [GEOGRAPHIC_DATA], [GEOGRAPHIC_DATA]"
drag, startPoint x: 543, startPoint y: 645, endPoint x: 1012, endPoint y: 651, distance: 468.7
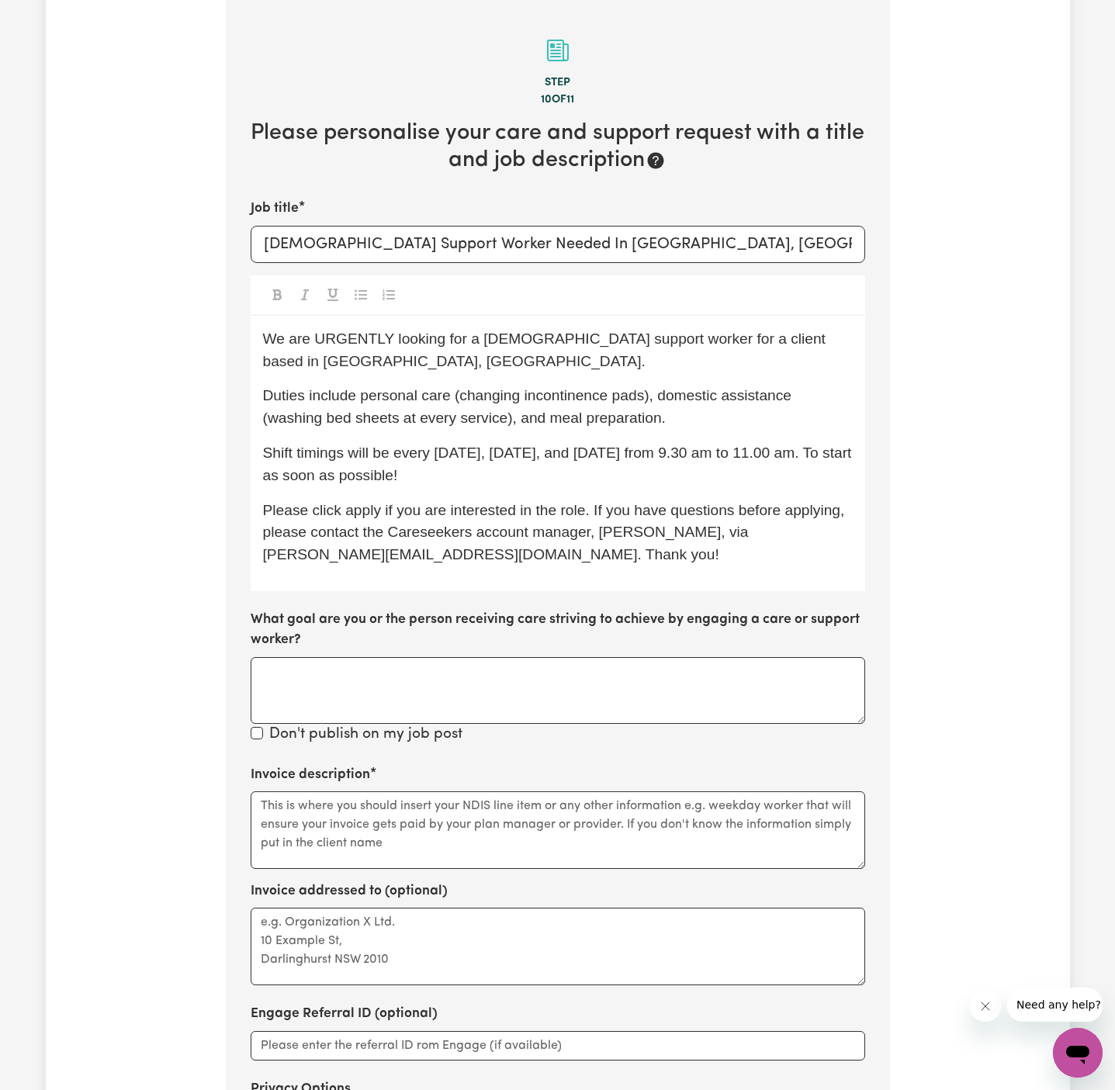
click at [1012, 651] on div "Tell us your care and support requirements Welcome to Careseekers. We are excit…" at bounding box center [558, 524] width 1024 height 1533
click at [432, 827] on textarea "Invoice description" at bounding box center [558, 830] width 615 height 78
paste textarea "c/o PAWA"
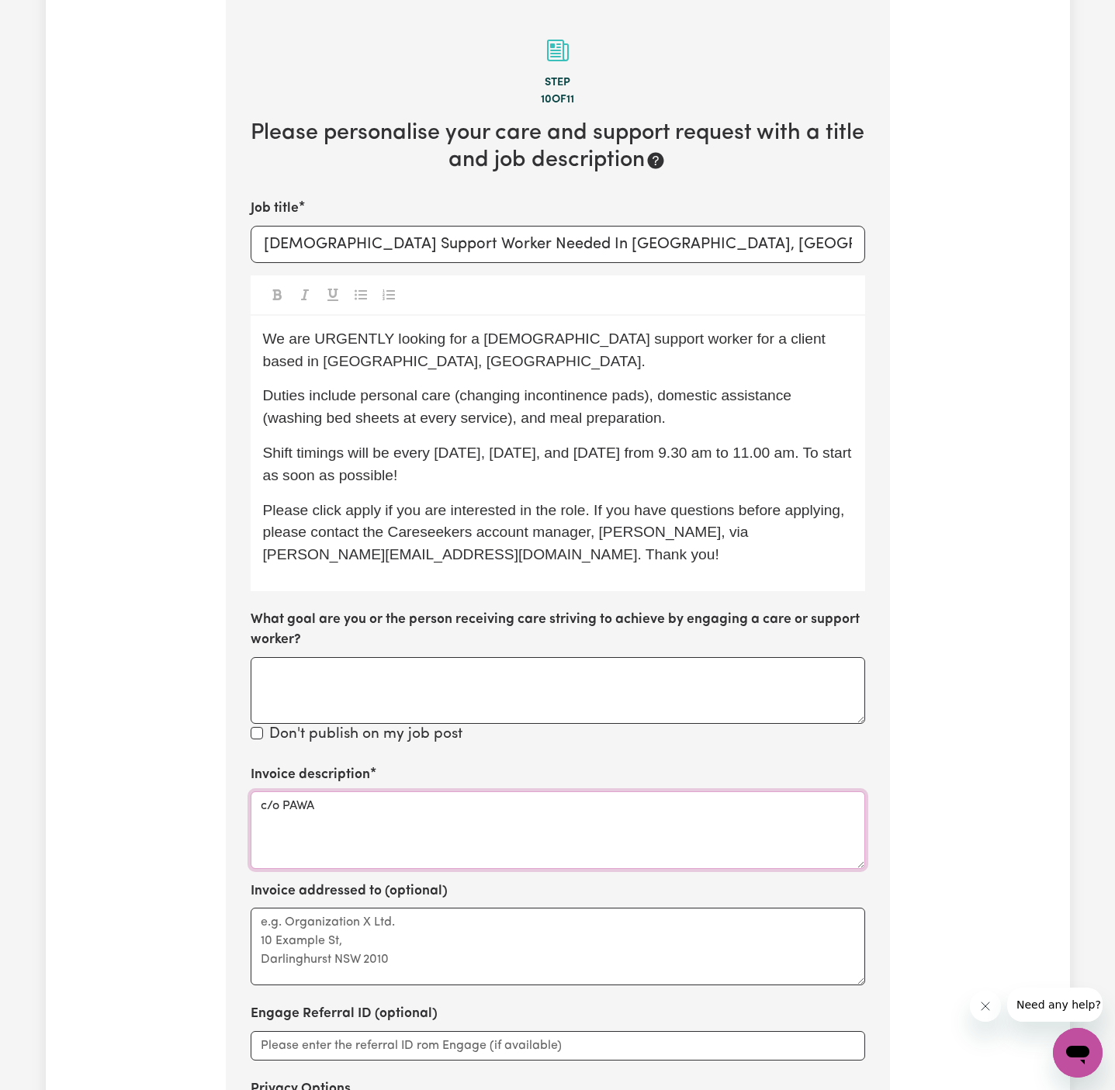
type textarea "c/o PAWA"
click at [441, 959] on textarea "Invoice addressed to (optional)" at bounding box center [558, 947] width 615 height 78
paste textarea "c/o PAWA"
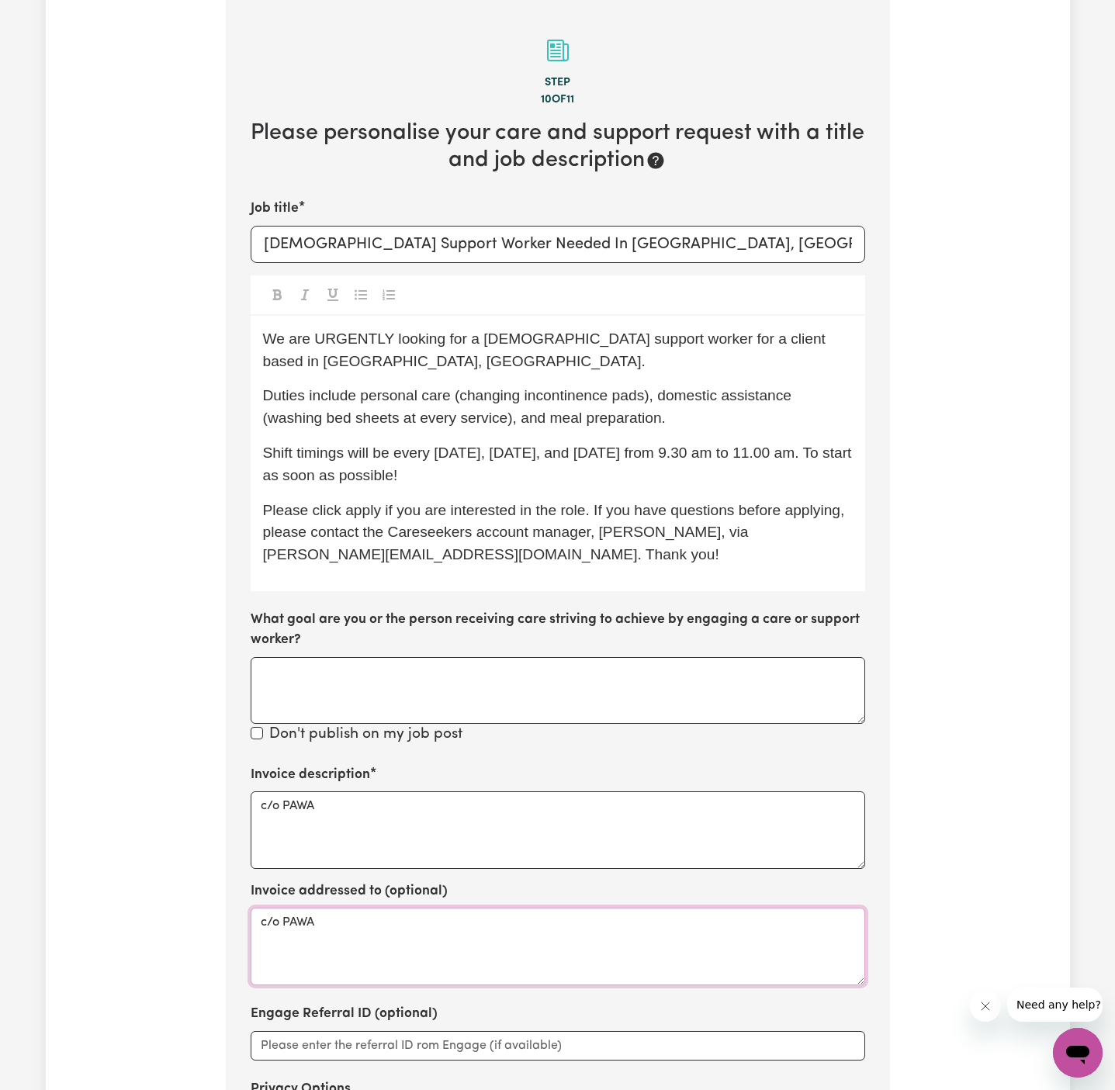
type textarea "c/o PAWA"
drag, startPoint x: 421, startPoint y: 480, endPoint x: 255, endPoint y: 476, distance: 166.1
click at [255, 476] on div "We are URGENTLY looking for a [DEMOGRAPHIC_DATA] support worker for a client ba…" at bounding box center [558, 453] width 615 height 275
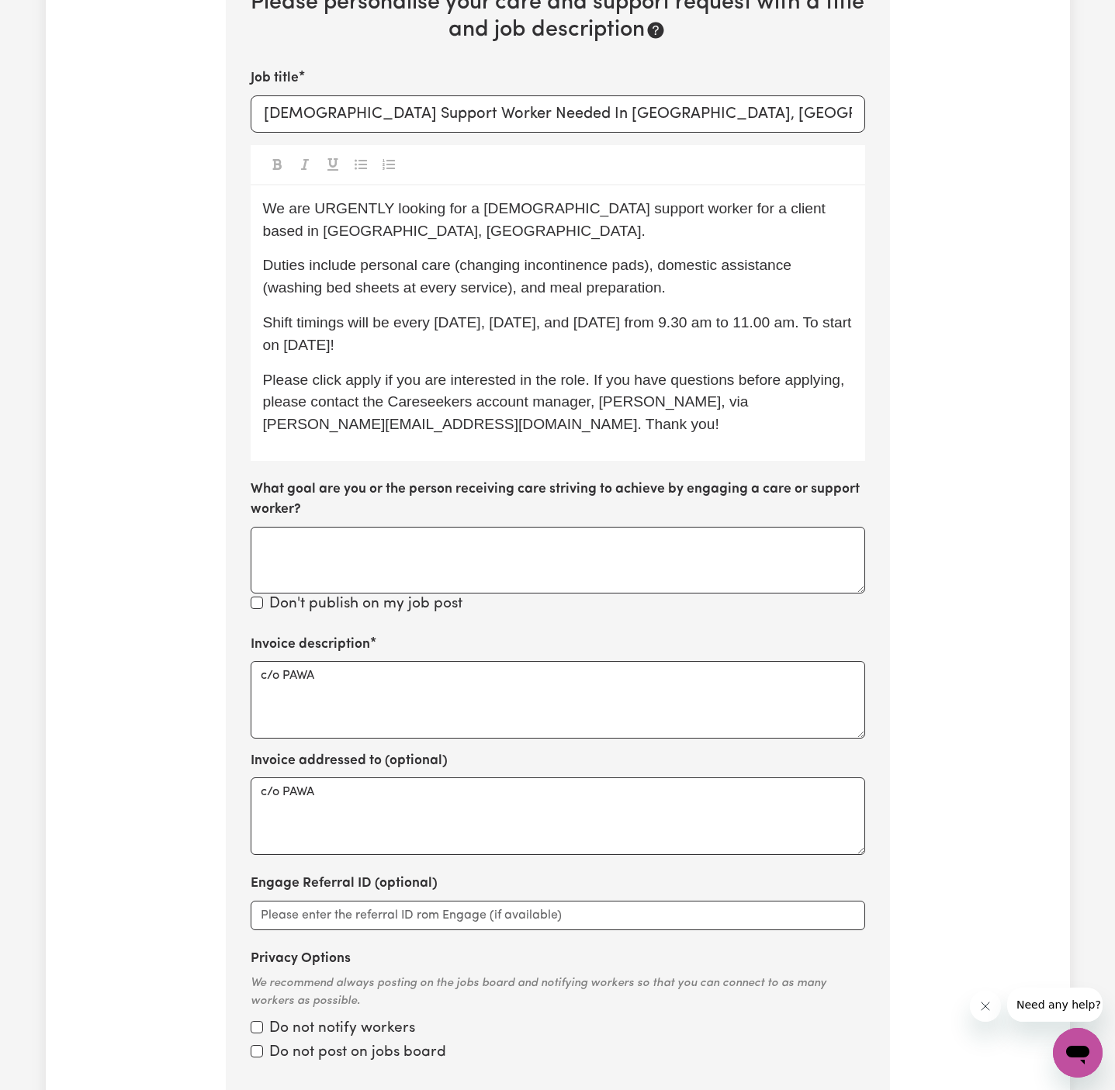
scroll to position [569, 0]
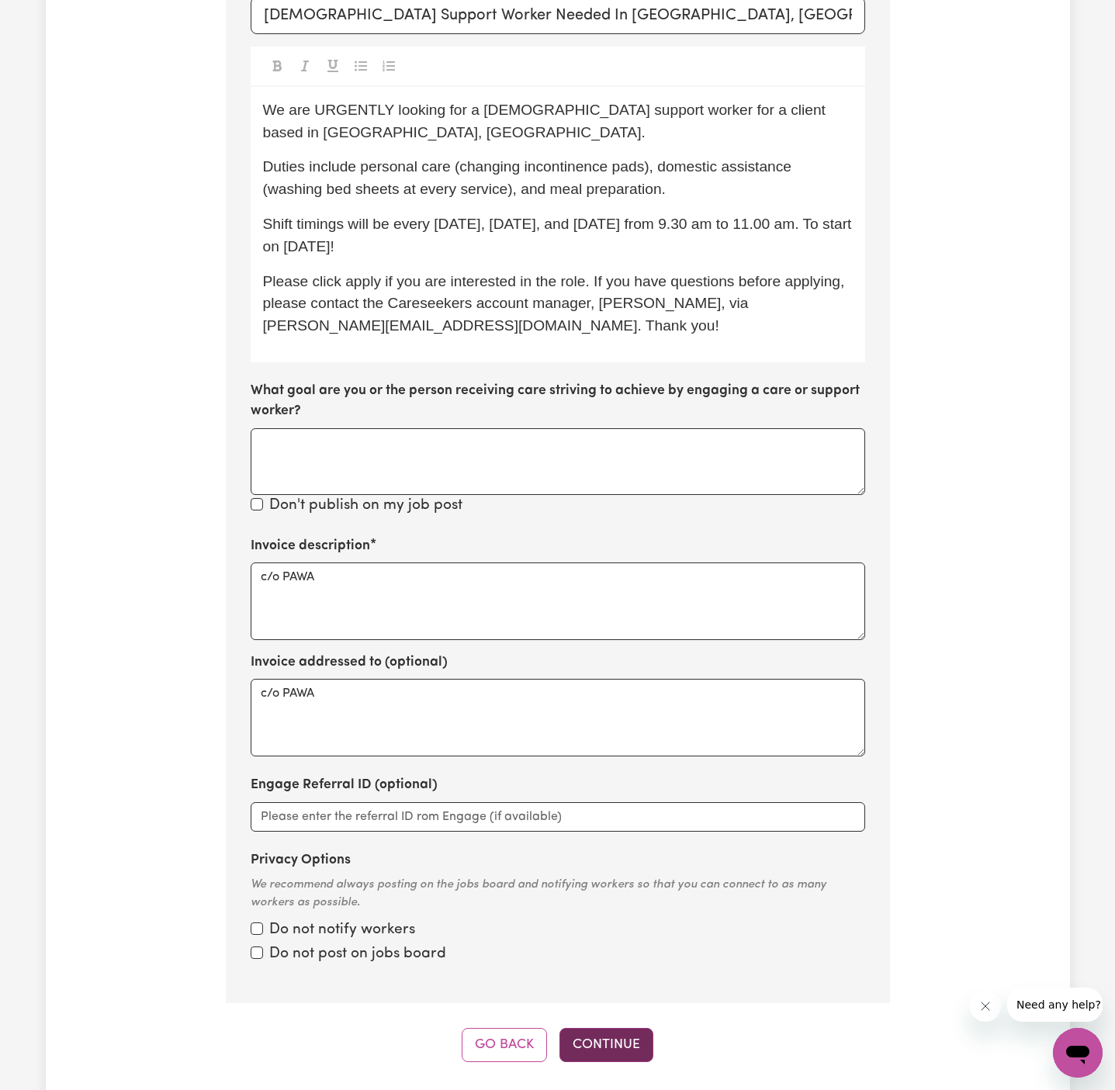
click at [606, 1043] on button "Continue" at bounding box center [606, 1045] width 94 height 34
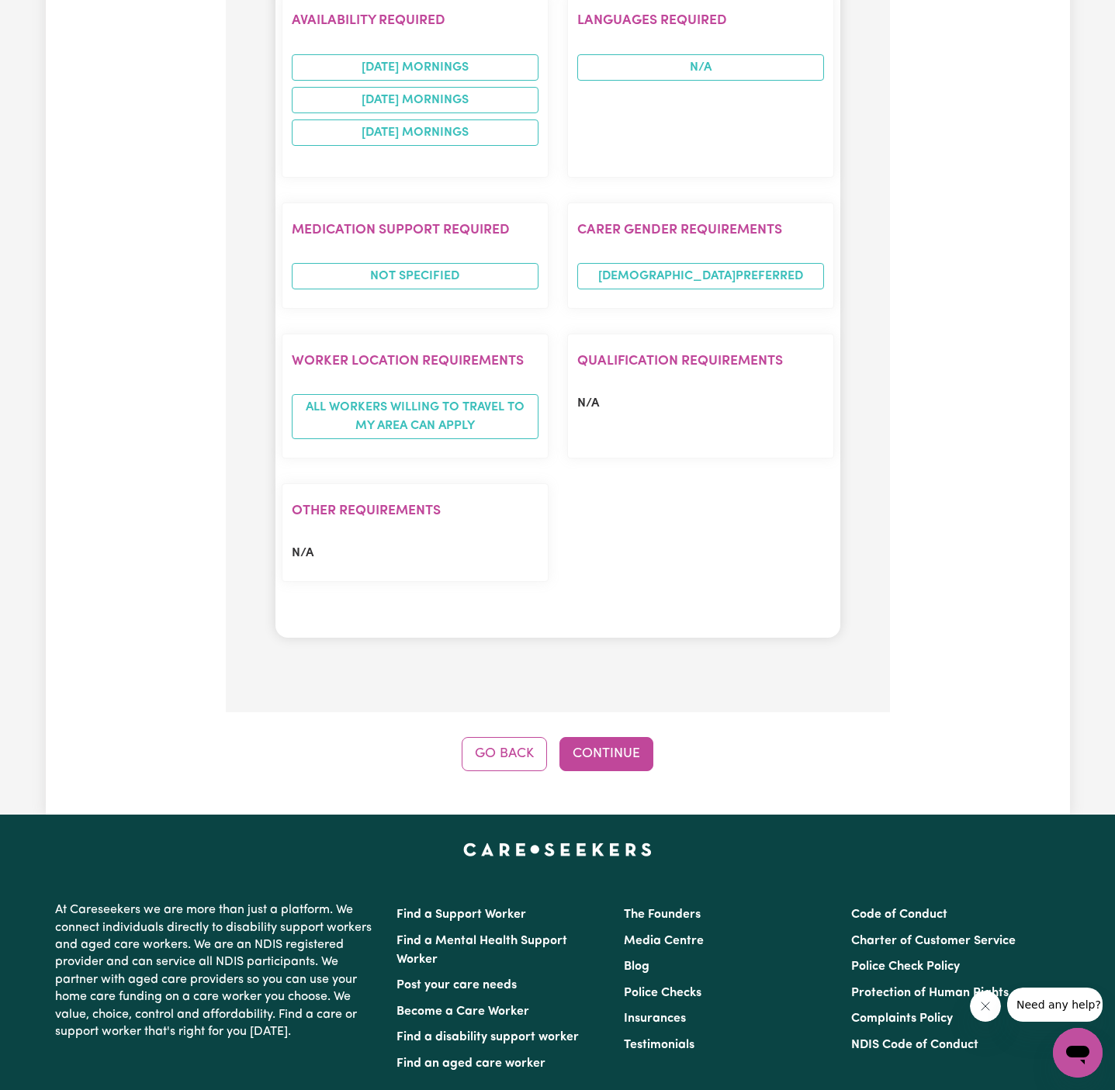
scroll to position [1741, 0]
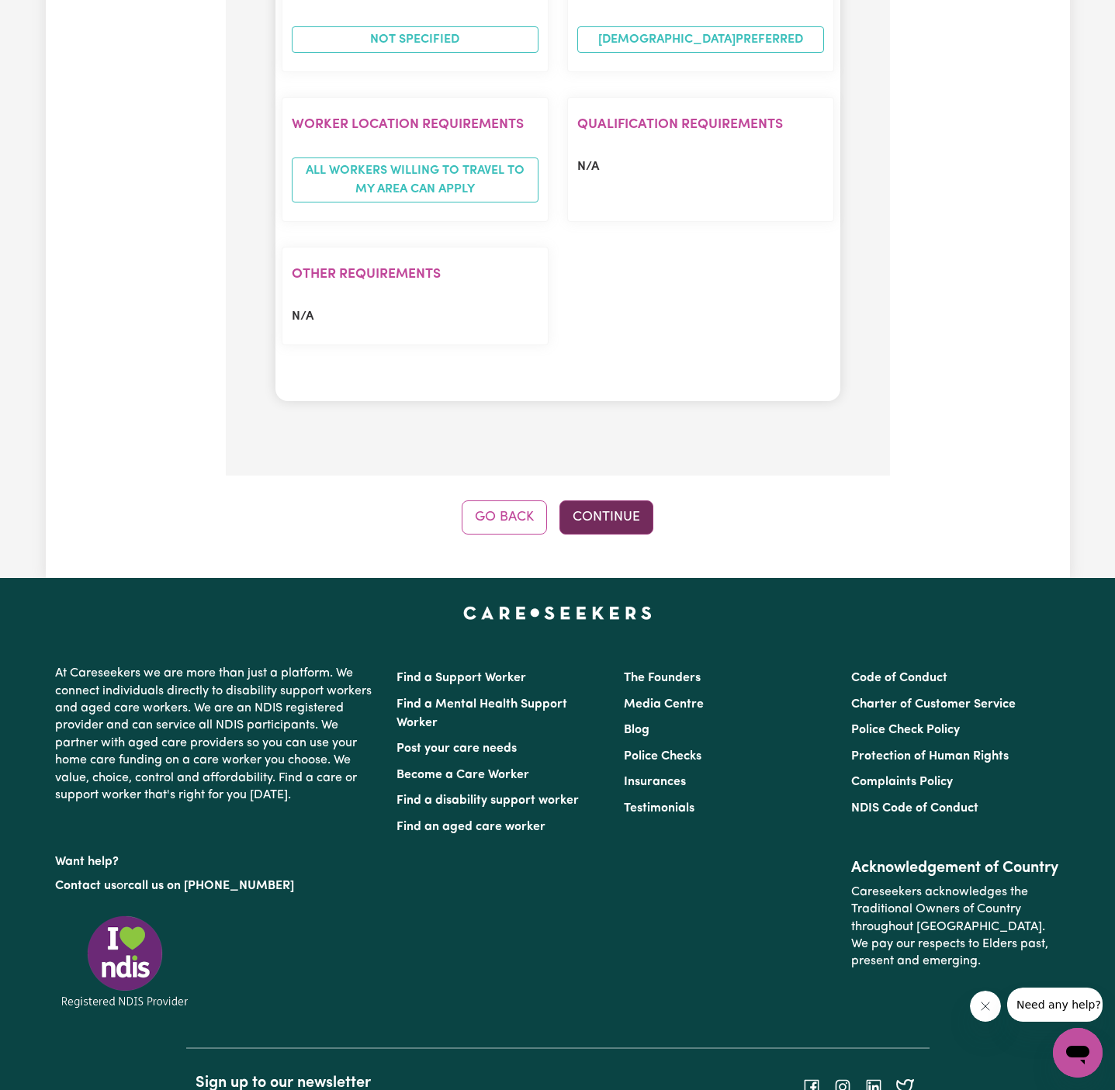
click at [599, 500] on button "Continue" at bounding box center [606, 517] width 94 height 34
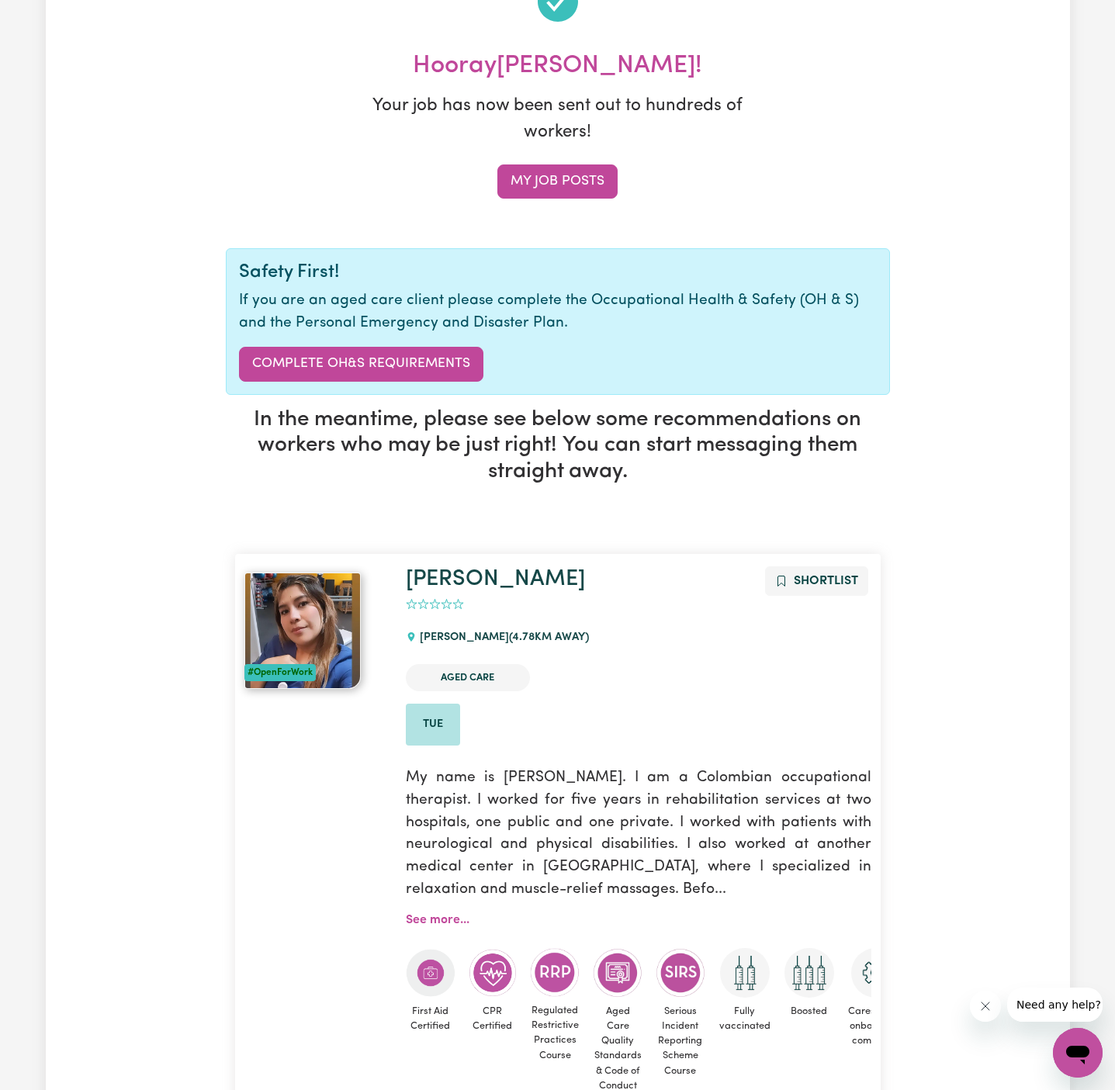
scroll to position [221, 0]
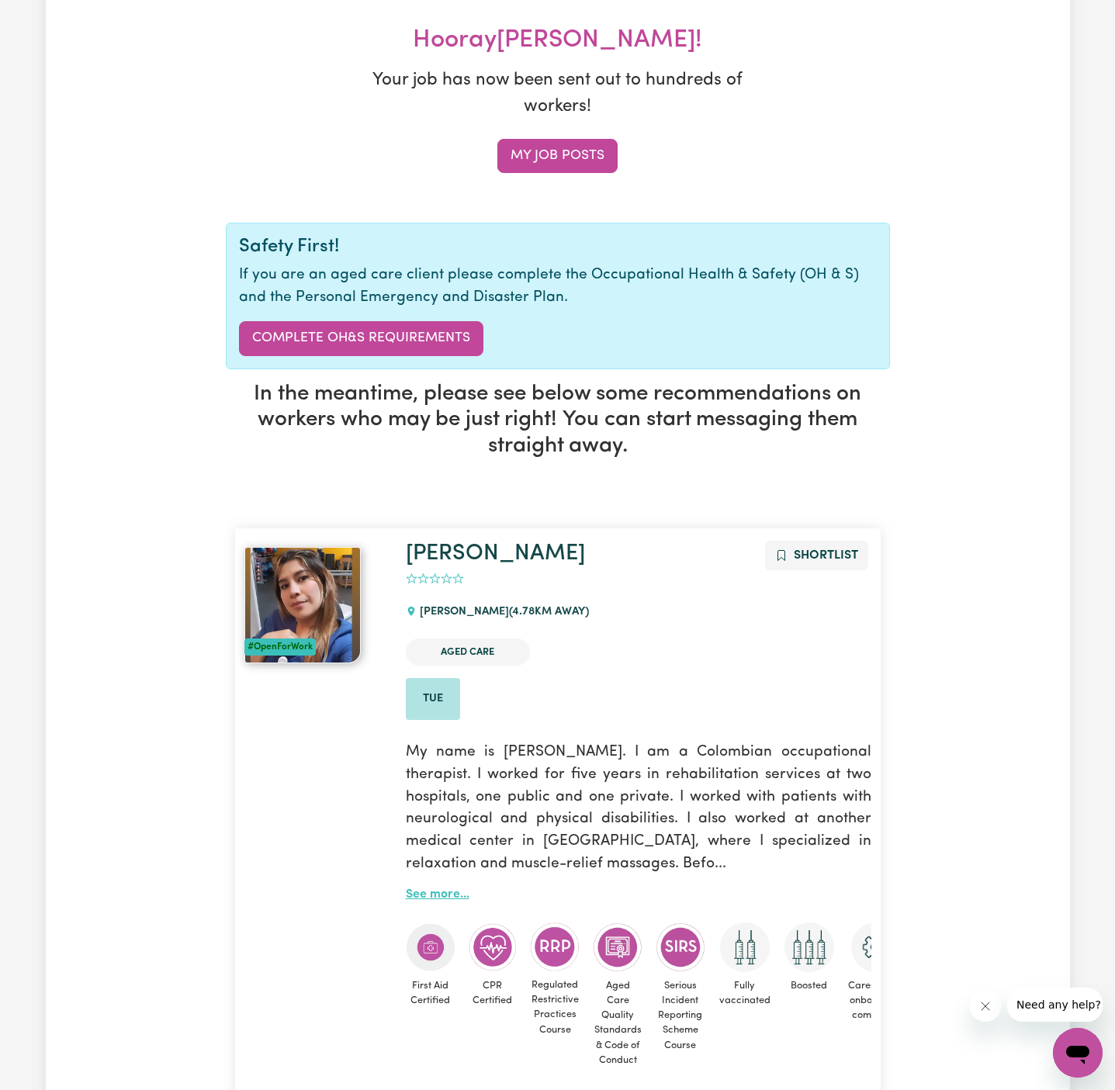
click at [435, 894] on link "See more..." at bounding box center [438, 894] width 64 height 12
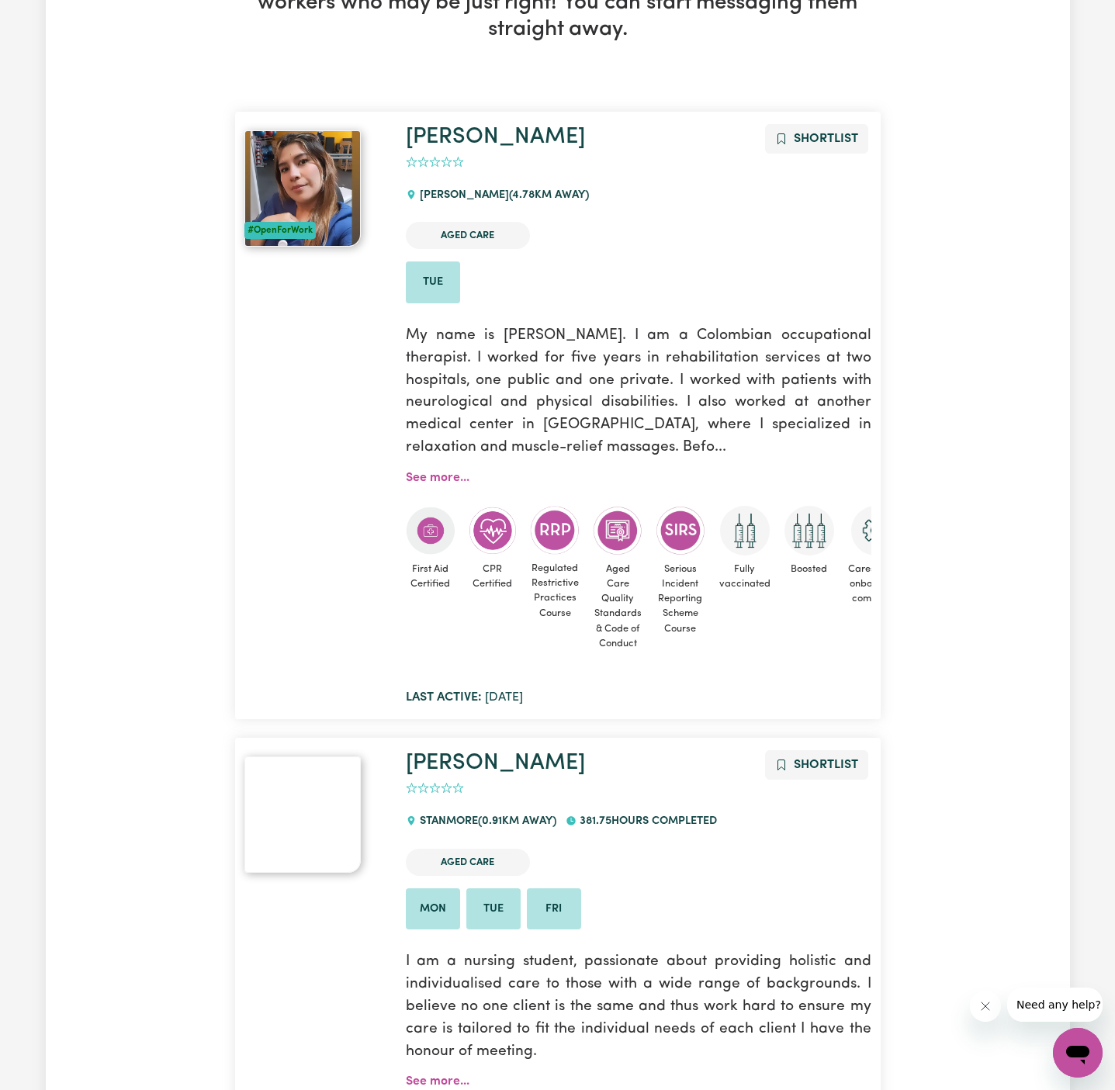
scroll to position [0, 0]
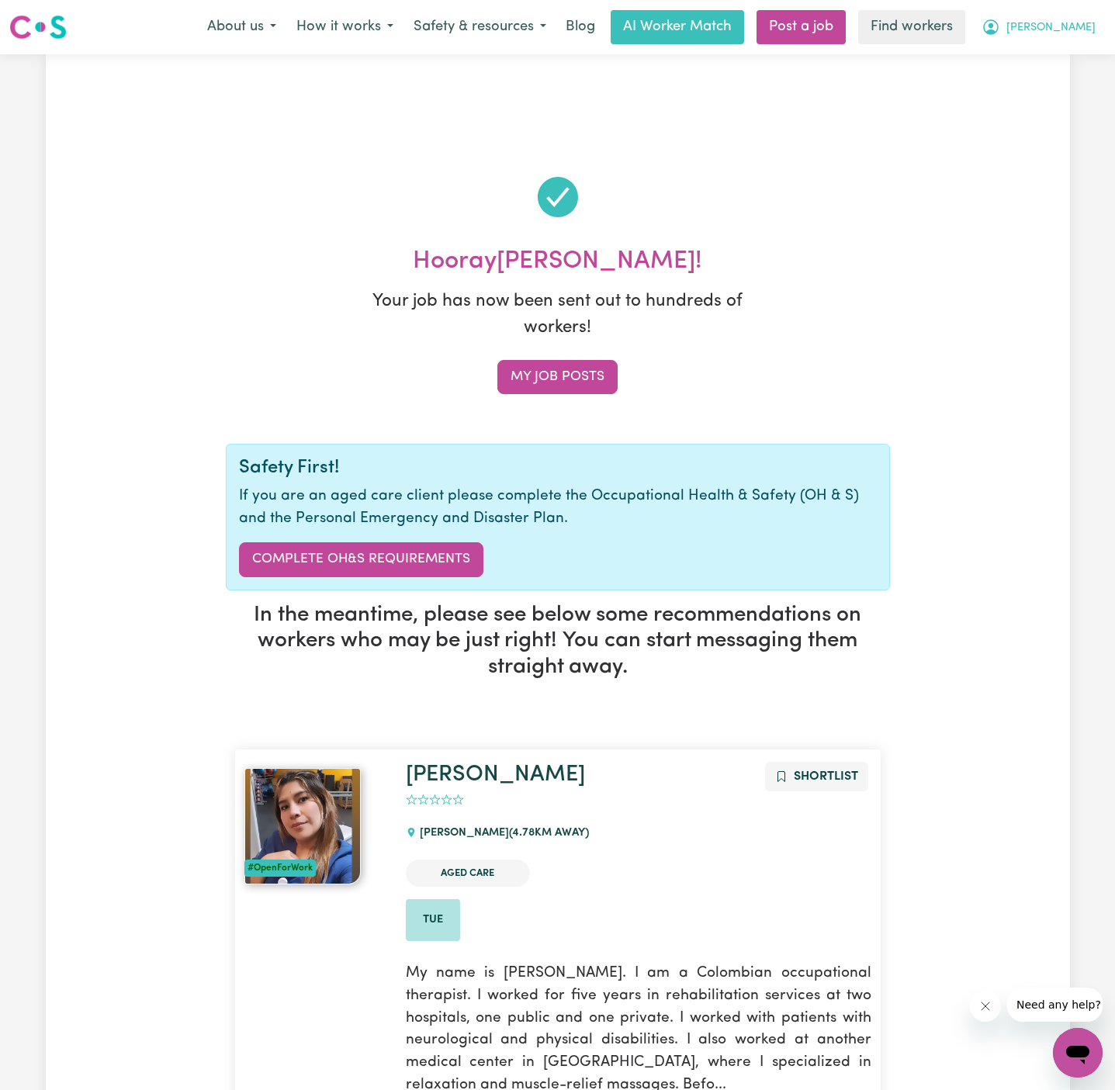
click at [1082, 21] on span "[PERSON_NAME]" at bounding box center [1050, 27] width 89 height 17
click at [1082, 55] on link "My Dashboard" at bounding box center [1043, 60] width 123 height 29
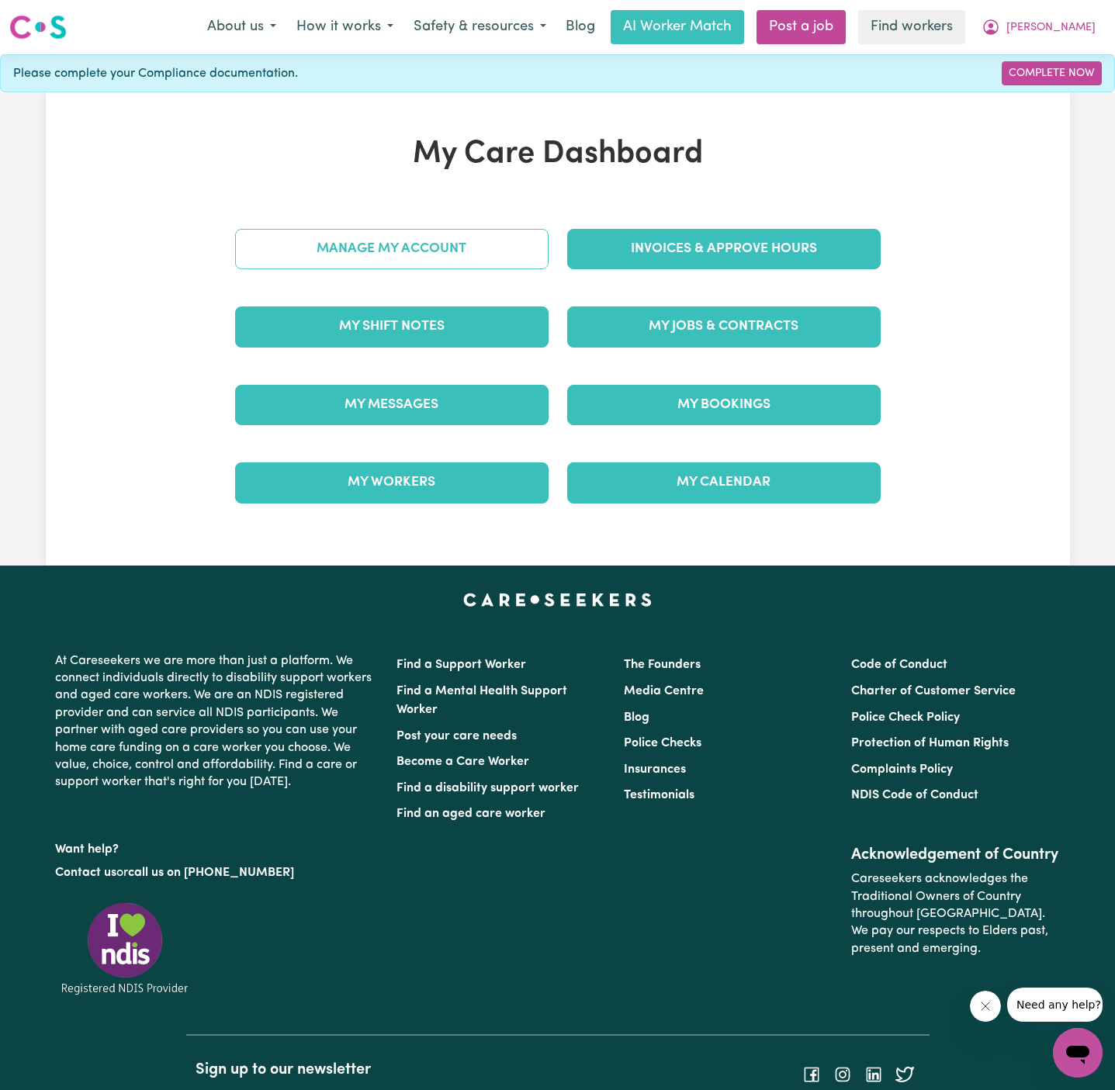
click at [456, 256] on link "Manage My Account" at bounding box center [391, 249] width 313 height 40
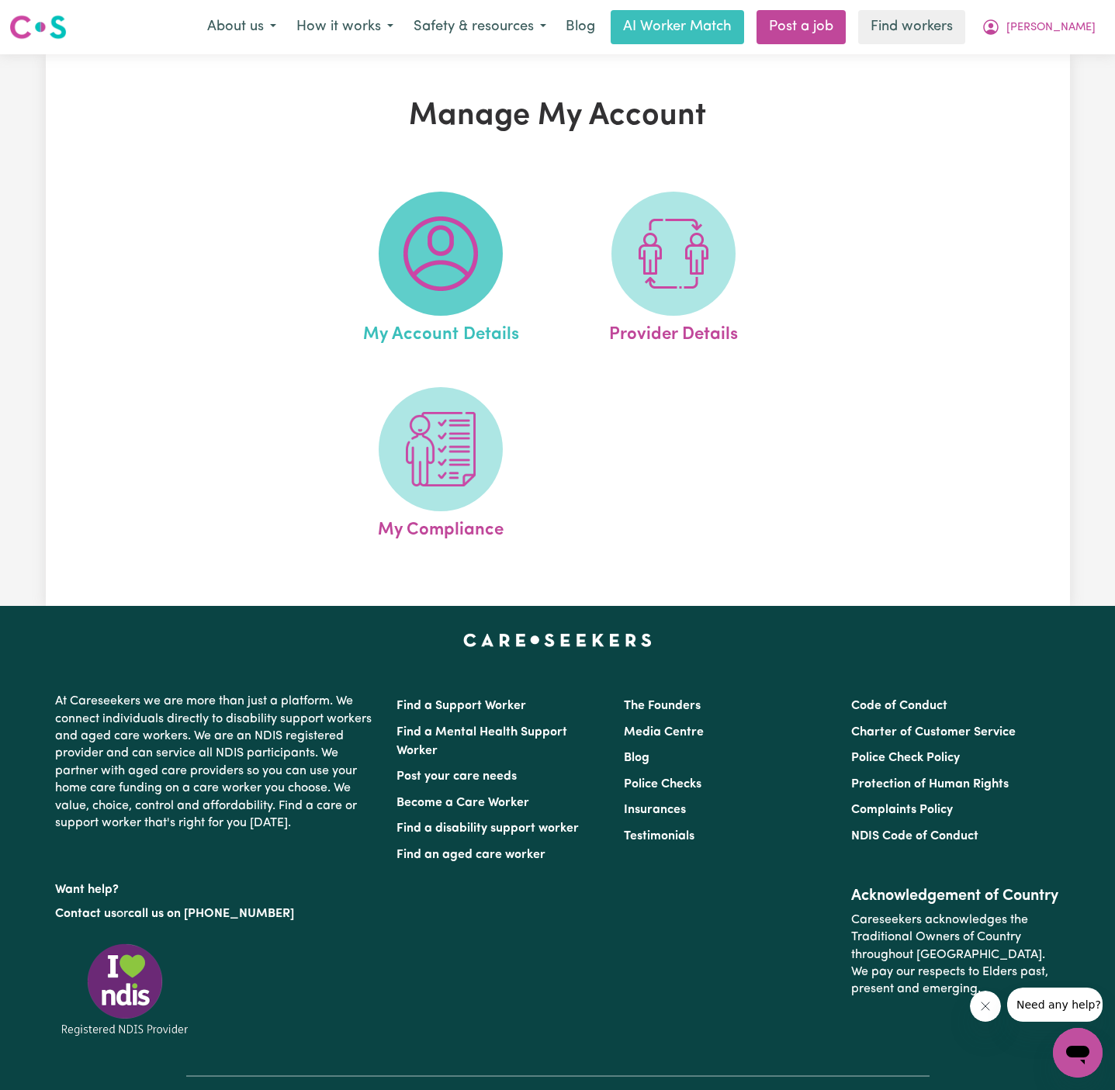
click at [452, 258] on img at bounding box center [440, 253] width 74 height 74
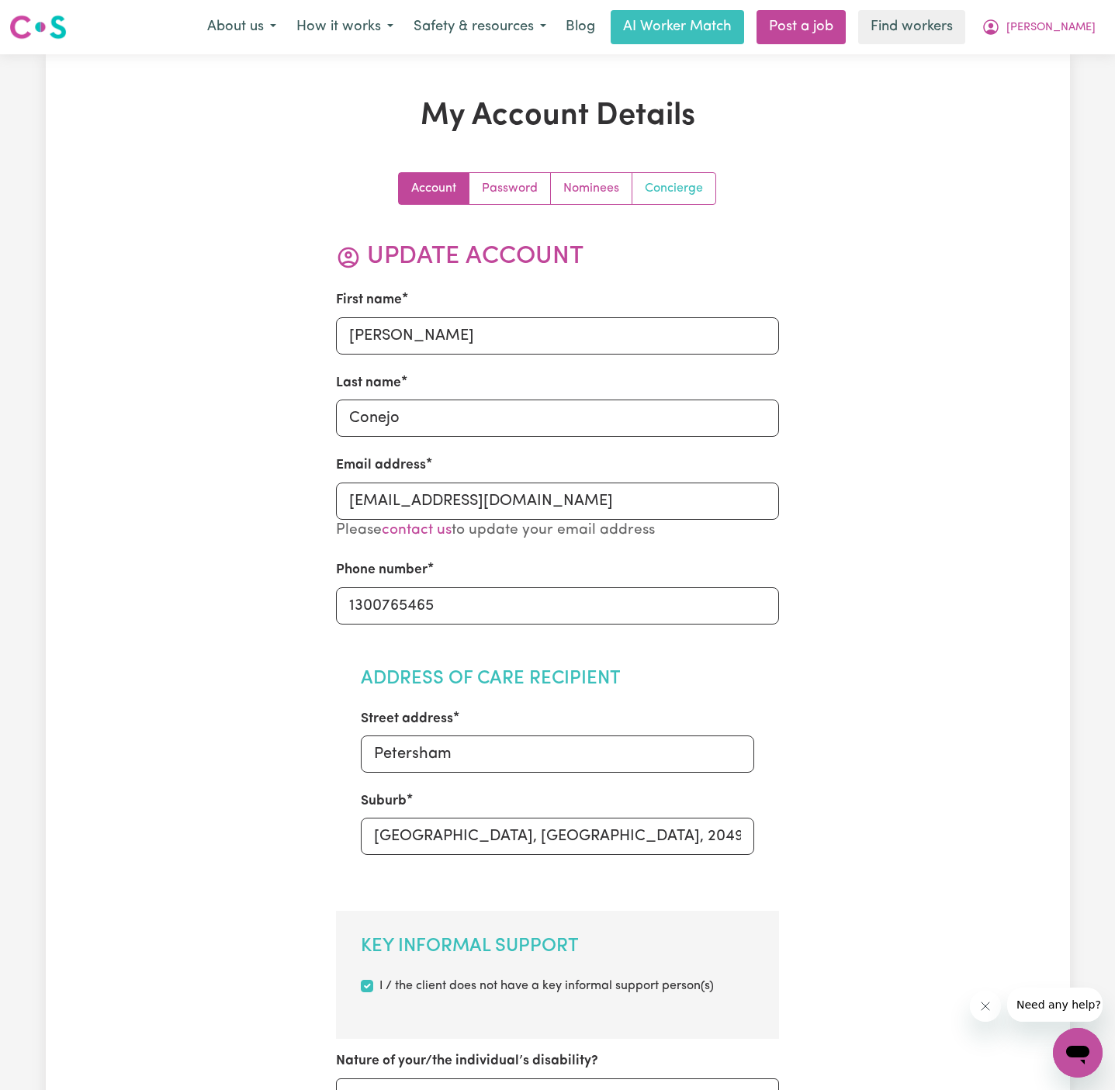
click at [678, 196] on link "Concierge" at bounding box center [673, 188] width 83 height 31
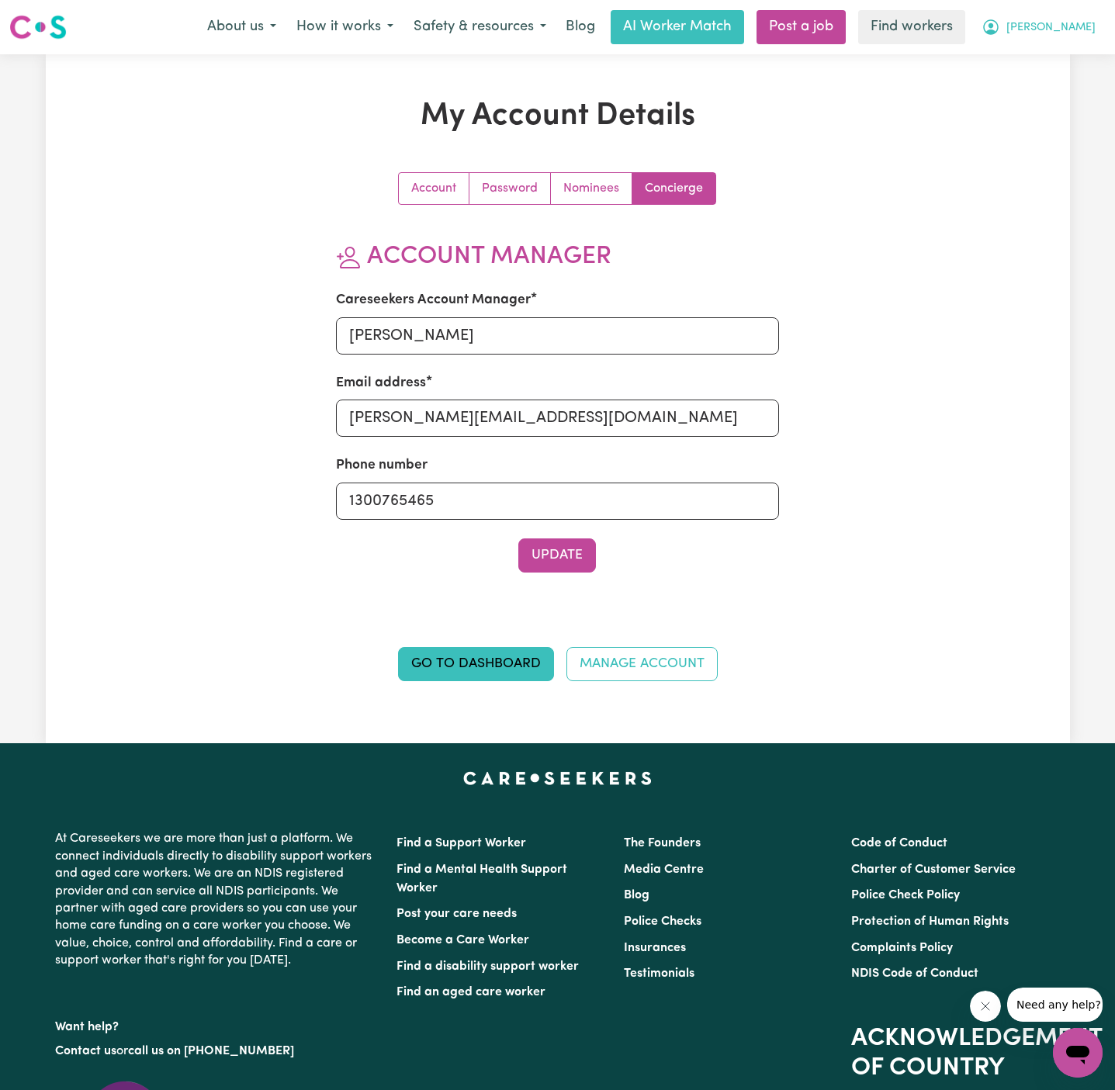
click at [1078, 25] on span "[PERSON_NAME]" at bounding box center [1050, 27] width 89 height 17
click at [1077, 53] on link "My Dashboard" at bounding box center [1043, 60] width 123 height 29
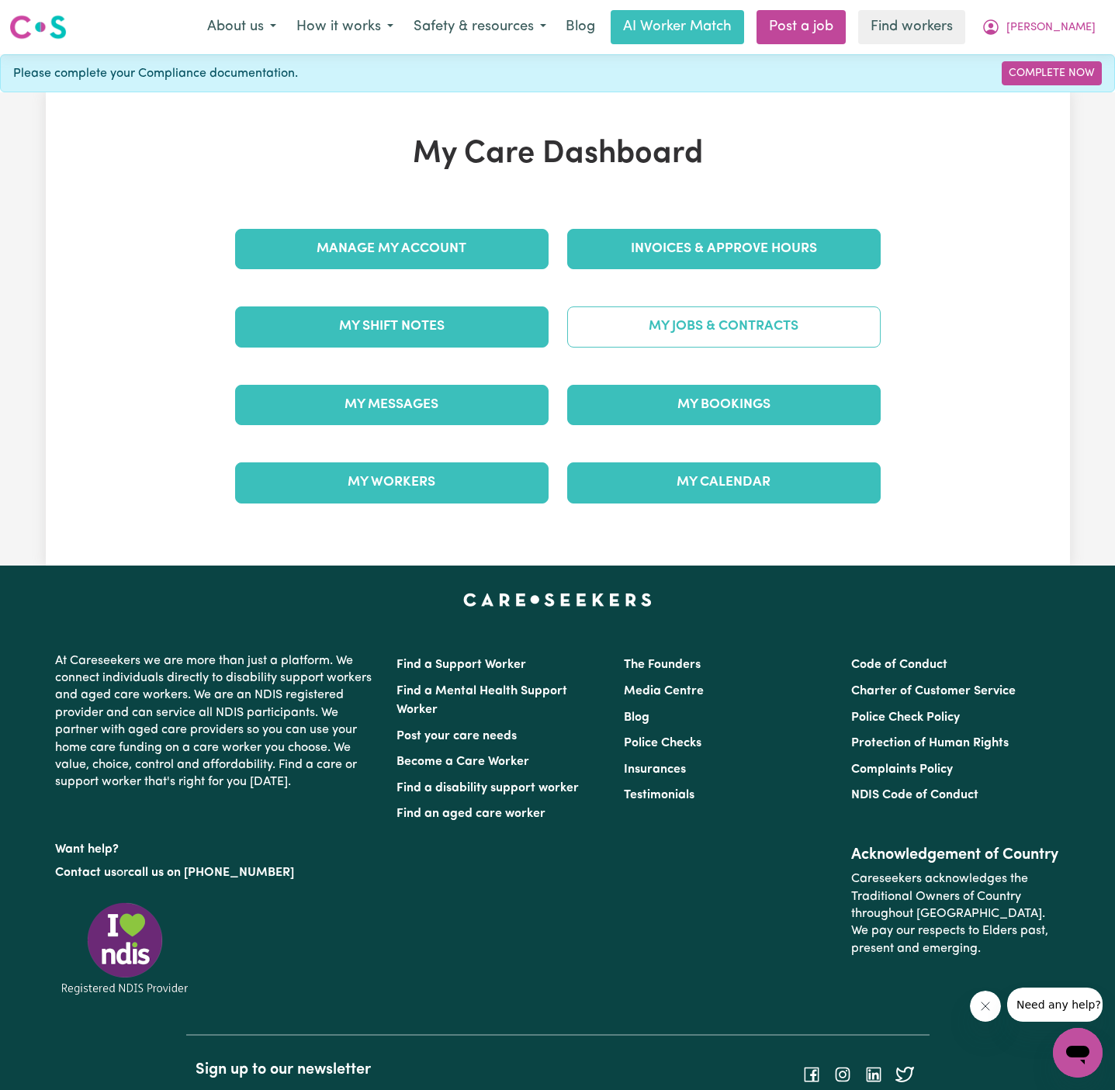
click at [714, 330] on link "My Jobs & Contracts" at bounding box center [723, 326] width 313 height 40
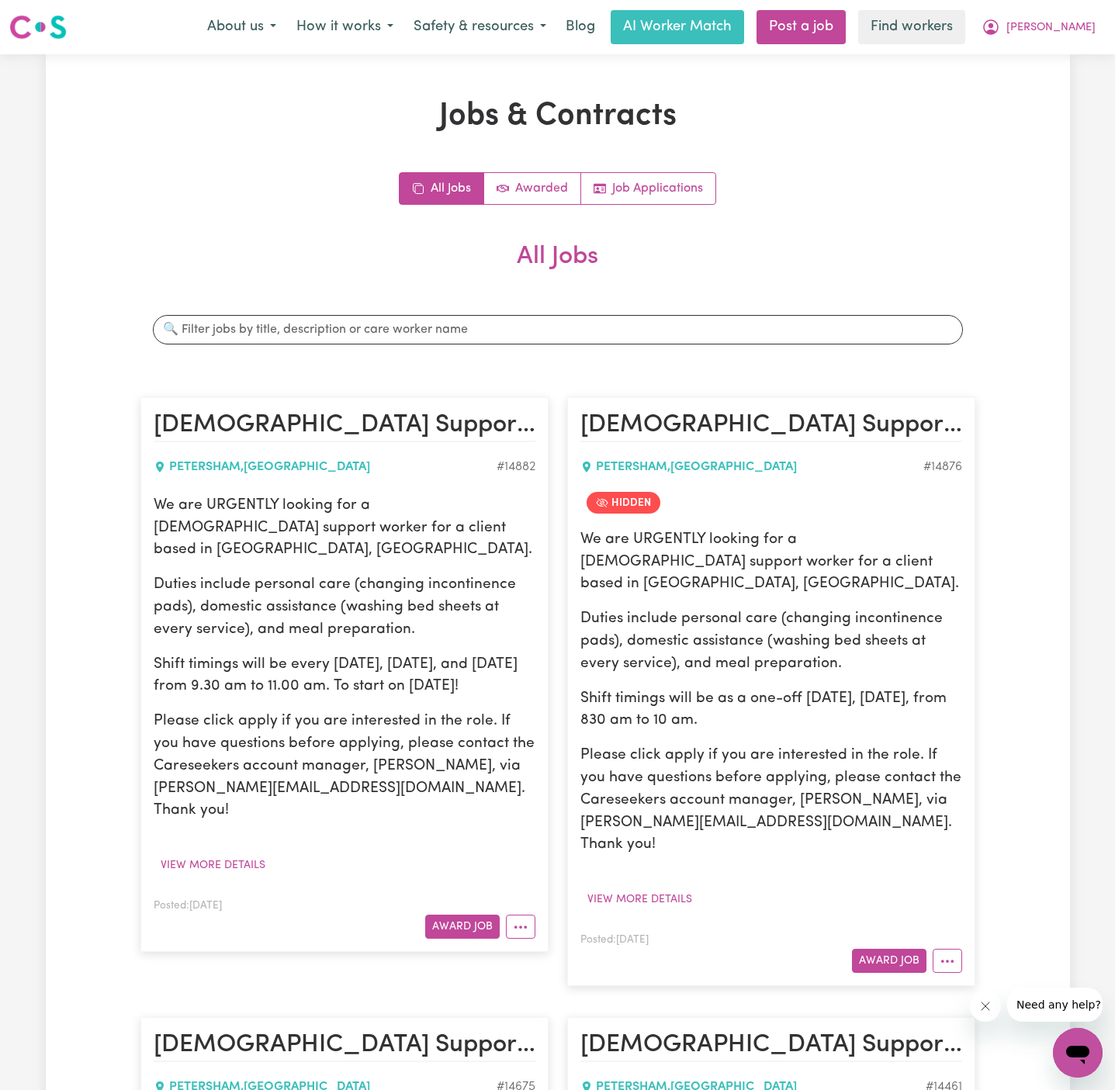
drag, startPoint x: 153, startPoint y: 504, endPoint x: 514, endPoint y: 670, distance: 397.9
click at [514, 670] on div "We are URGENTLY looking for a [DEMOGRAPHIC_DATA] support worker for a client ba…" at bounding box center [345, 658] width 382 height 327
copy div "We are URGENTLY looking for a [DEMOGRAPHIC_DATA] support worker for a client ba…"
